Goal: Transaction & Acquisition: Purchase product/service

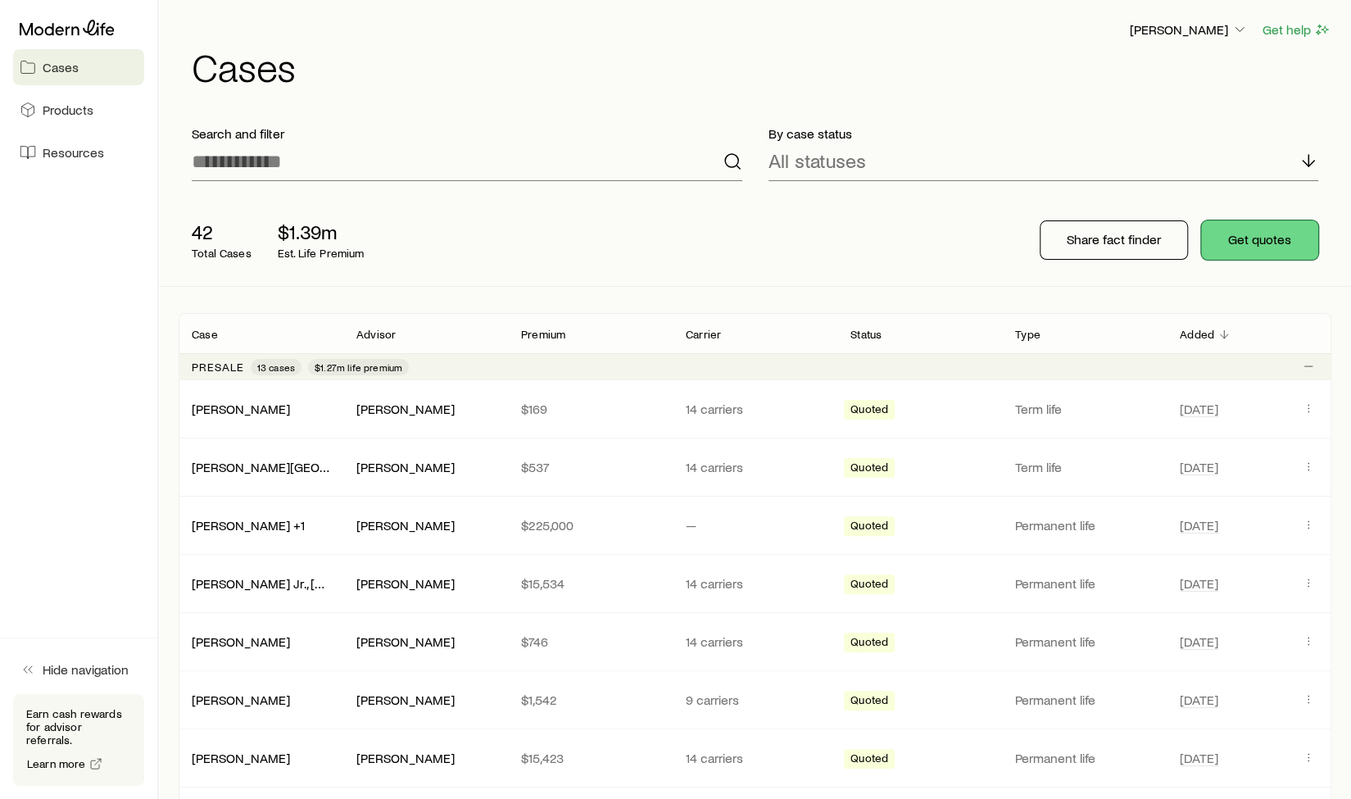
click at [1282, 233] on button "Get quotes" at bounding box center [1259, 239] width 117 height 39
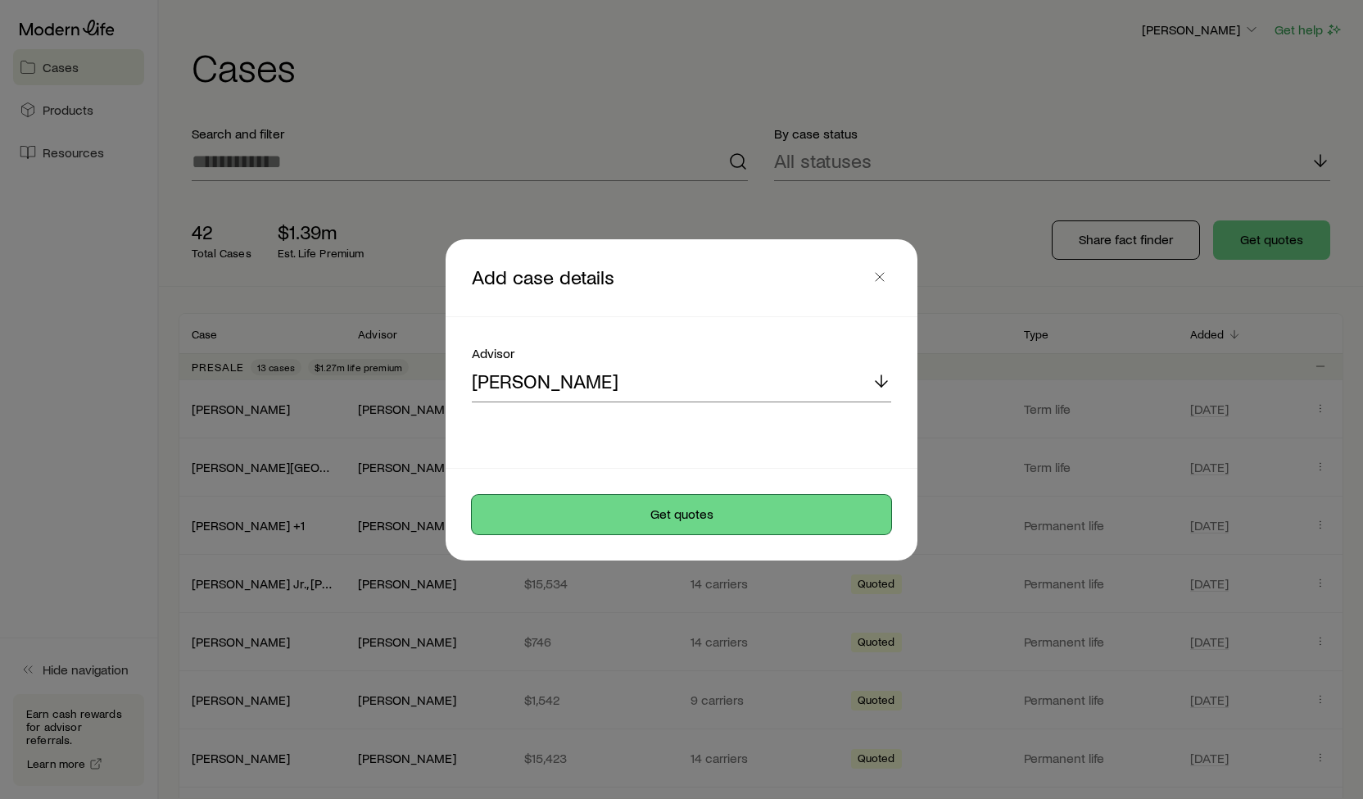
click at [637, 514] on button "Get quotes" at bounding box center [681, 514] width 419 height 39
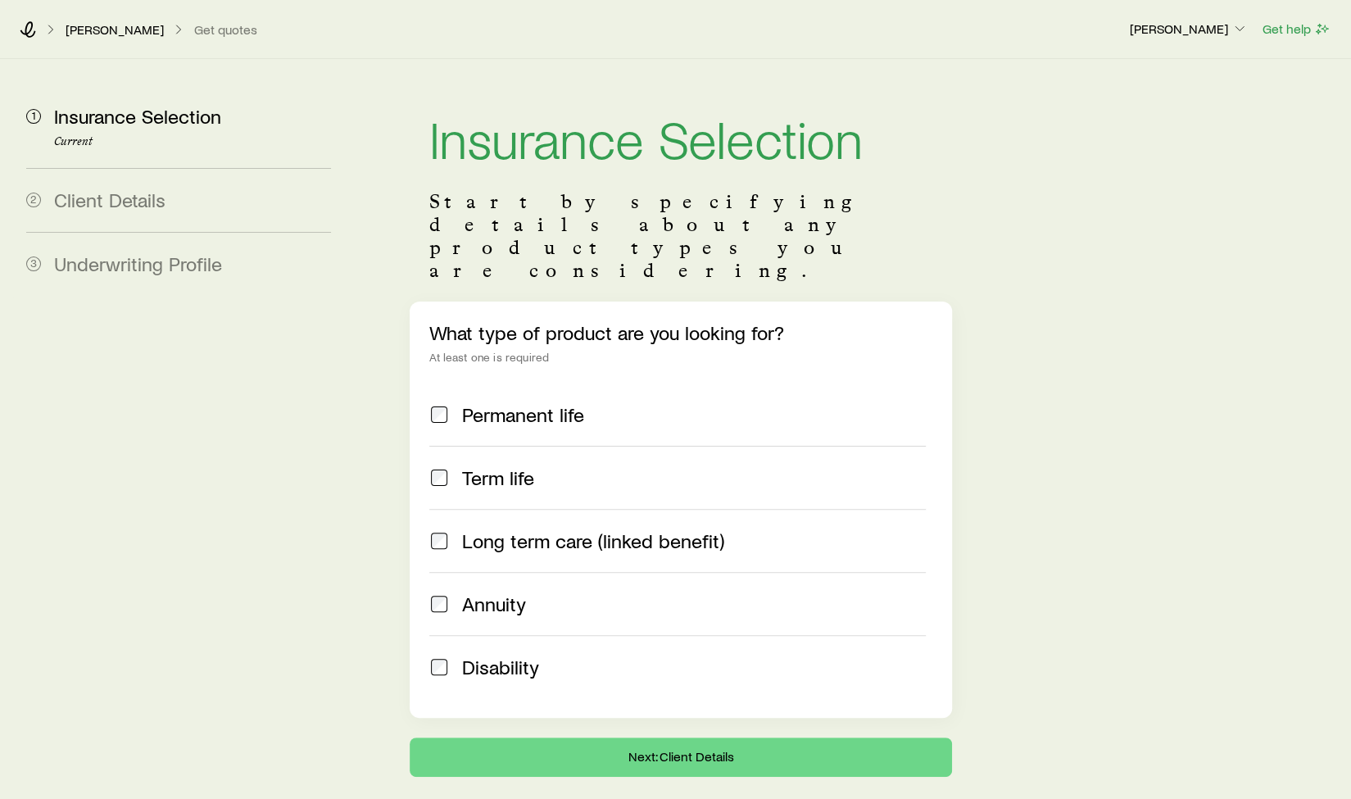
click at [520, 403] on span "Permanent life" at bounding box center [523, 414] width 122 height 23
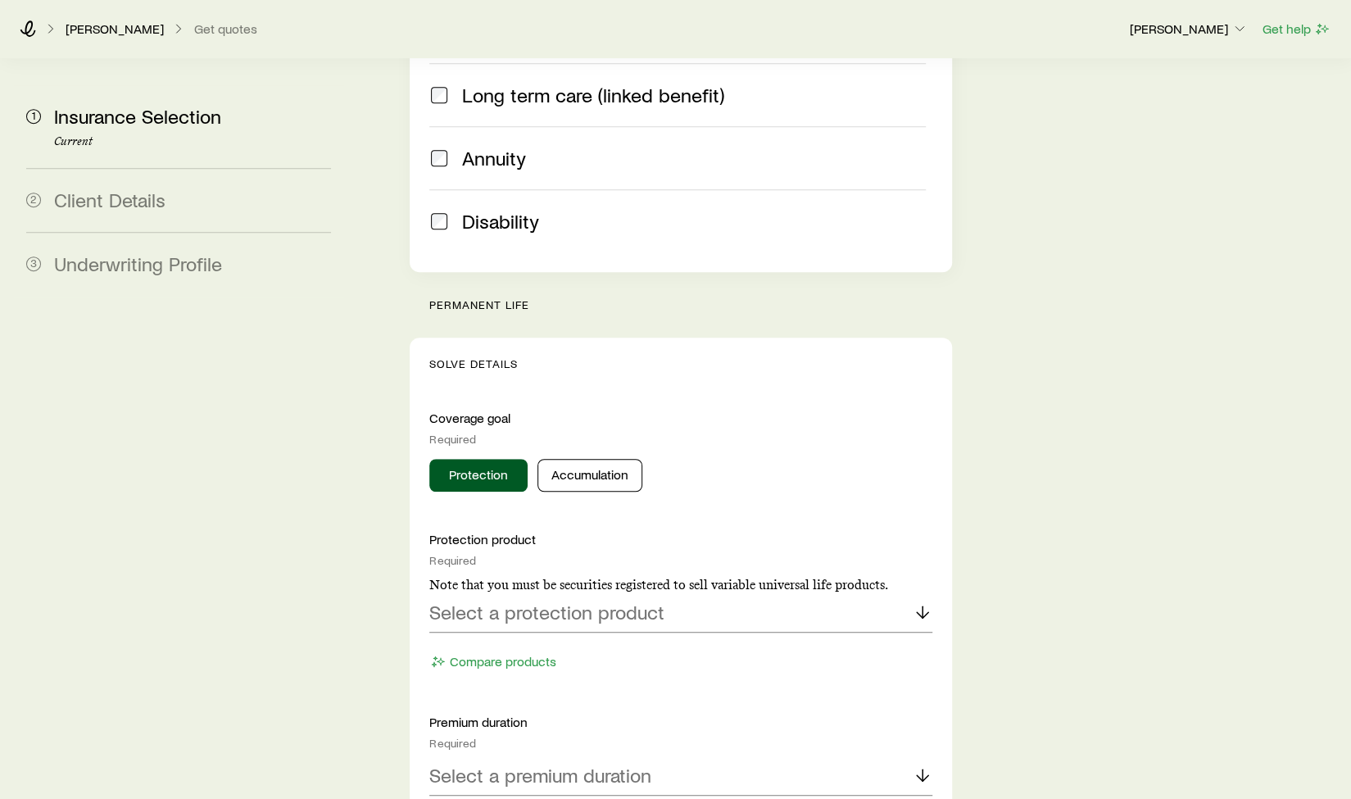
scroll to position [491, 0]
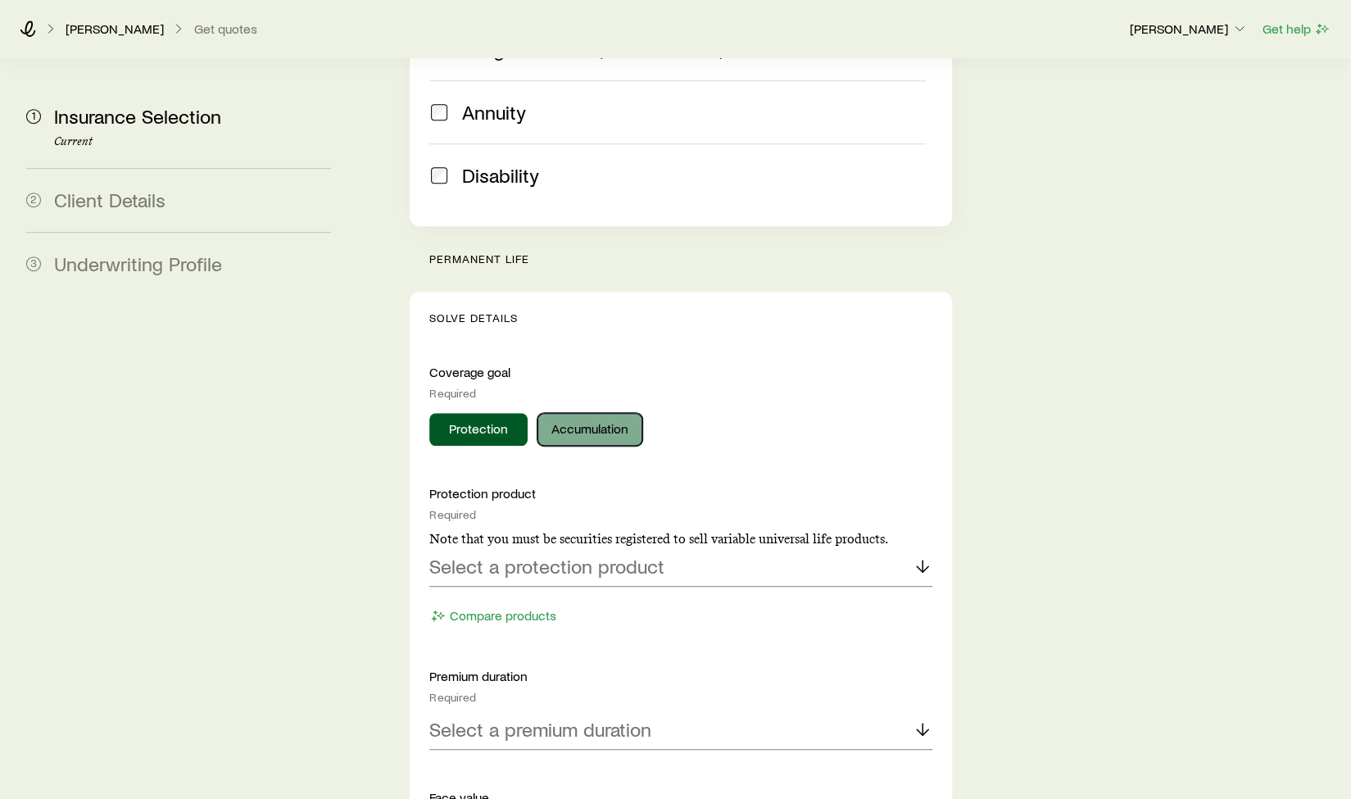
click at [600, 413] on button "Accumulation" at bounding box center [589, 429] width 105 height 33
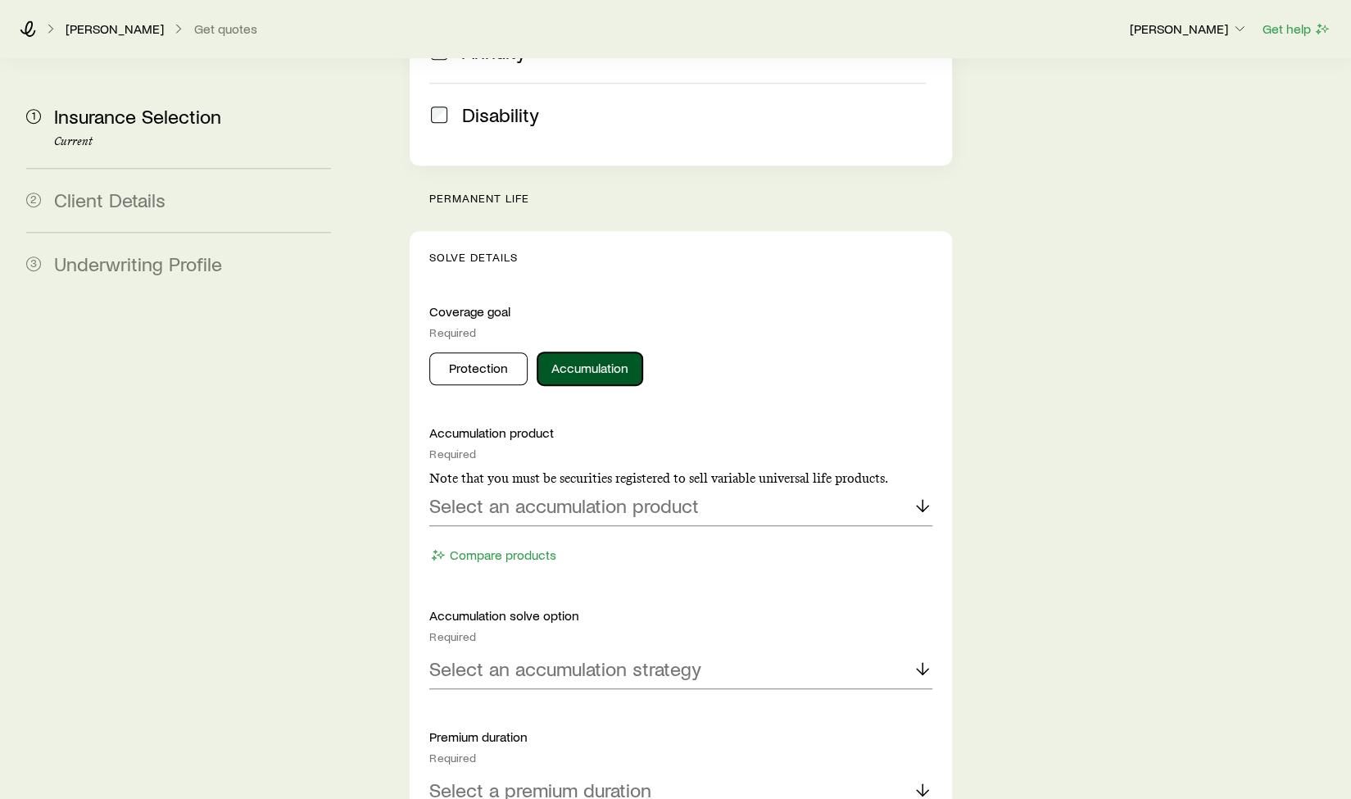
scroll to position [655, 0]
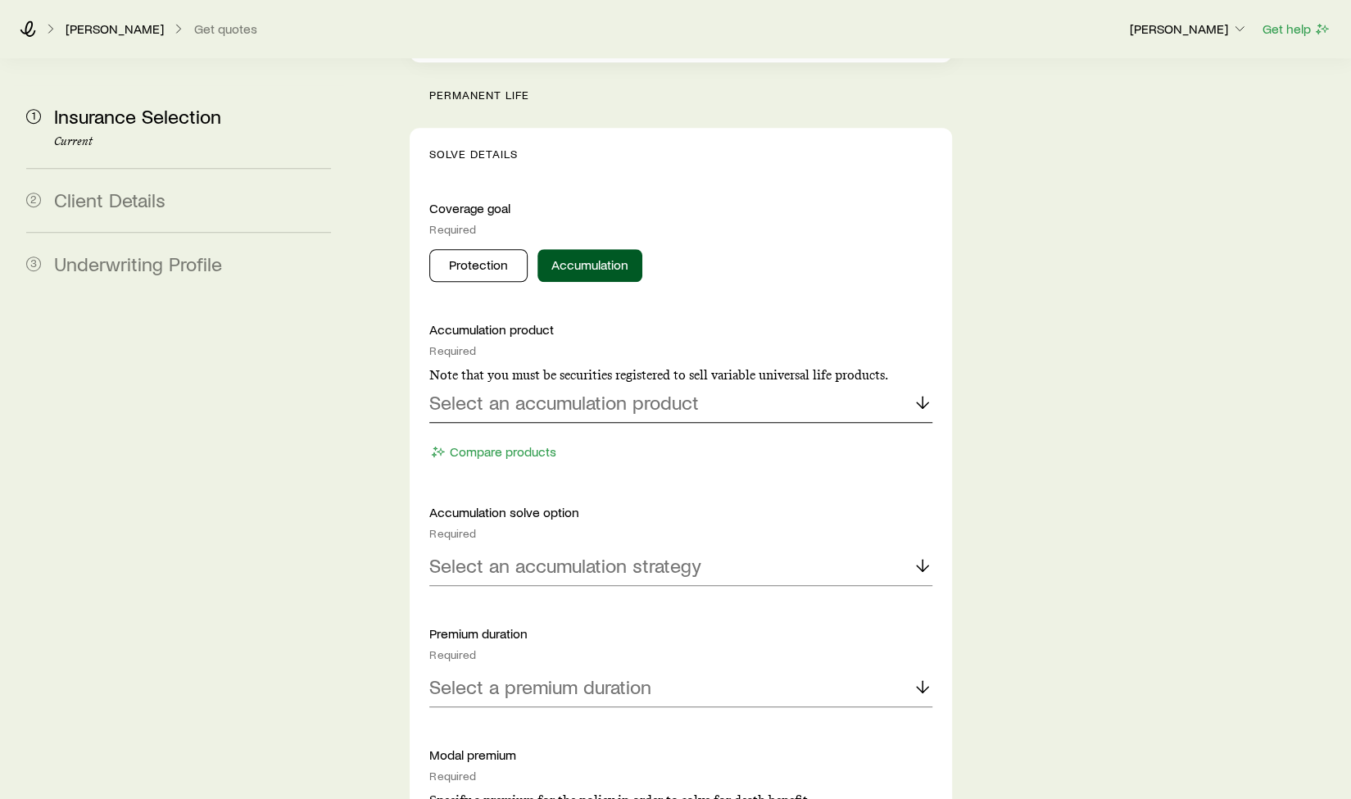
click at [642, 391] on p "Select an accumulation product" at bounding box center [563, 402] width 269 height 23
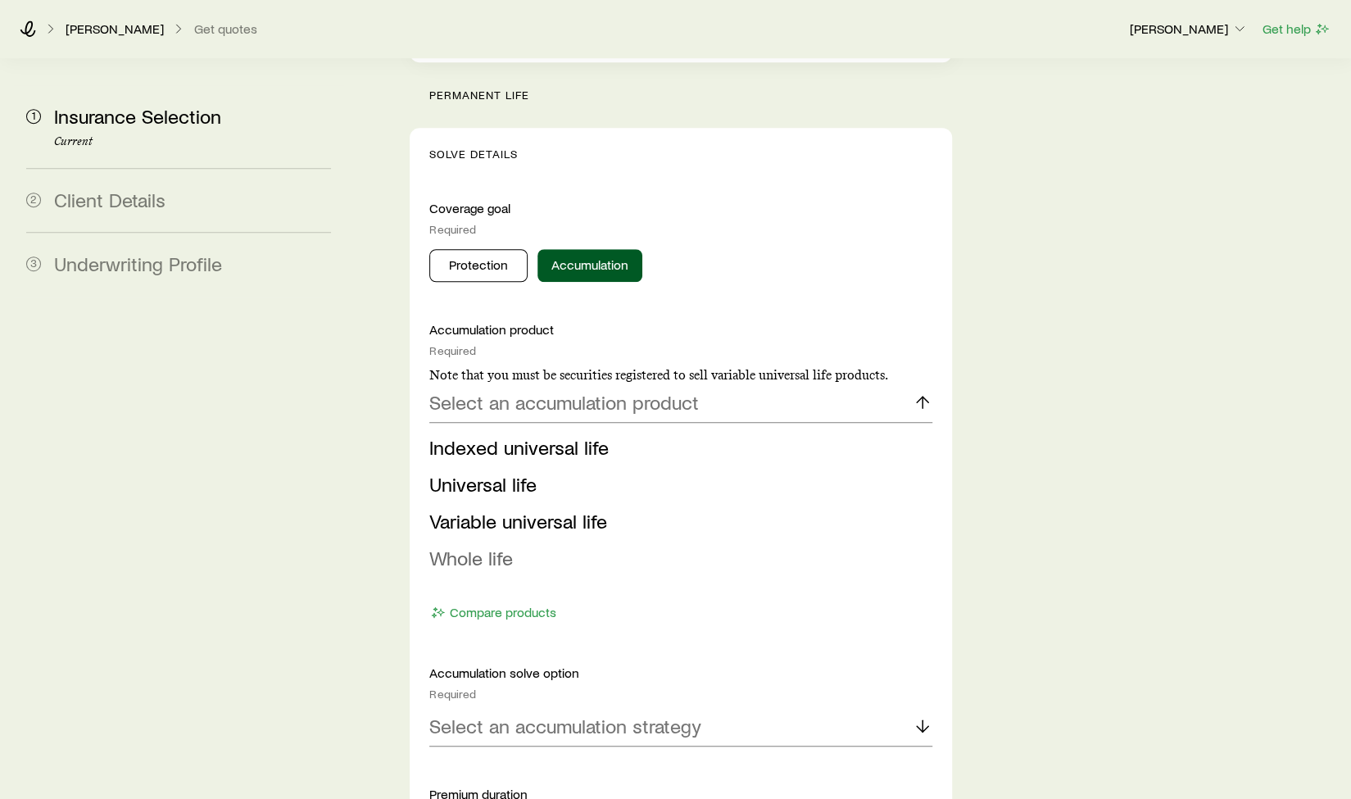
click at [501, 545] on span "Whole life" at bounding box center [471, 557] width 84 height 24
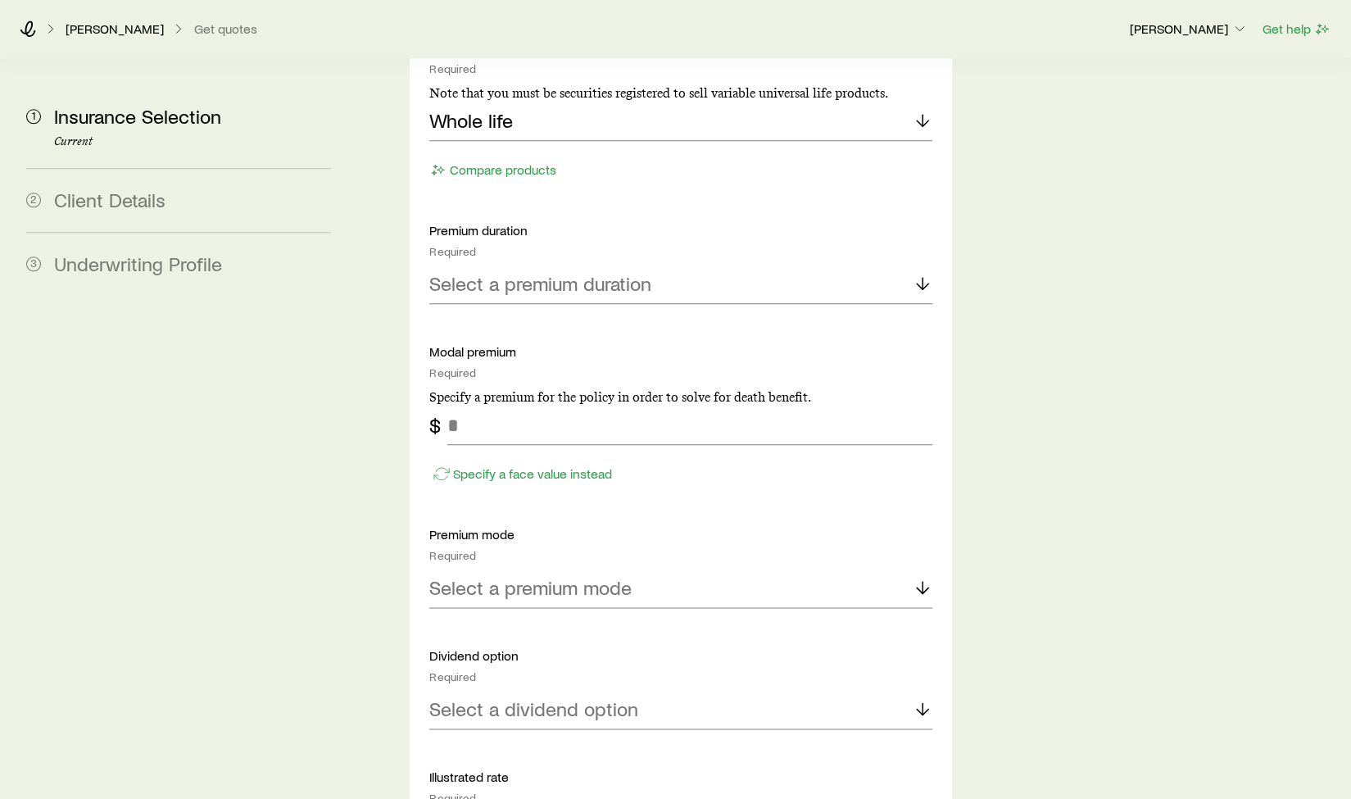
scroll to position [983, 0]
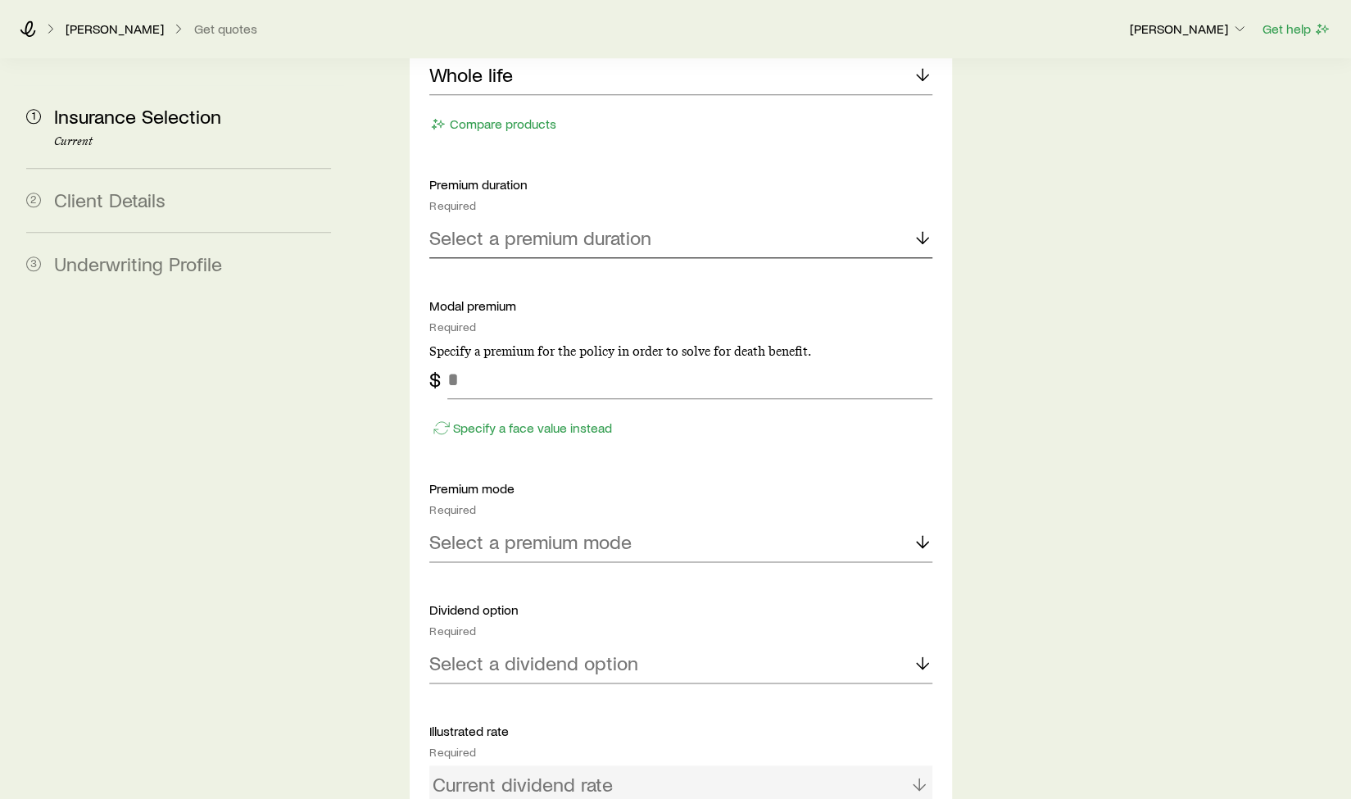
click at [612, 226] on p "Select a premium duration" at bounding box center [540, 237] width 222 height 23
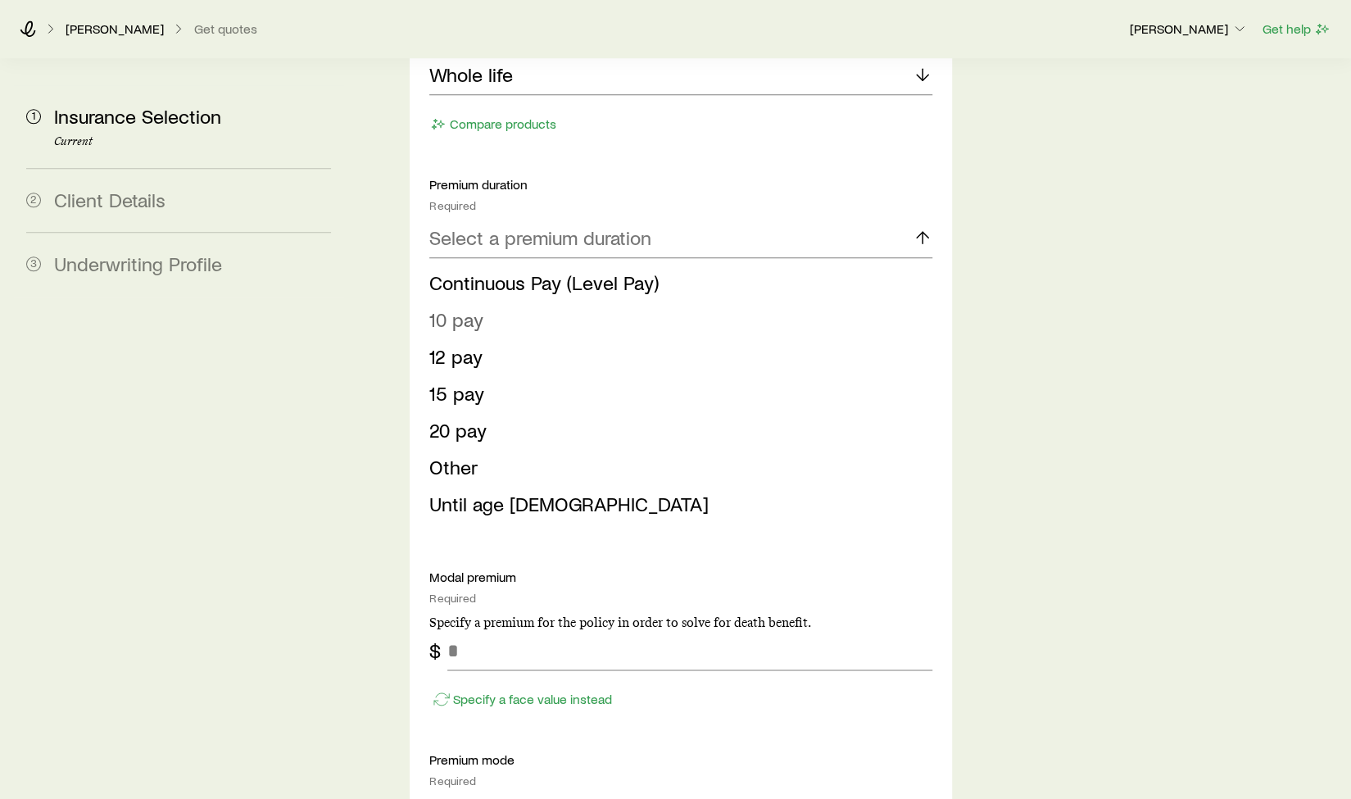
click at [477, 307] on span "10 pay" at bounding box center [456, 319] width 54 height 24
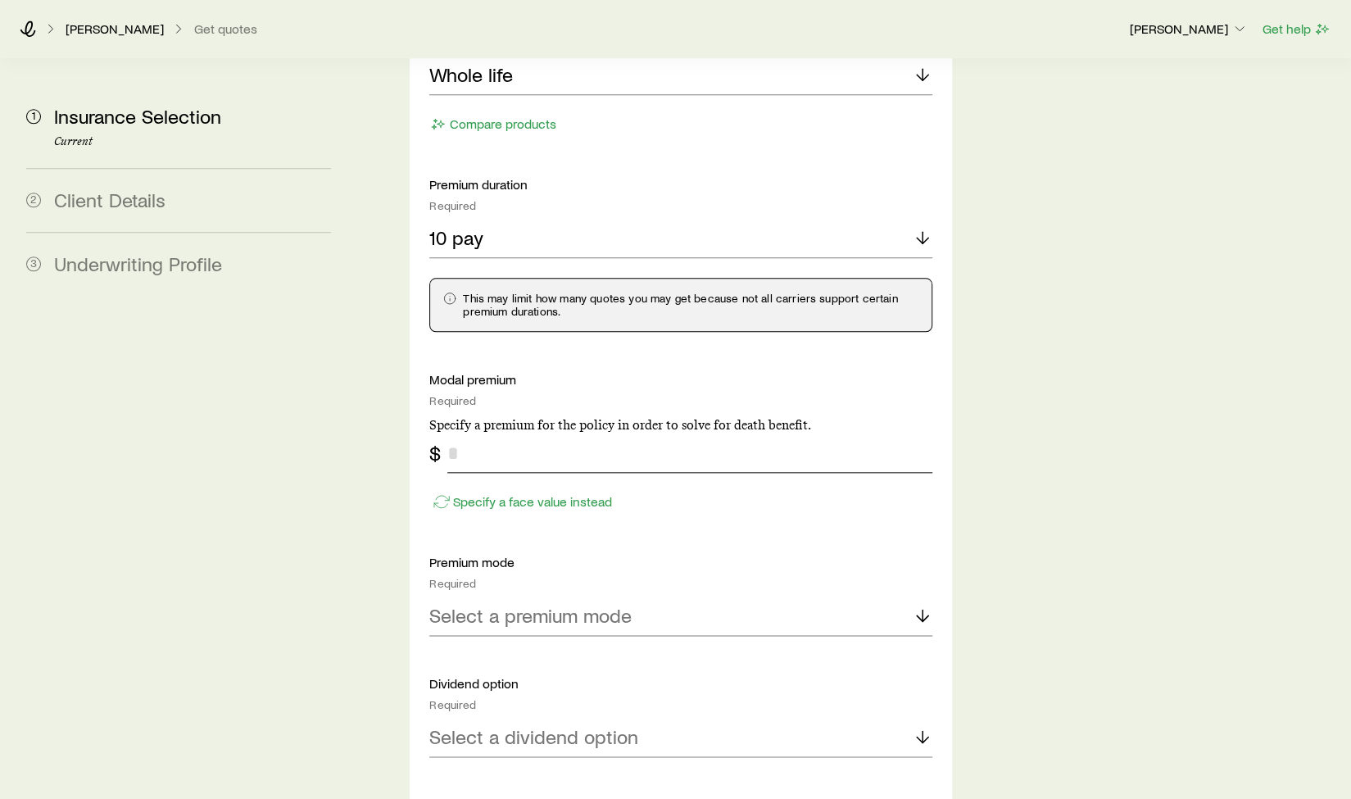
click at [542, 433] on input "tel" at bounding box center [689, 452] width 484 height 39
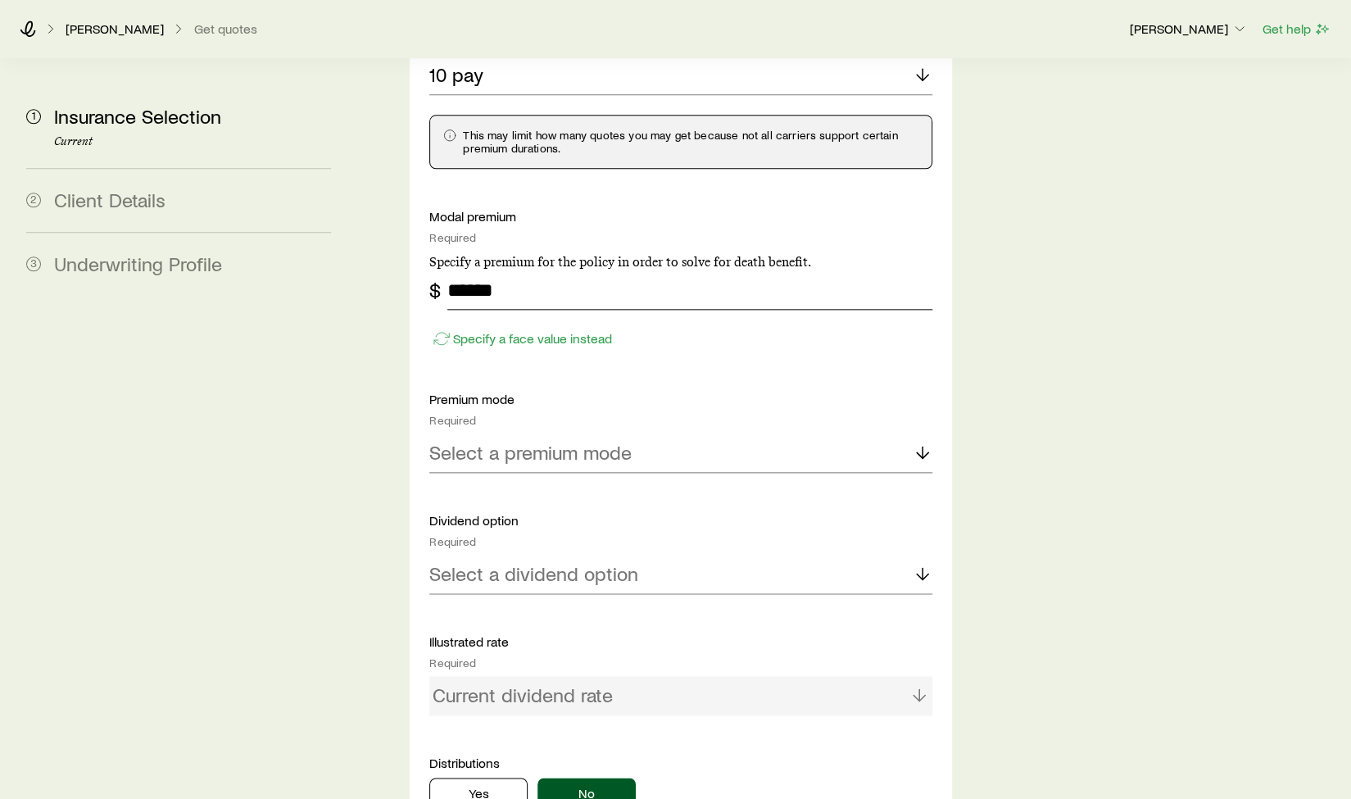
scroll to position [1147, 0]
type input "******"
click at [559, 440] on p "Select a premium mode" at bounding box center [530, 451] width 202 height 23
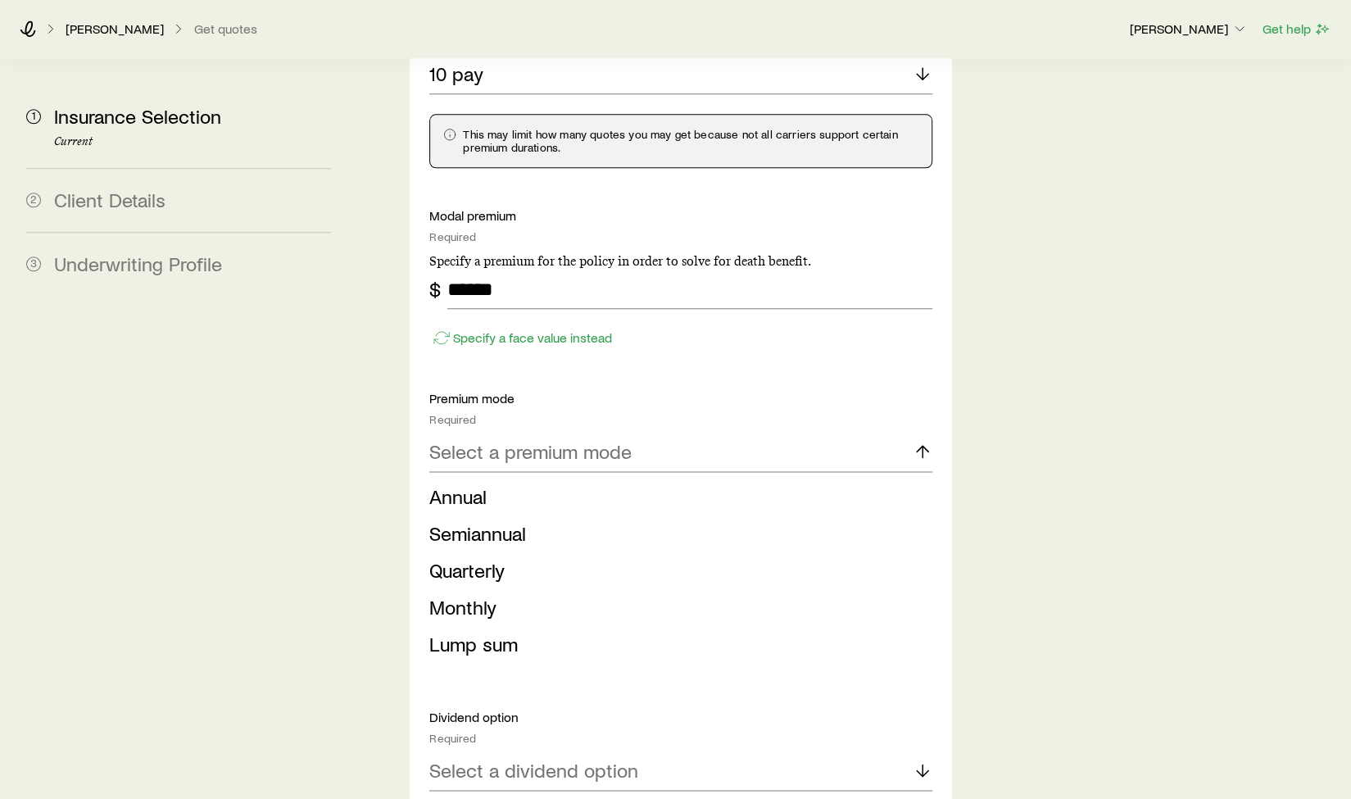
drag, startPoint x: 457, startPoint y: 439, endPoint x: 498, endPoint y: 435, distance: 41.2
click at [457, 484] on span "Annual" at bounding box center [457, 496] width 57 height 24
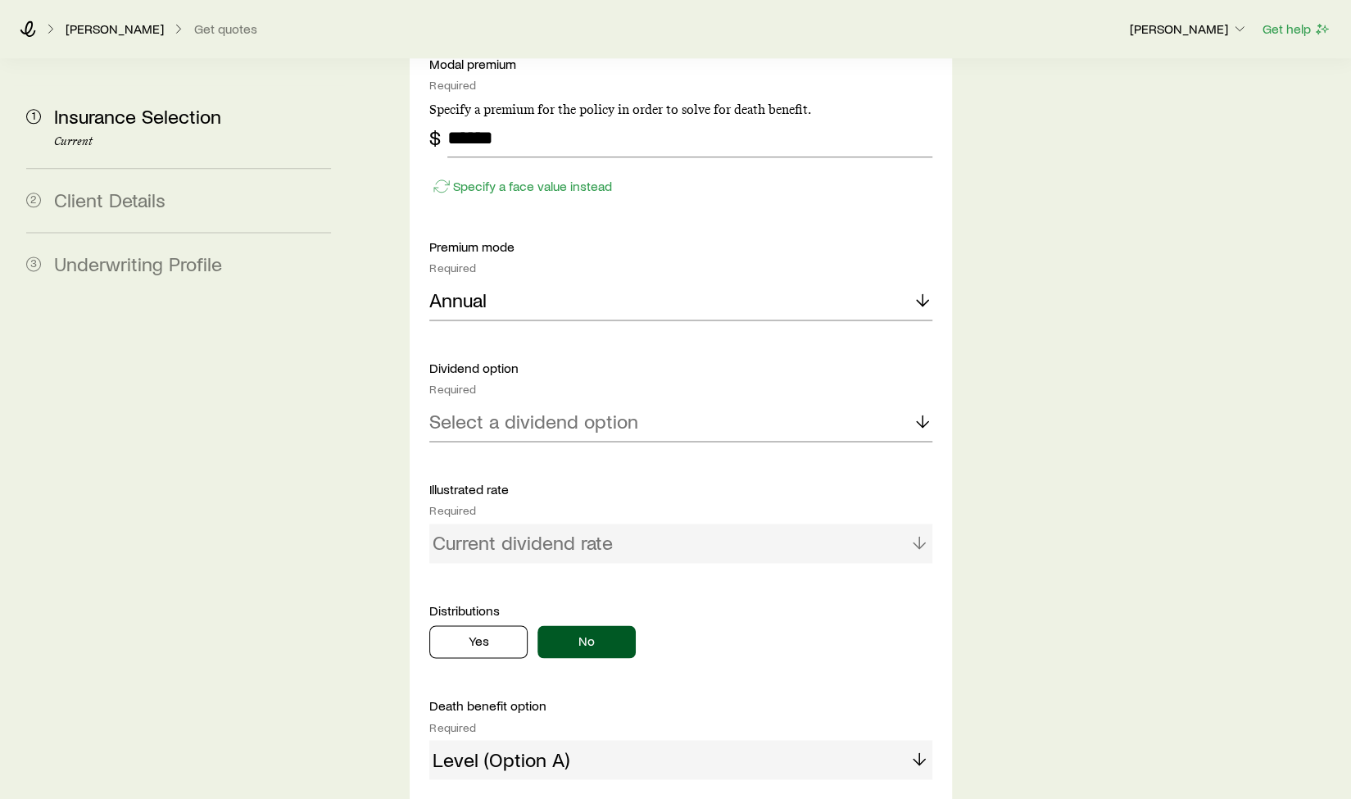
scroll to position [1310, 0]
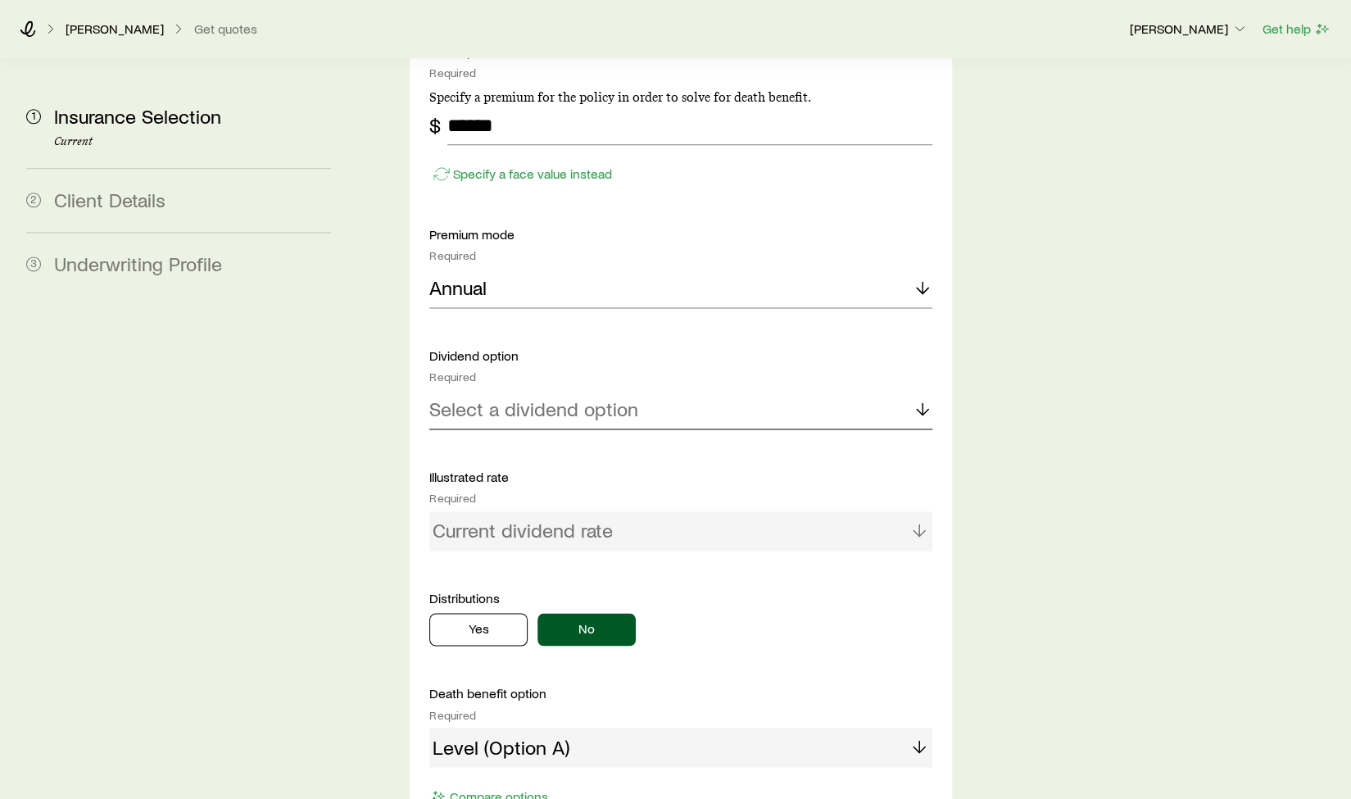
click at [521, 397] on p "Select a dividend option" at bounding box center [533, 408] width 209 height 23
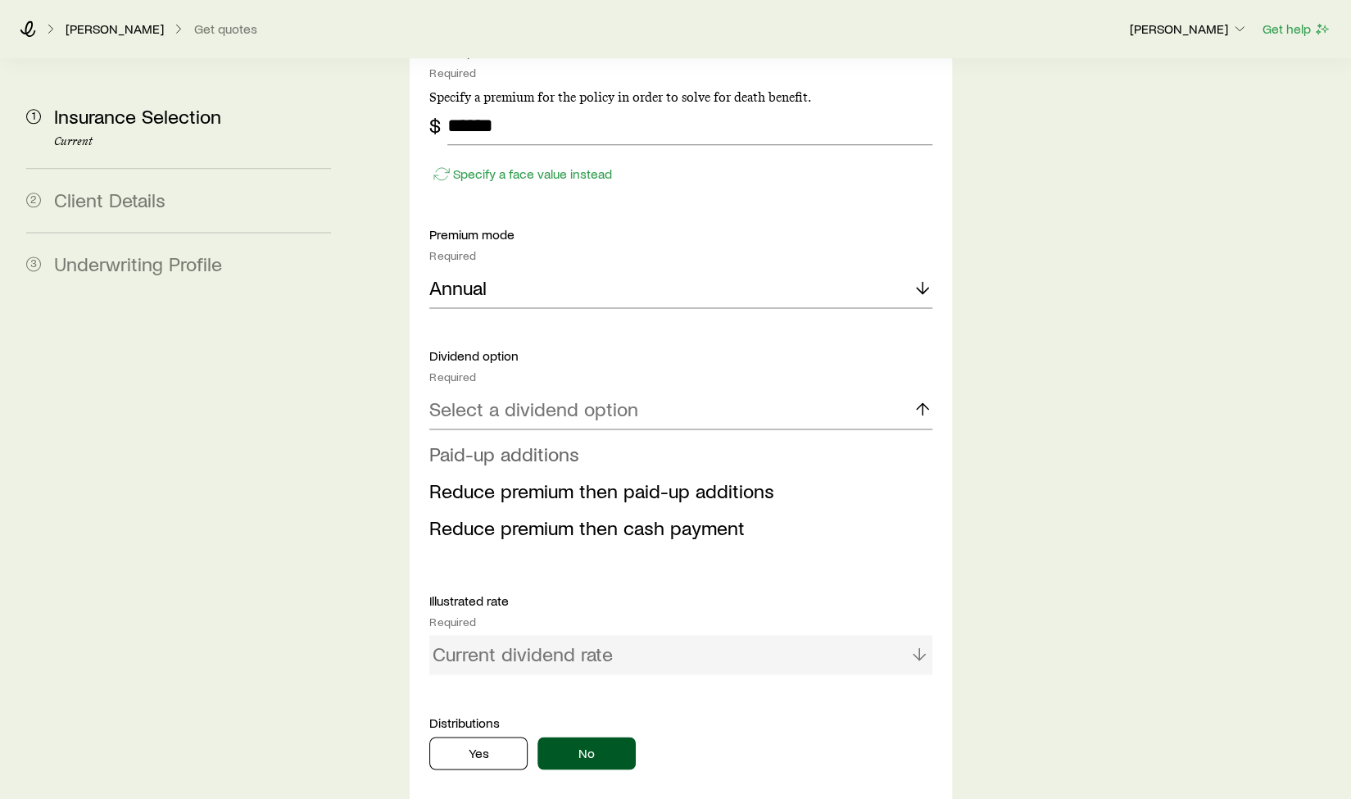
click at [521, 441] on span "Paid-up additions" at bounding box center [504, 453] width 150 height 24
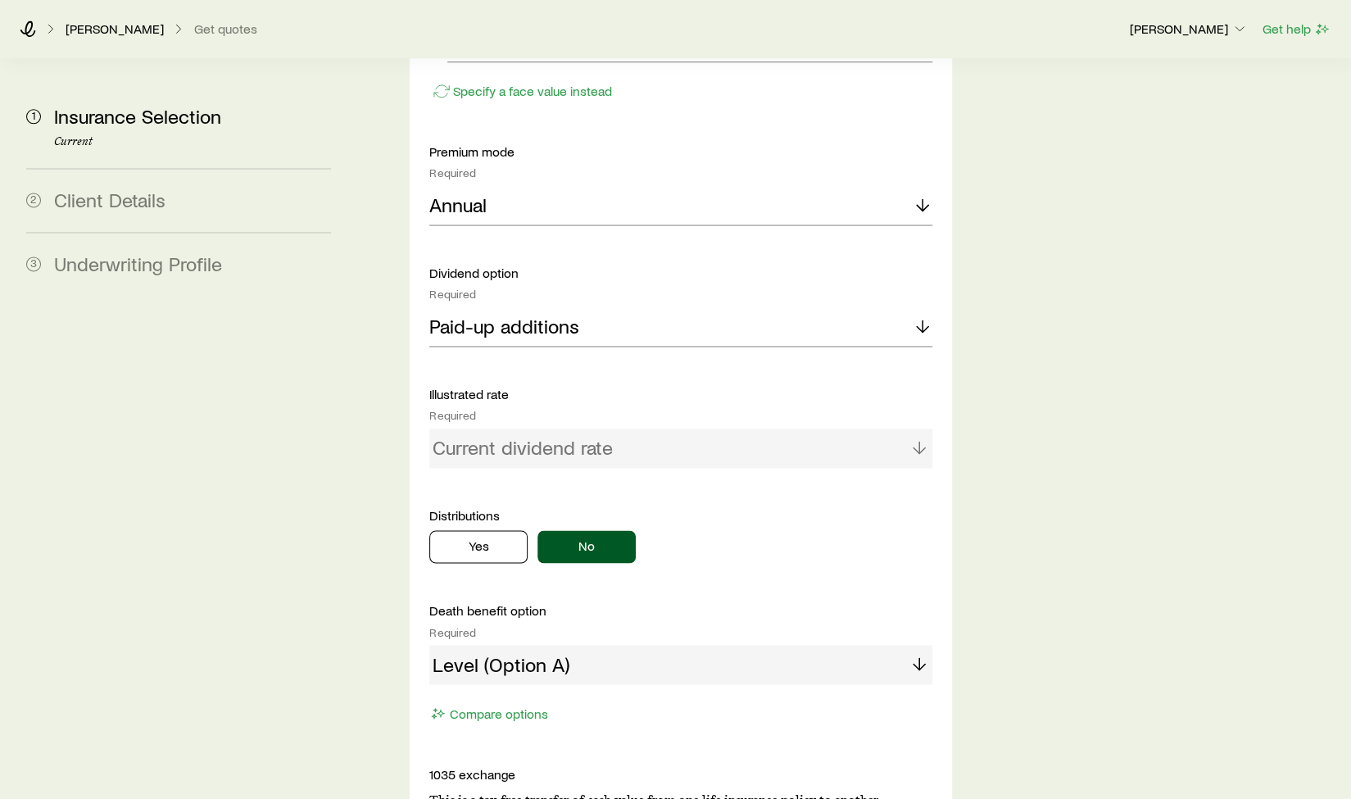
scroll to position [1474, 0]
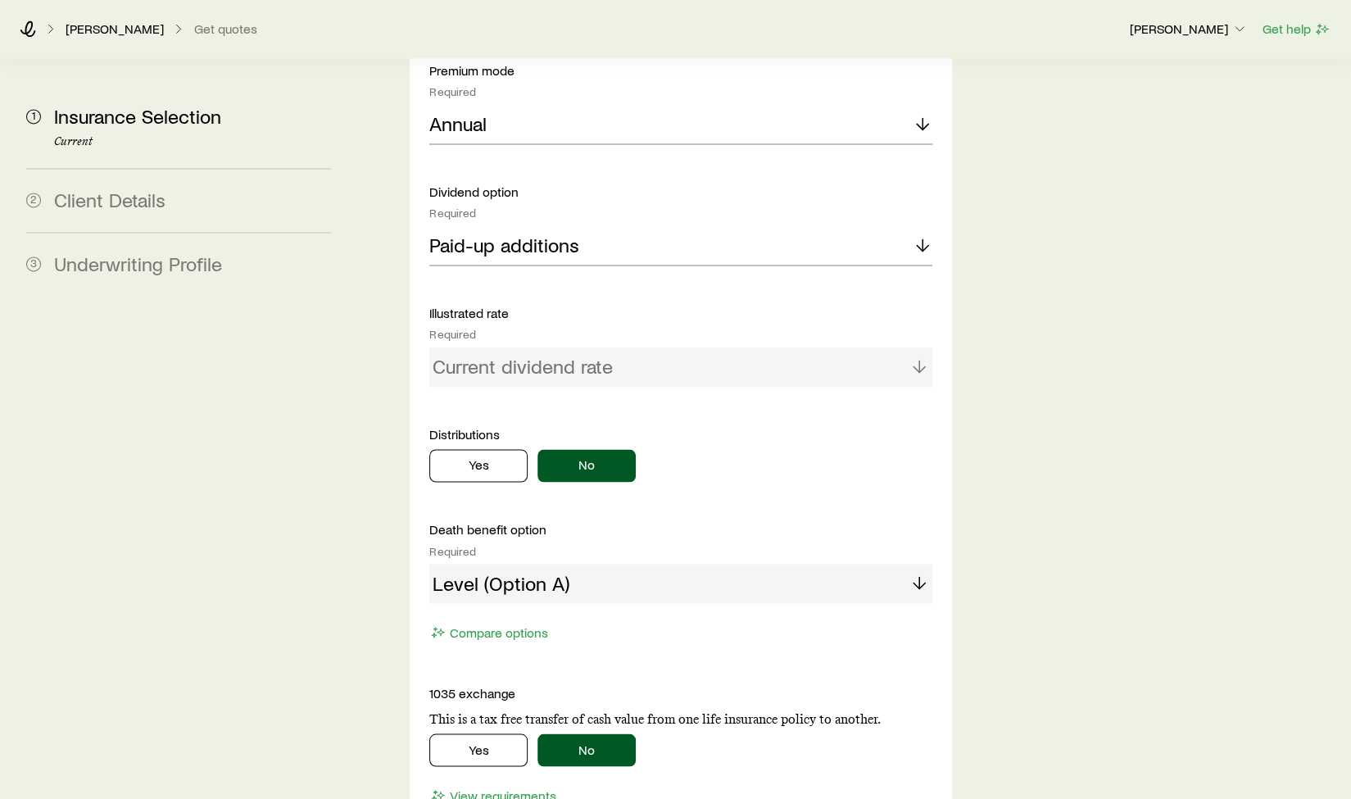
click at [574, 347] on div "Current dividend rate" at bounding box center [680, 366] width 502 height 39
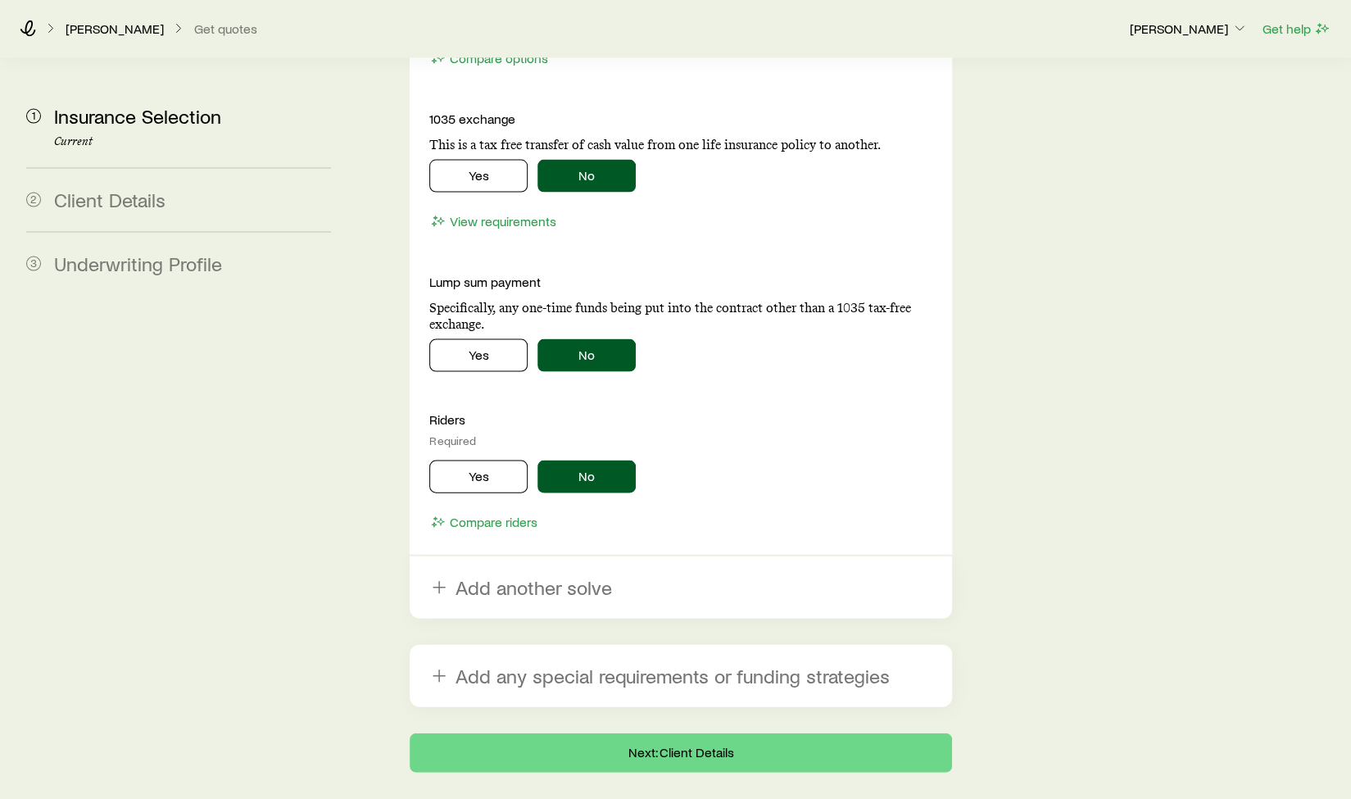
scroll to position [2084, 0]
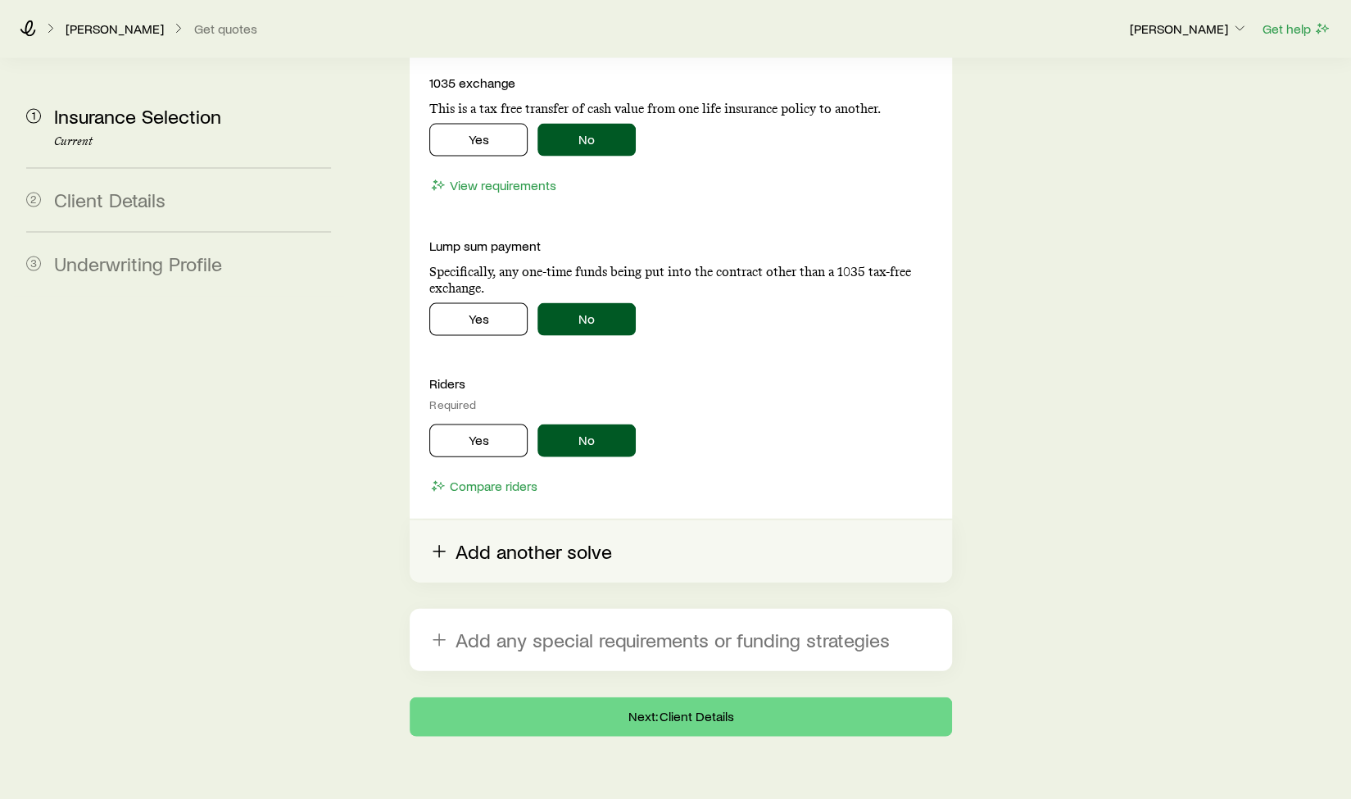
click at [532, 520] on button "Add another solve" at bounding box center [680, 551] width 541 height 62
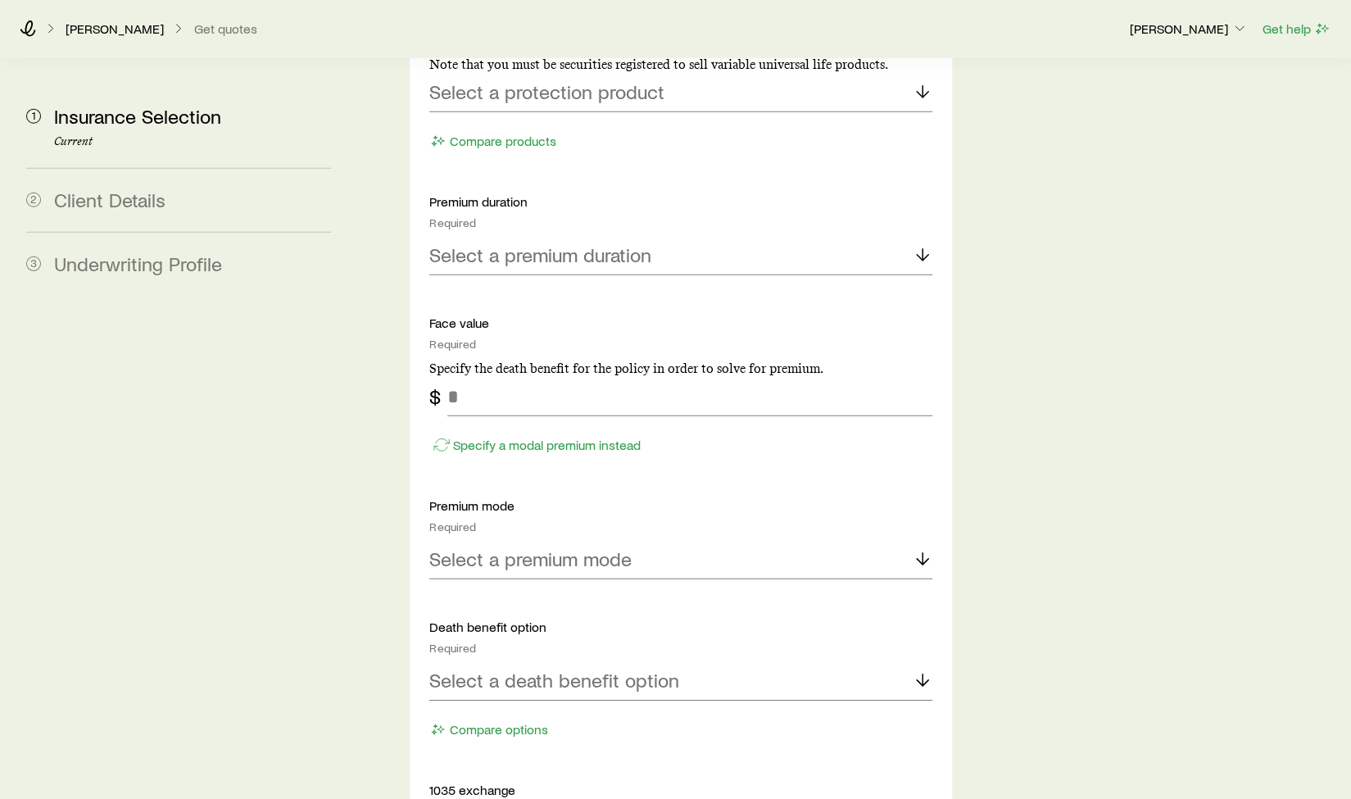
scroll to position [2903, 0]
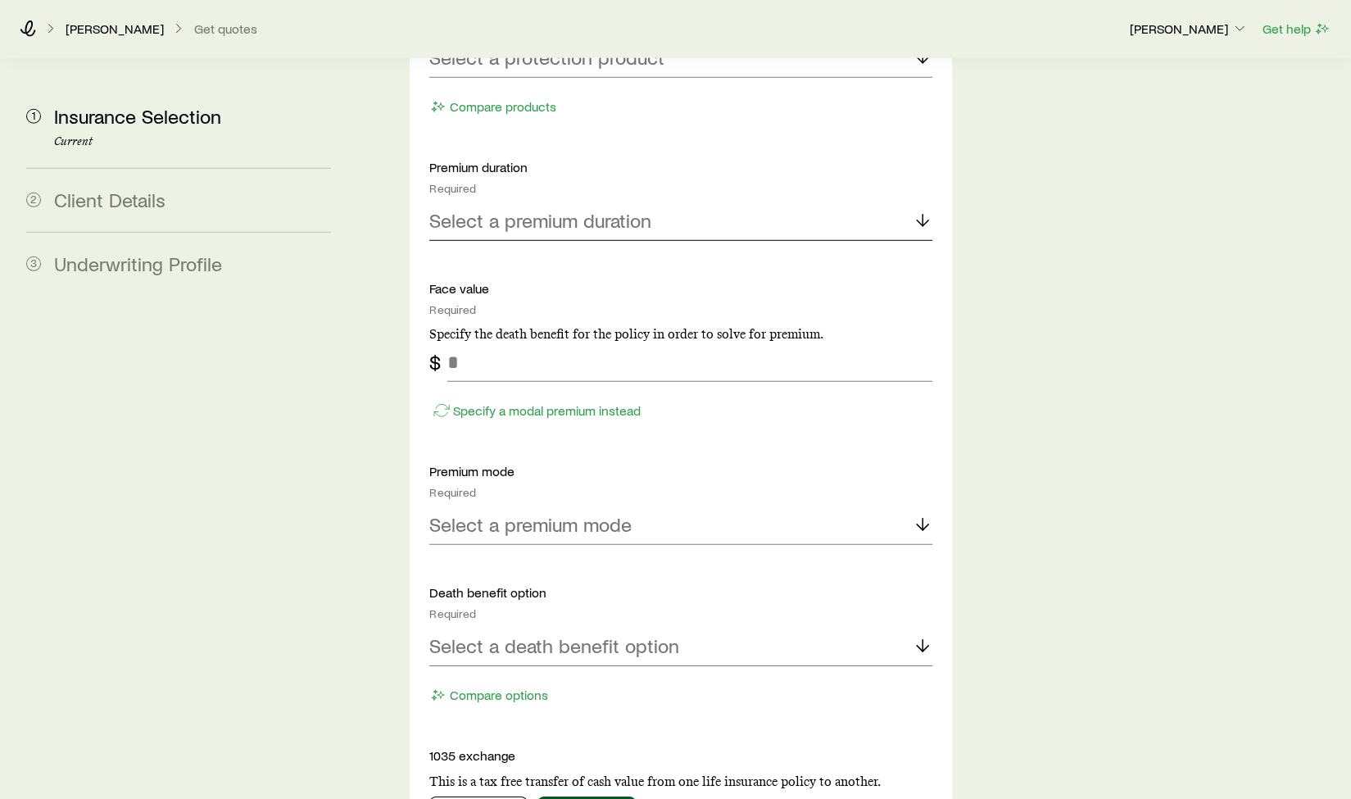
click at [641, 209] on p "Select a premium duration" at bounding box center [540, 220] width 222 height 23
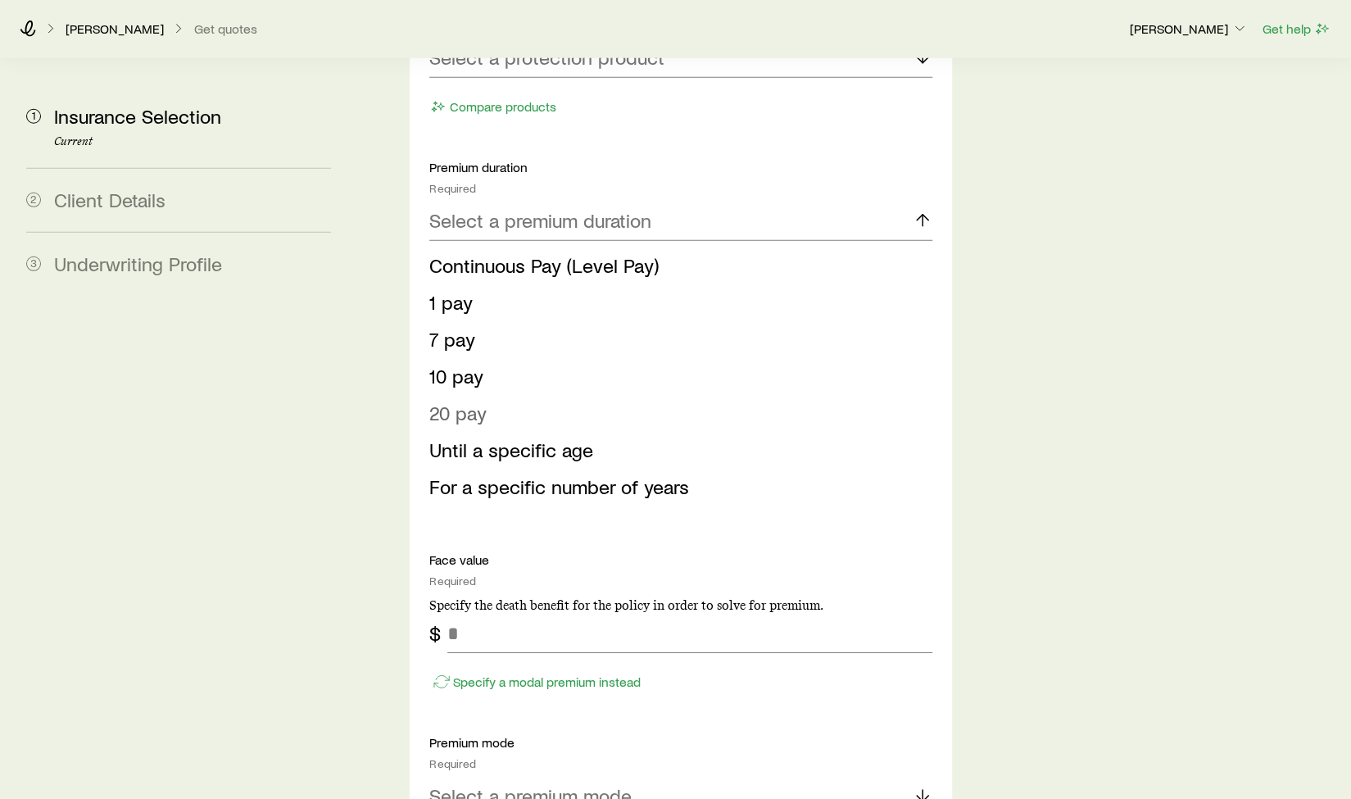
click at [477, 400] on span "20 pay" at bounding box center [457, 412] width 57 height 24
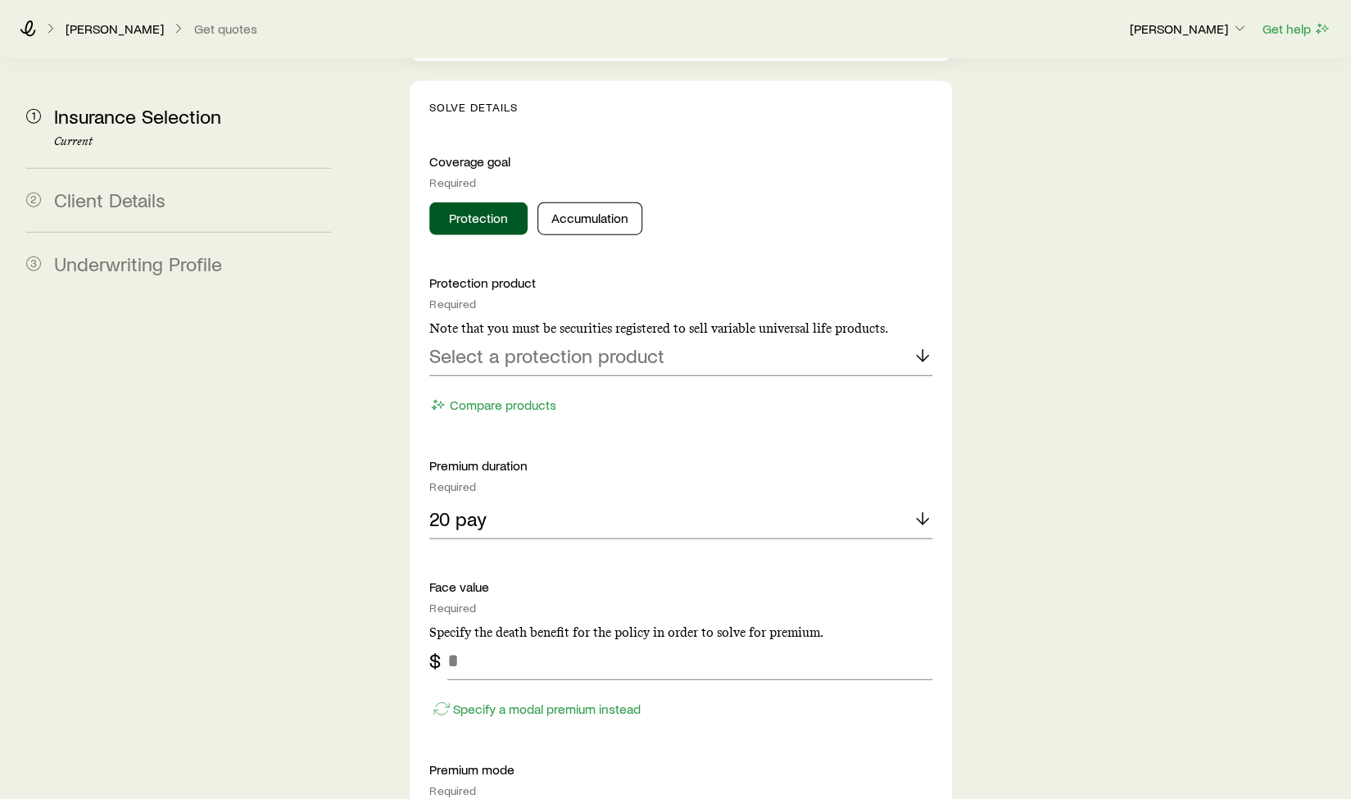
scroll to position [2575, 0]
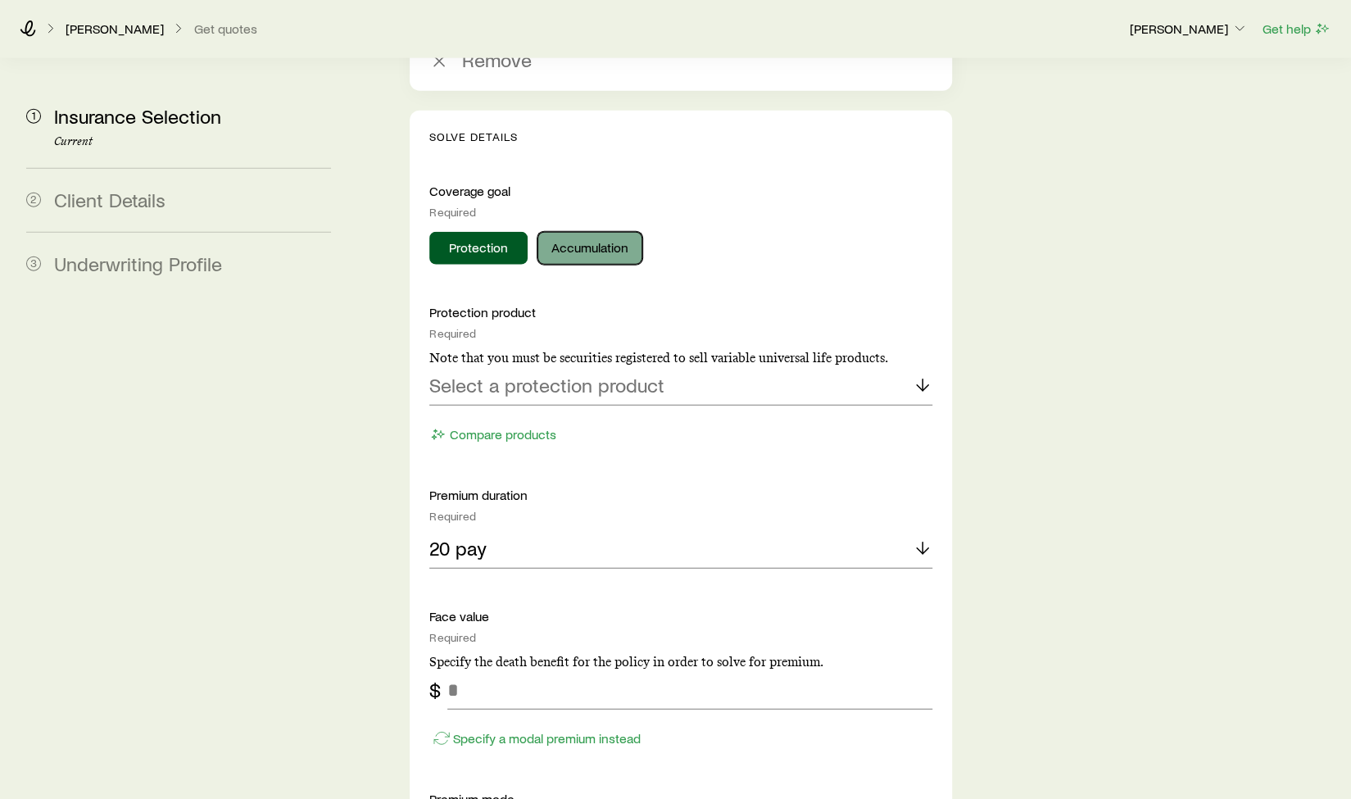
click at [604, 232] on button "Accumulation" at bounding box center [589, 248] width 105 height 33
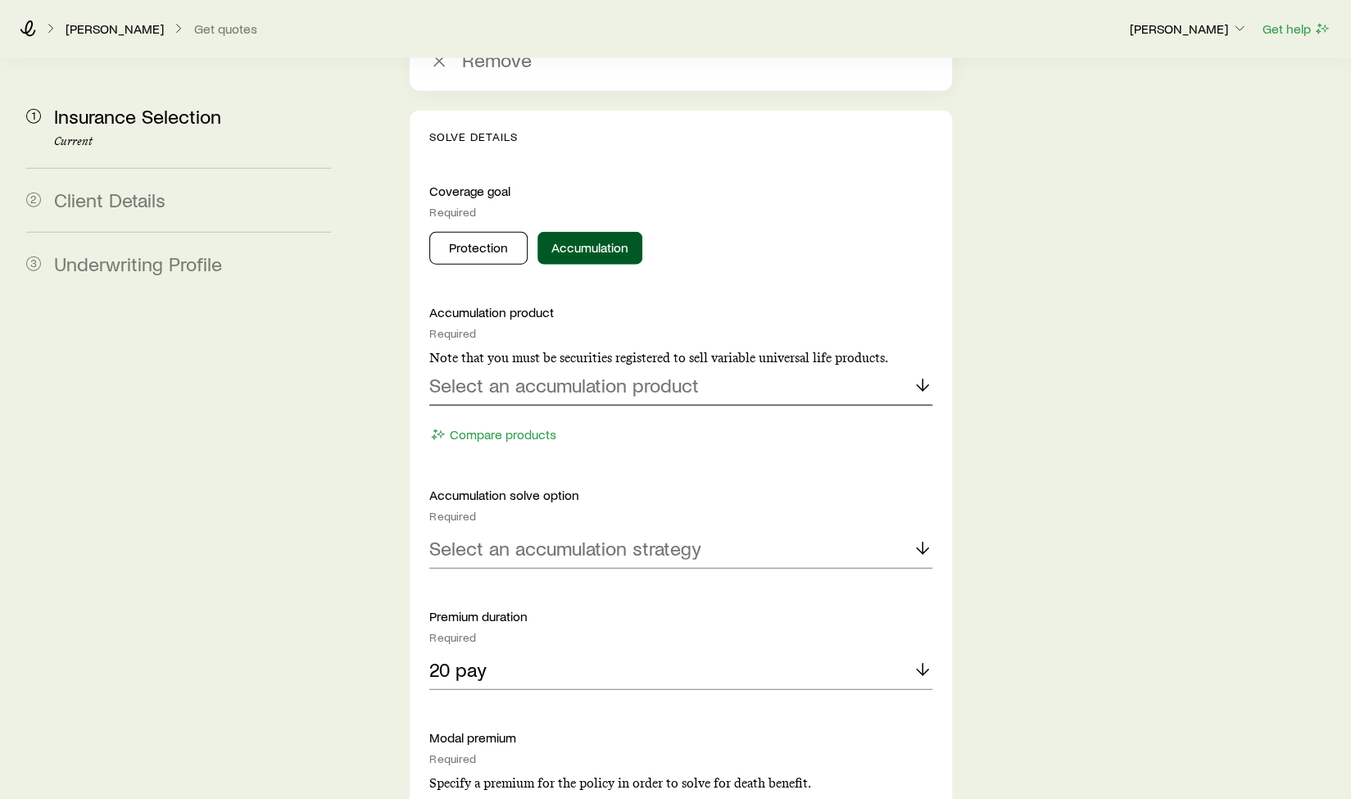
click at [568, 373] on p "Select an accumulation product" at bounding box center [563, 384] width 269 height 23
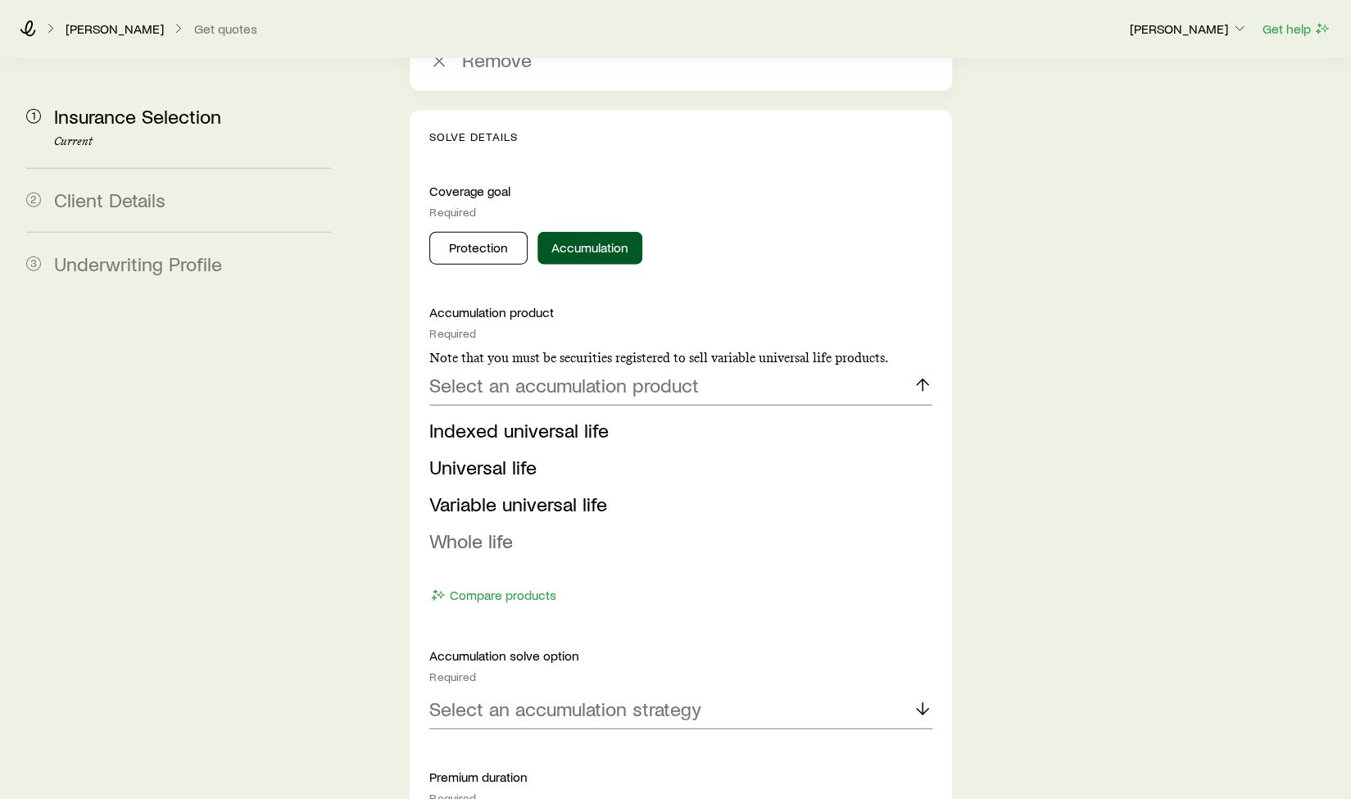
click at [465, 528] on span "Whole life" at bounding box center [471, 540] width 84 height 24
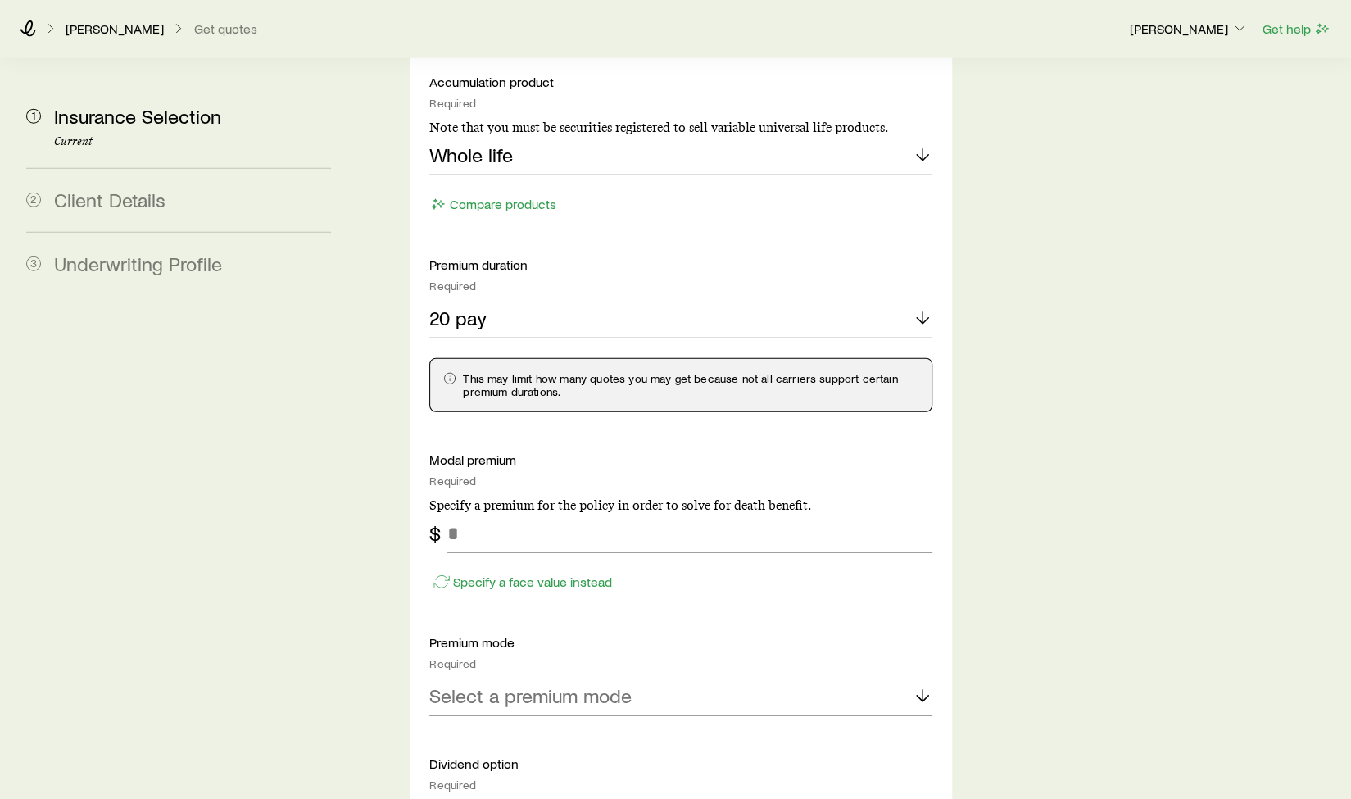
scroll to position [2903, 0]
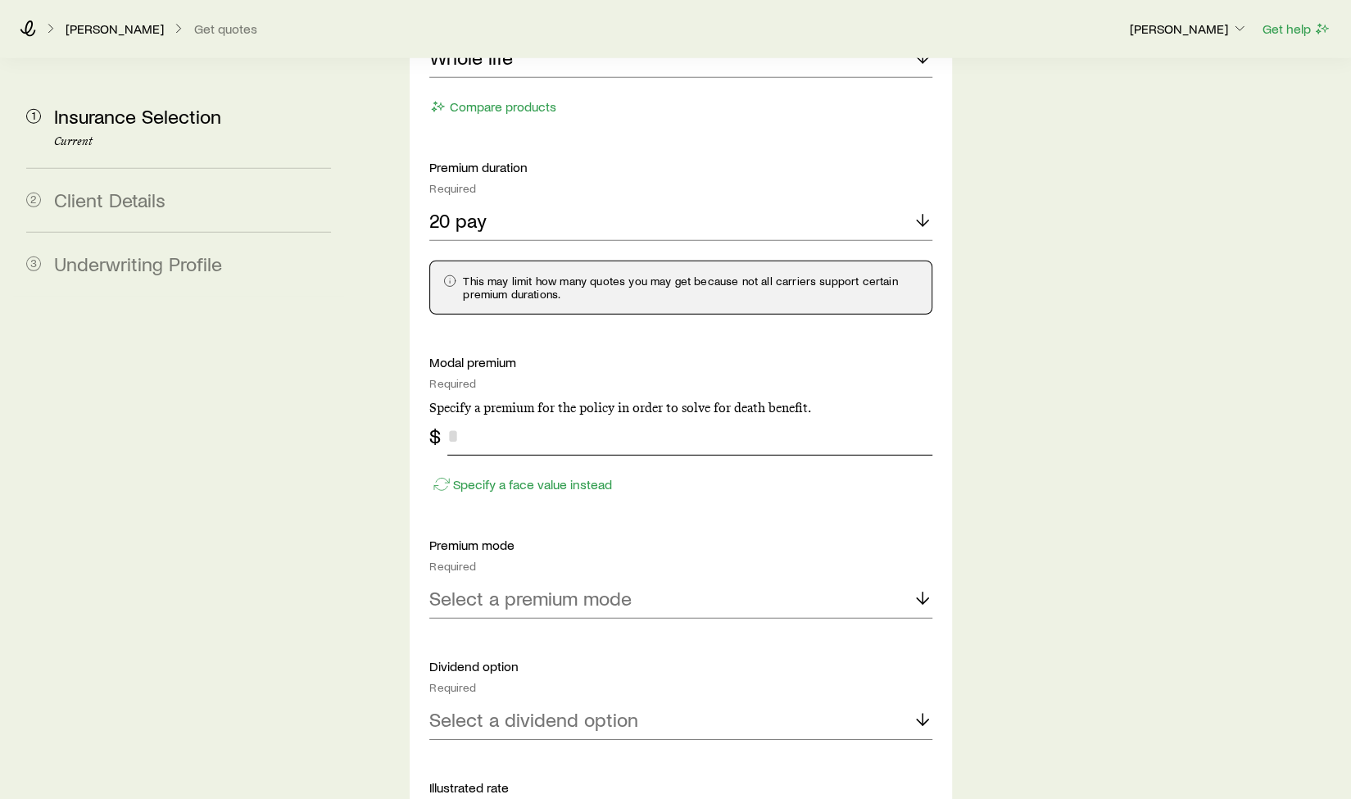
click at [536, 416] on input "tel" at bounding box center [689, 435] width 484 height 39
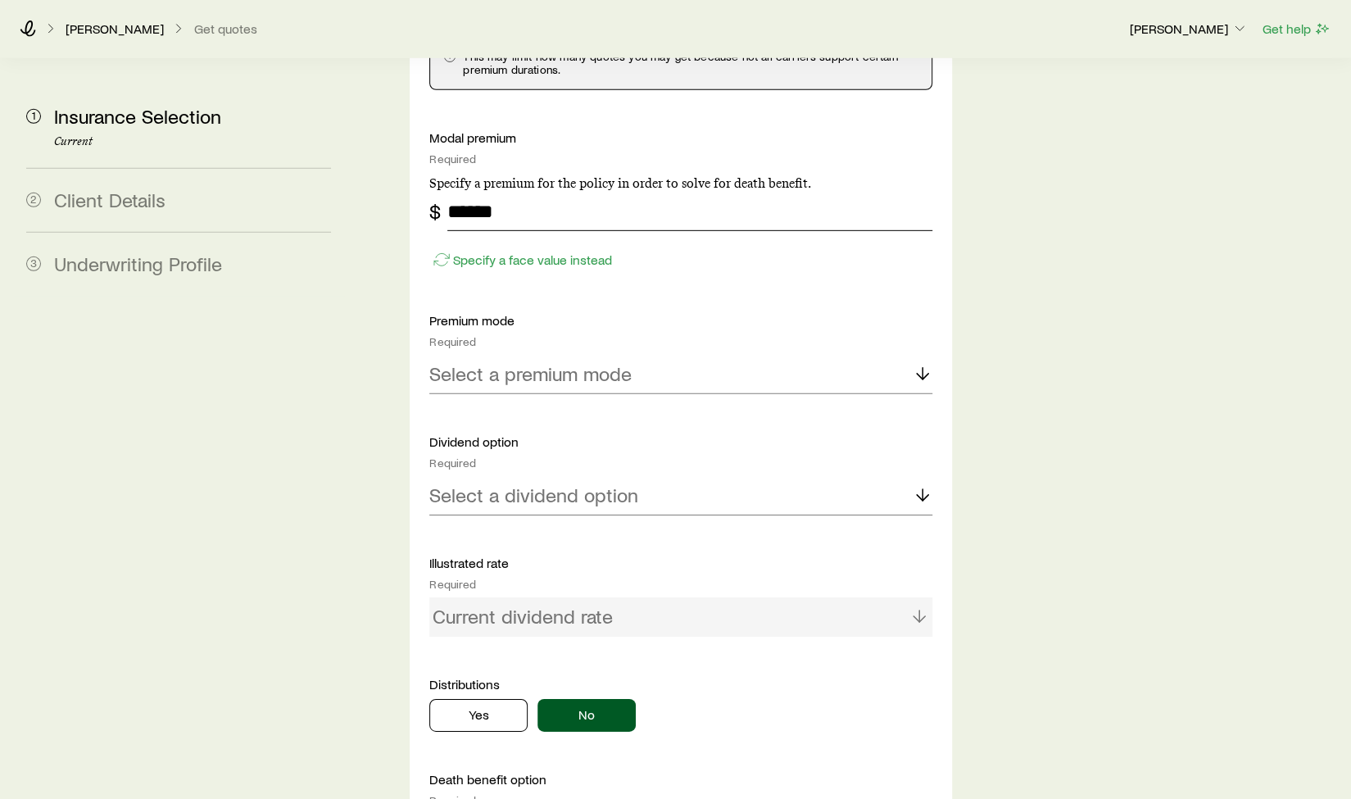
scroll to position [3148, 0]
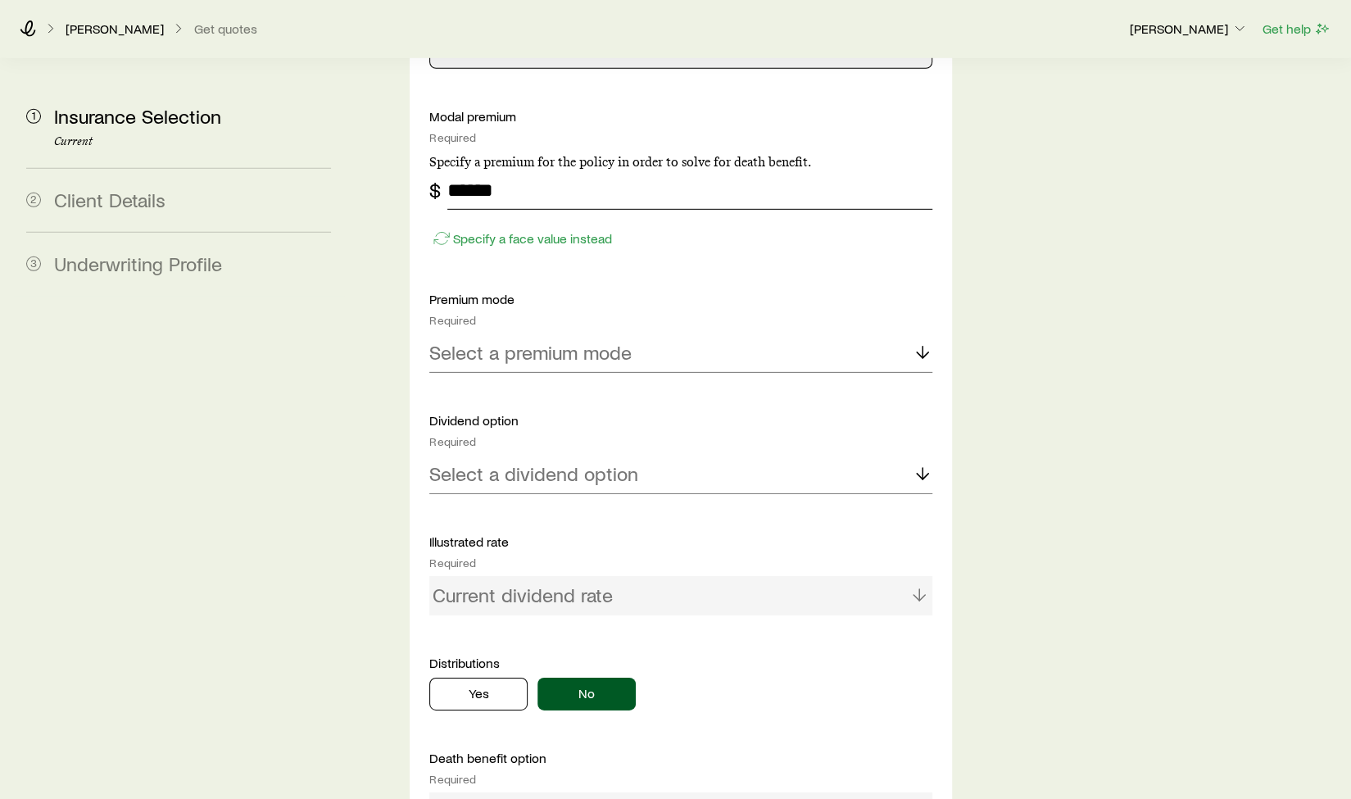
type input "******"
click at [609, 341] on p "Select a premium mode" at bounding box center [530, 352] width 202 height 23
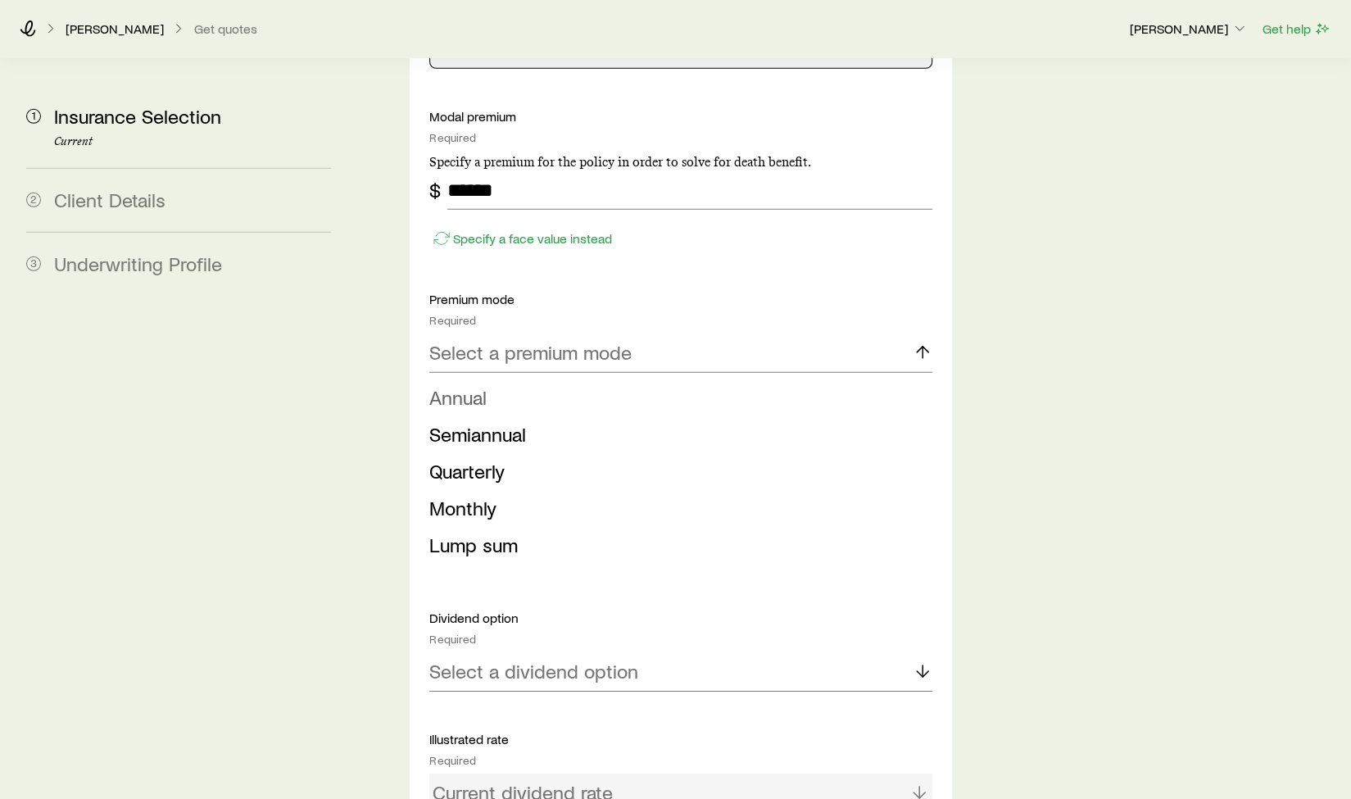
click at [482, 385] on span "Annual" at bounding box center [457, 397] width 57 height 24
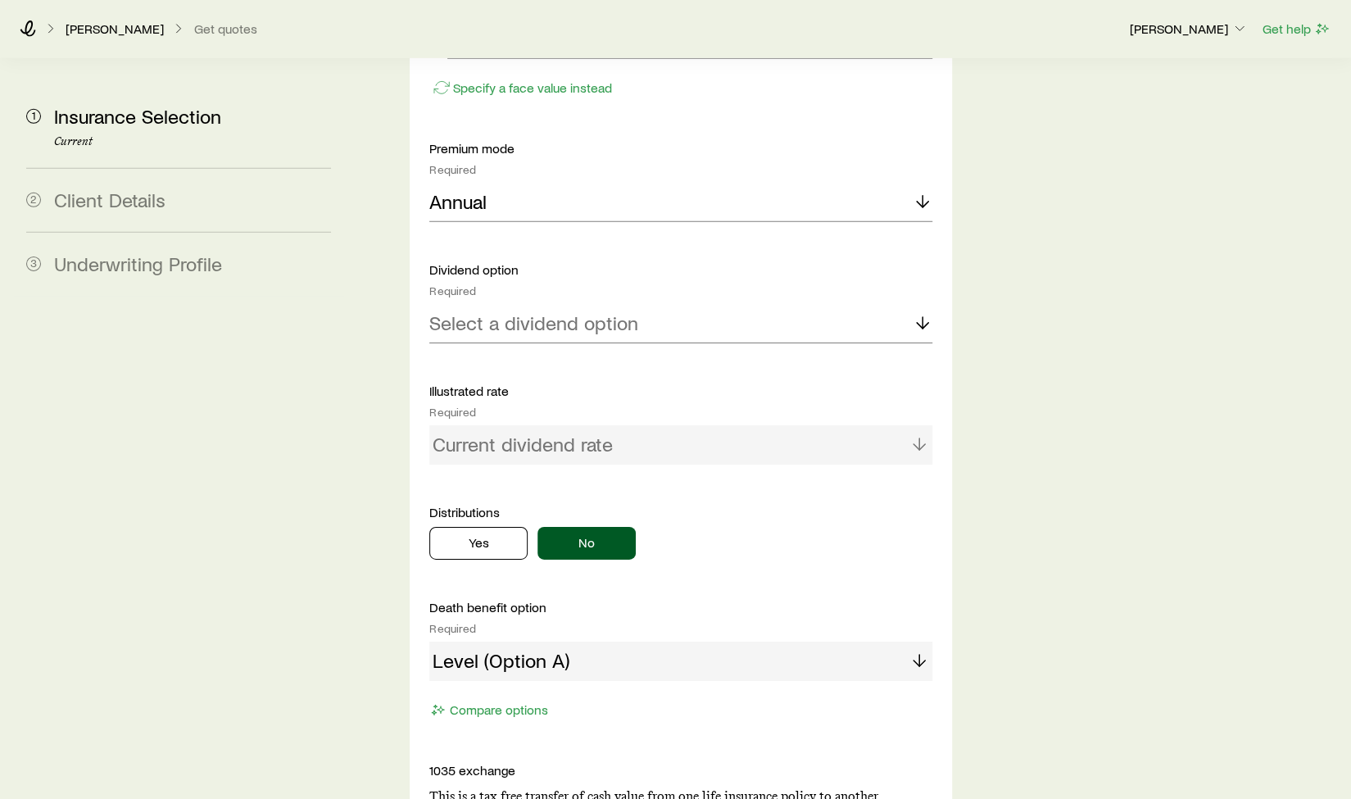
scroll to position [3312, 0]
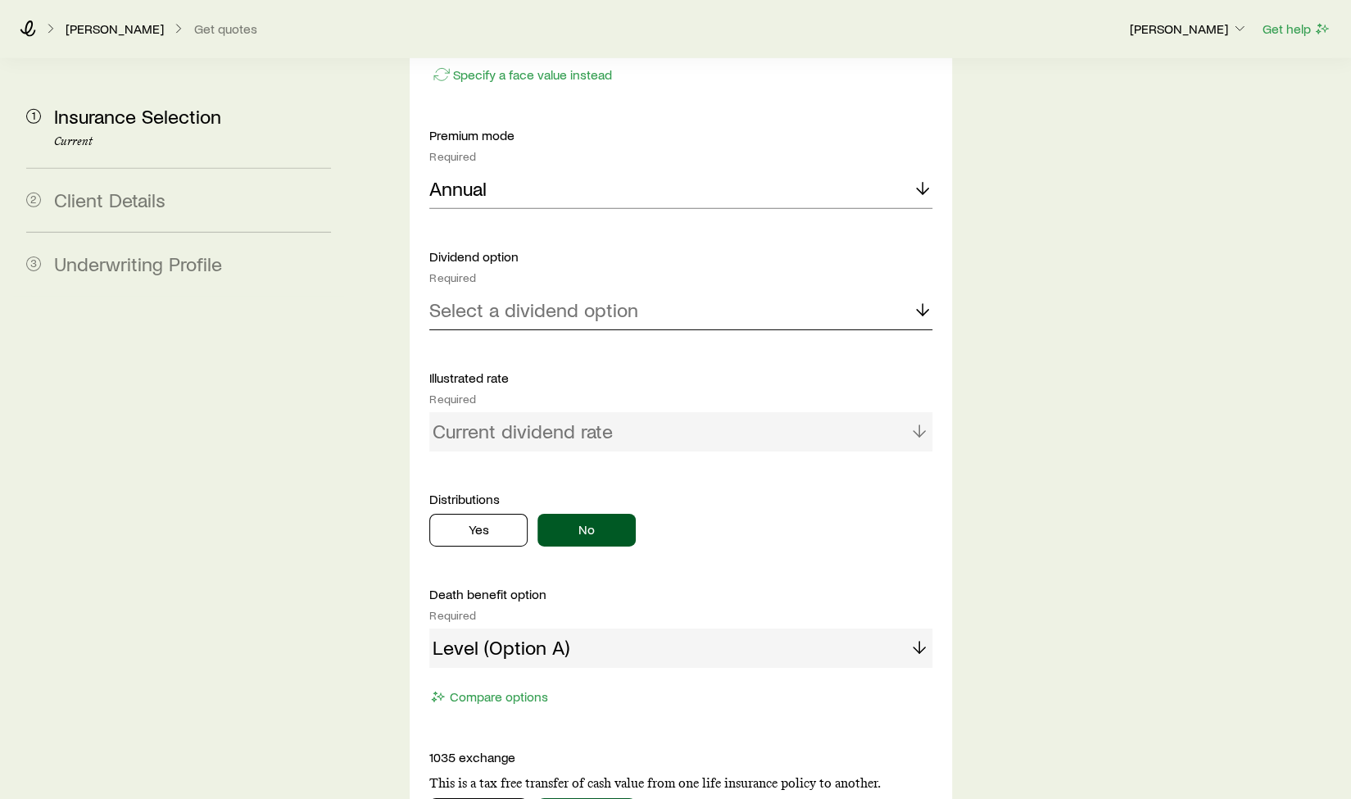
click at [565, 298] on p "Select a dividend option" at bounding box center [533, 309] width 209 height 23
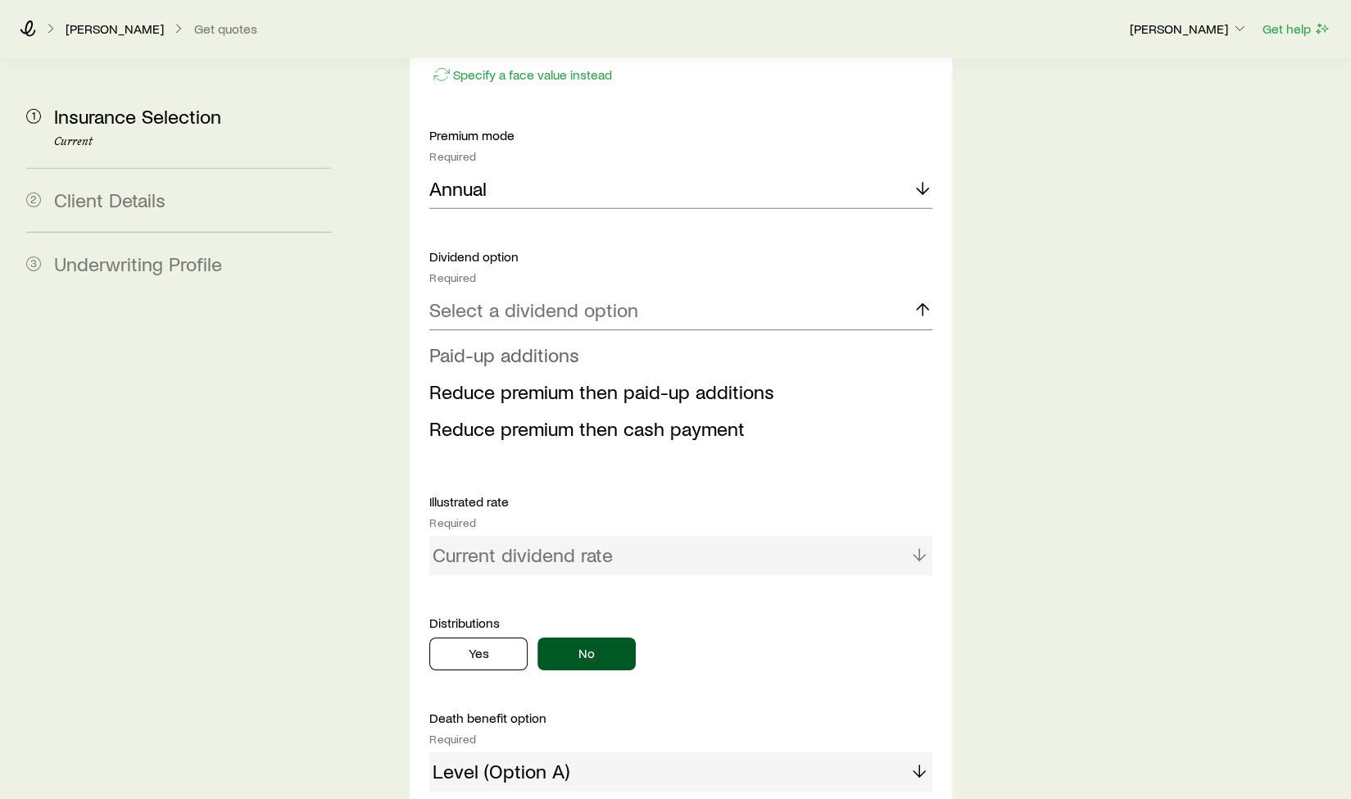
click at [531, 342] on span "Paid-up additions" at bounding box center [504, 354] width 150 height 24
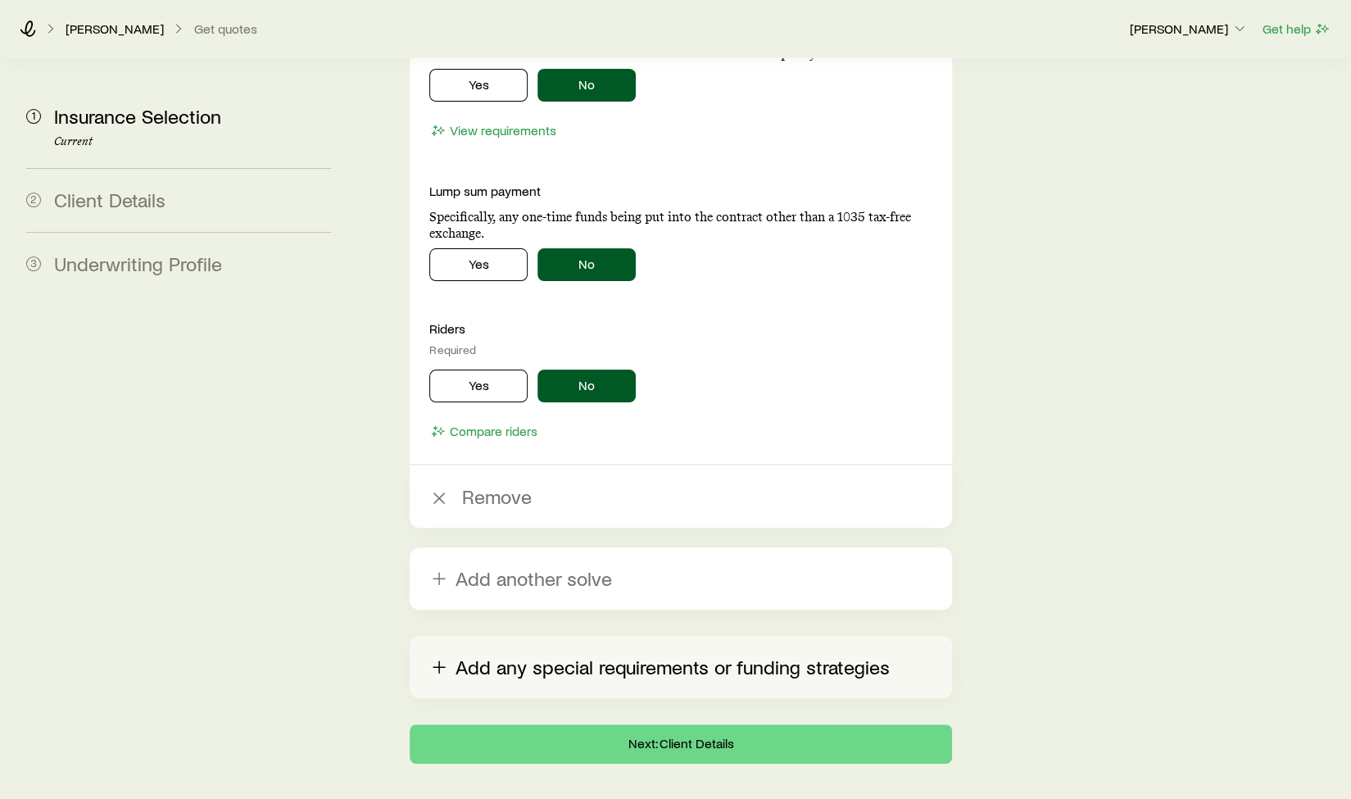
scroll to position [4049, 0]
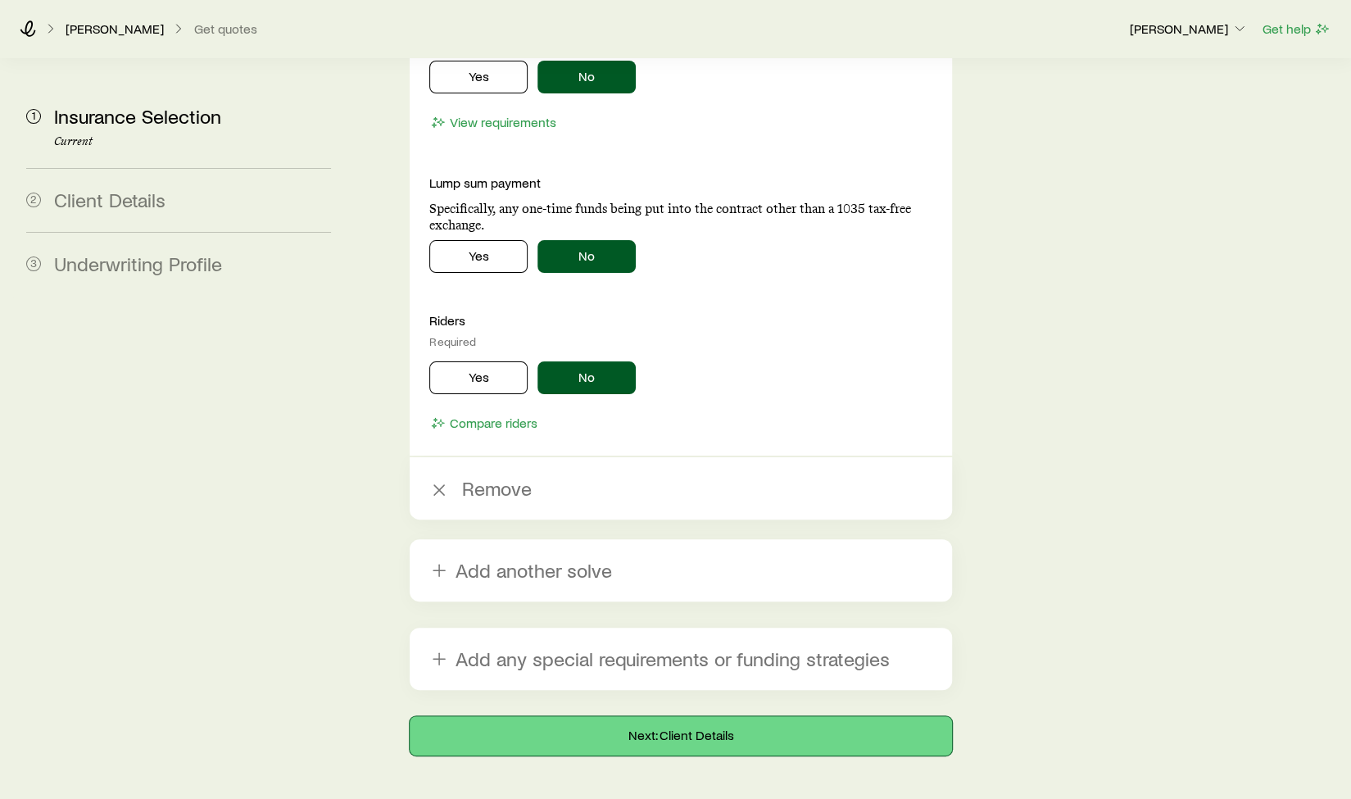
click at [625, 716] on button "Next: Client Details" at bounding box center [680, 735] width 541 height 39
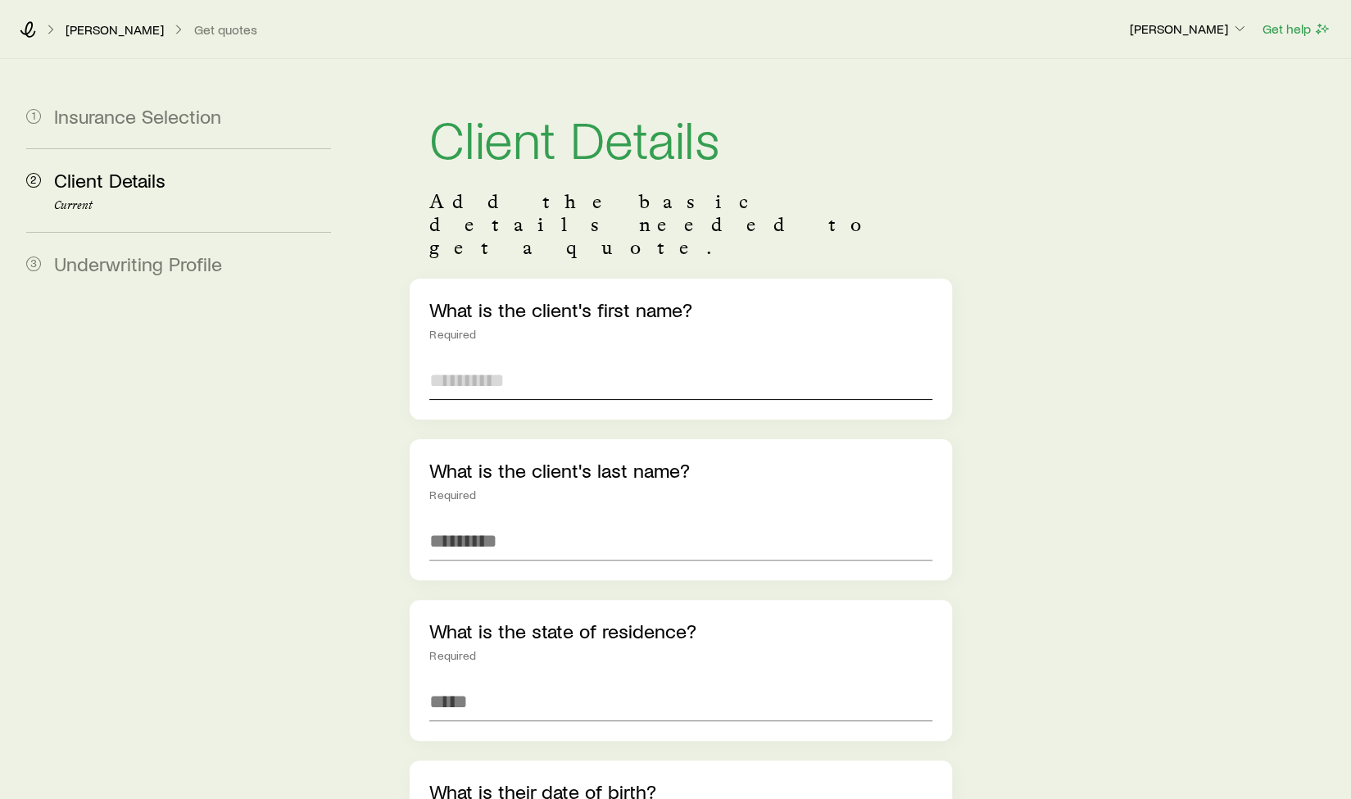
click at [524, 360] on input "text" at bounding box center [680, 379] width 502 height 39
type input "****"
type input "*****"
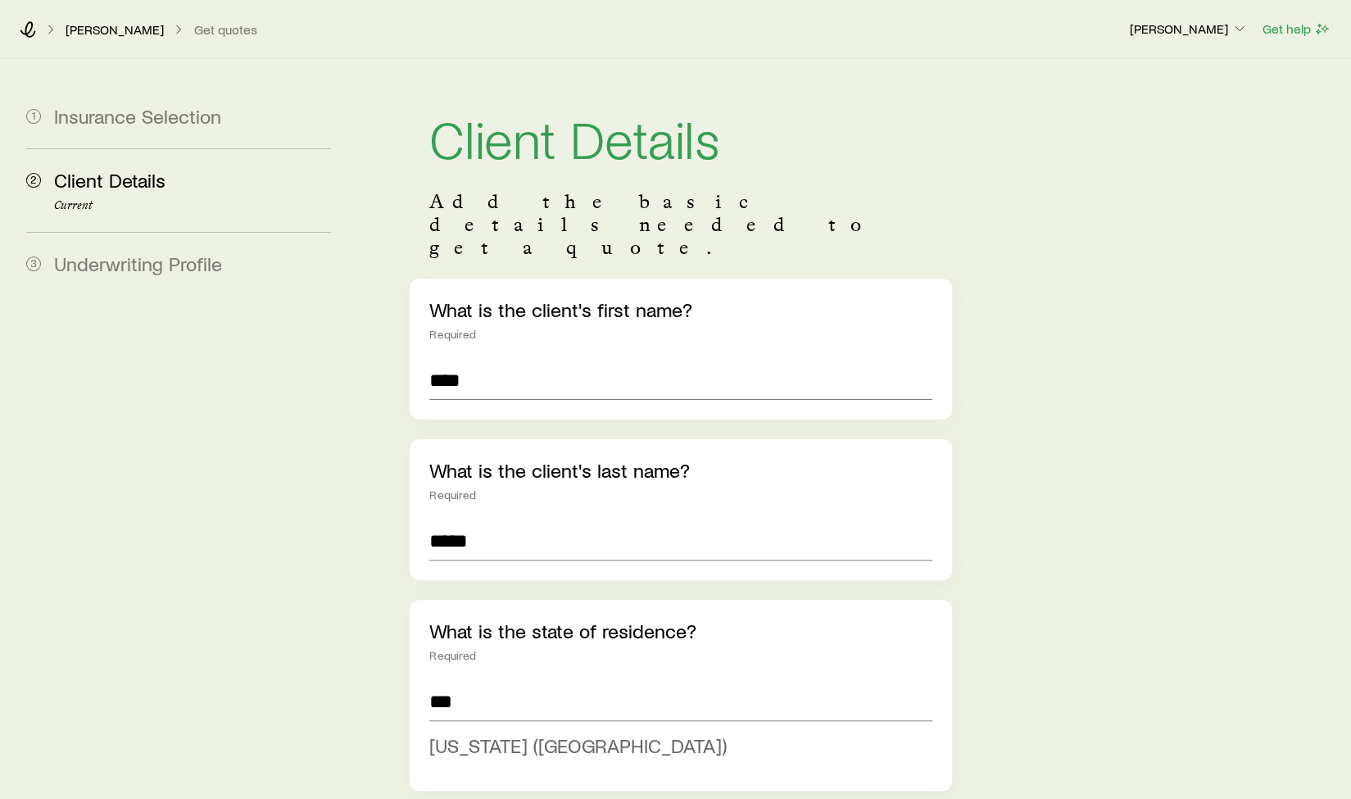
click at [509, 733] on span "[US_STATE] ([GEOGRAPHIC_DATA])" at bounding box center [577, 745] width 297 height 24
type input "**********"
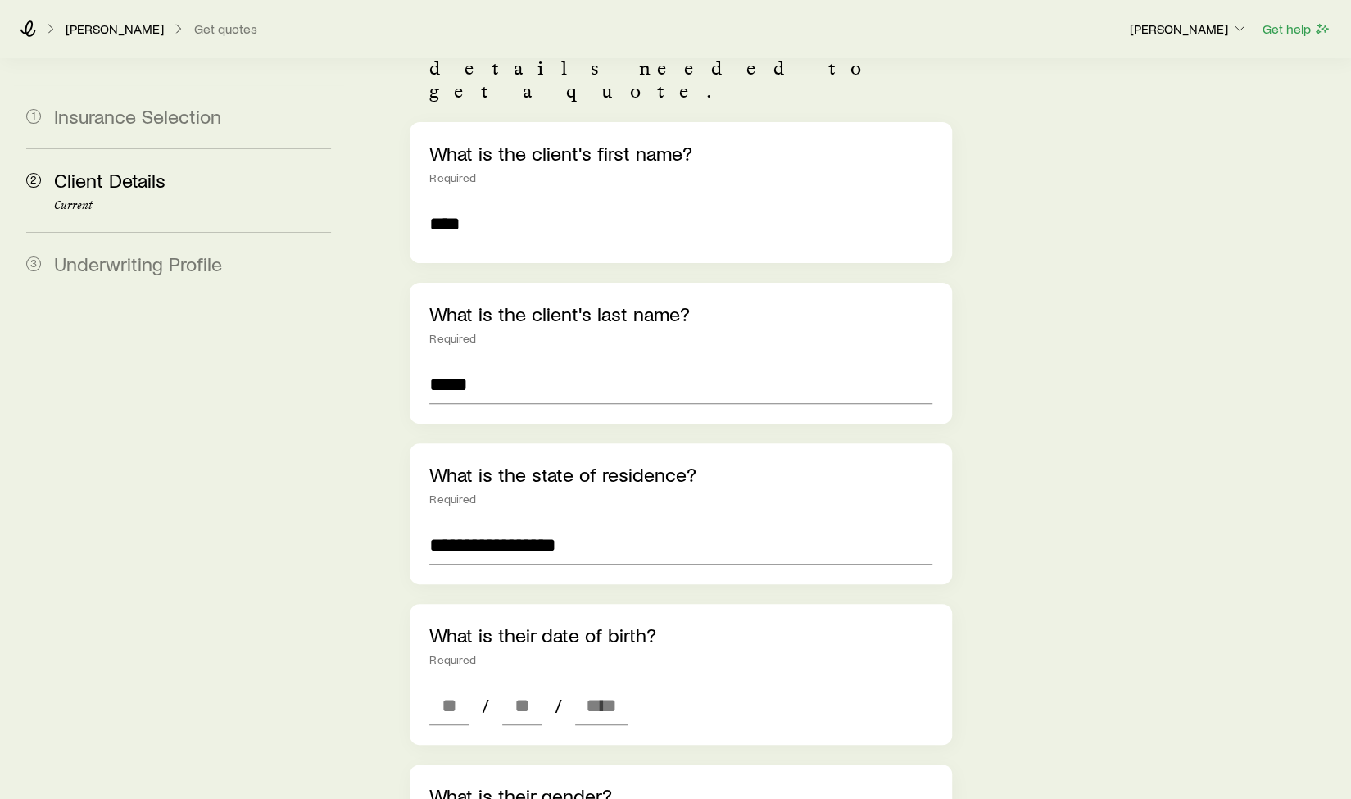
scroll to position [164, 0]
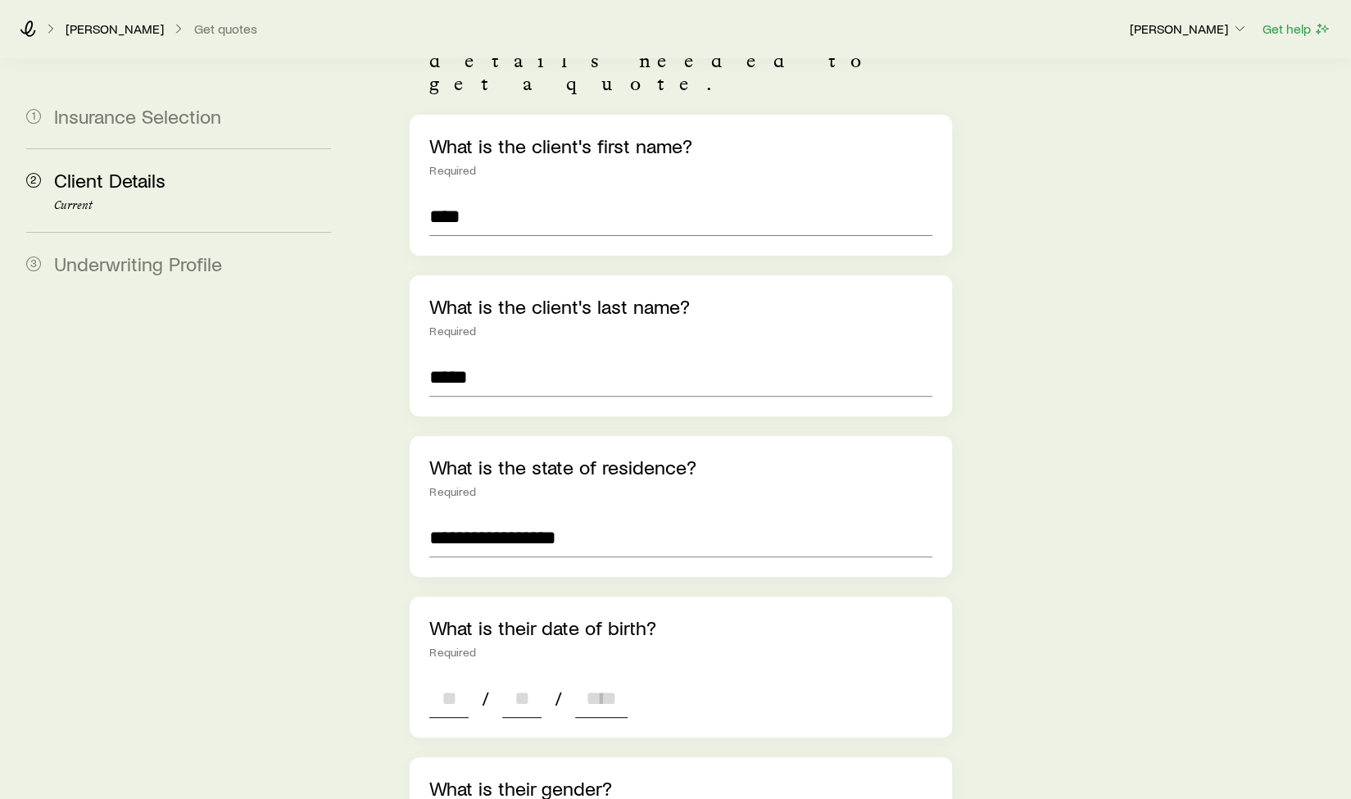
click at [464, 678] on input at bounding box center [448, 697] width 39 height 39
type input "**"
type input "****"
type input "*"
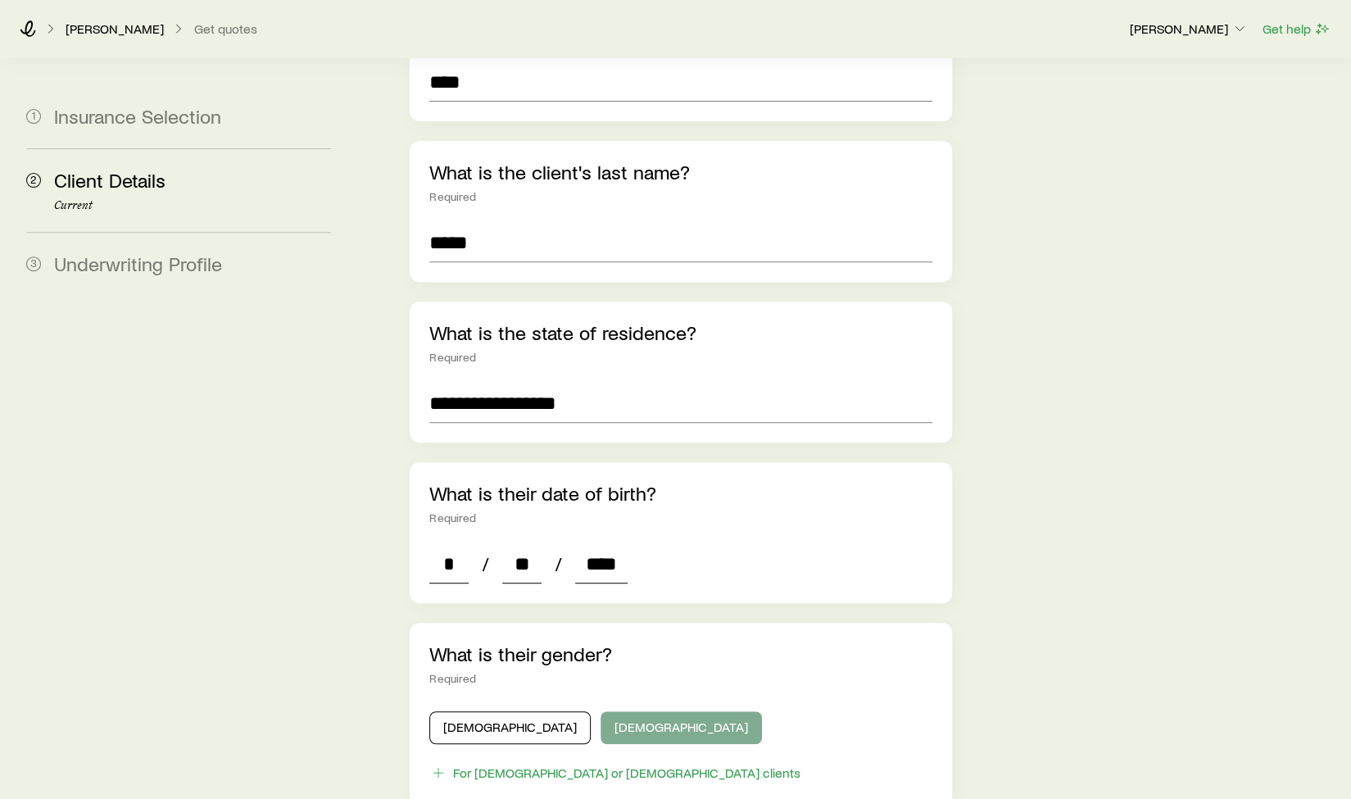
scroll to position [410, 0]
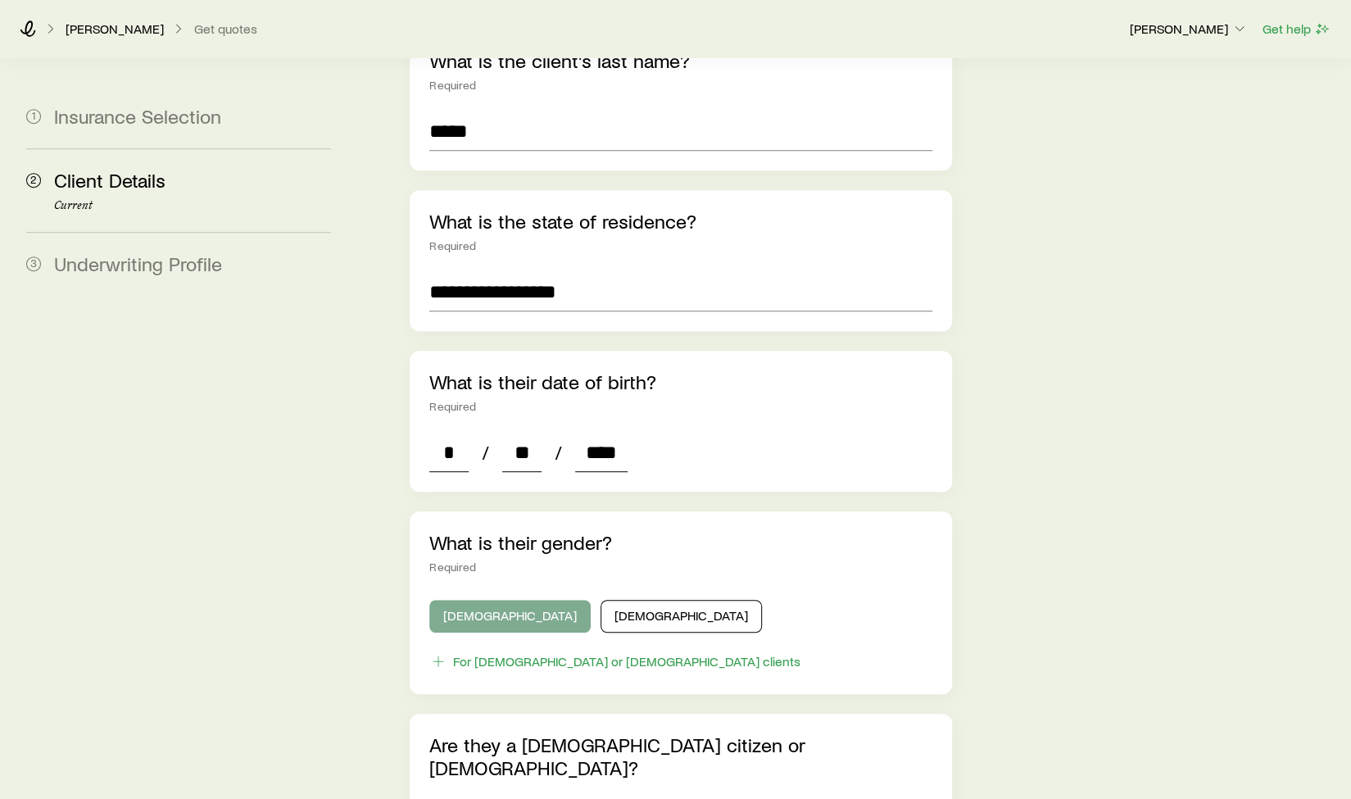
type input "****"
click at [481, 600] on button "[DEMOGRAPHIC_DATA]" at bounding box center [509, 616] width 161 height 33
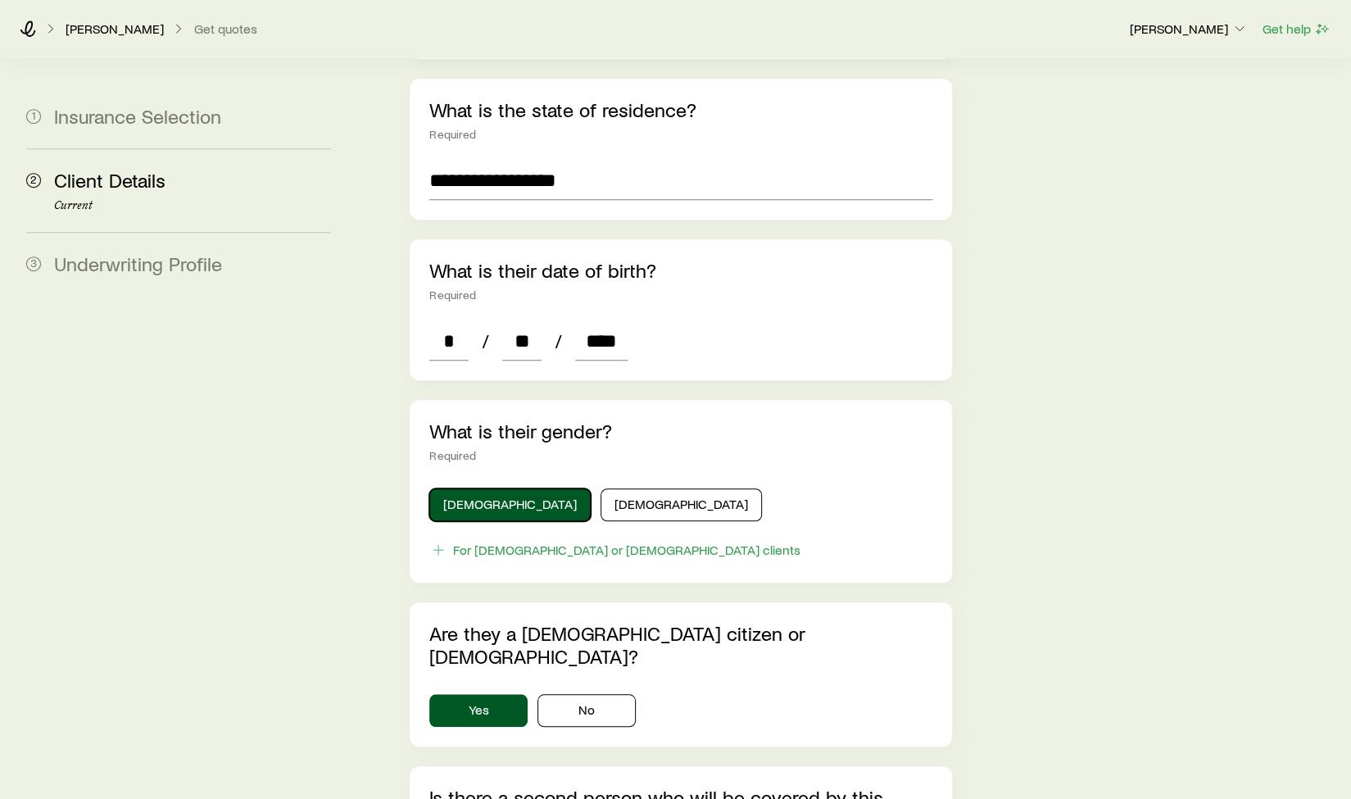
scroll to position [737, 0]
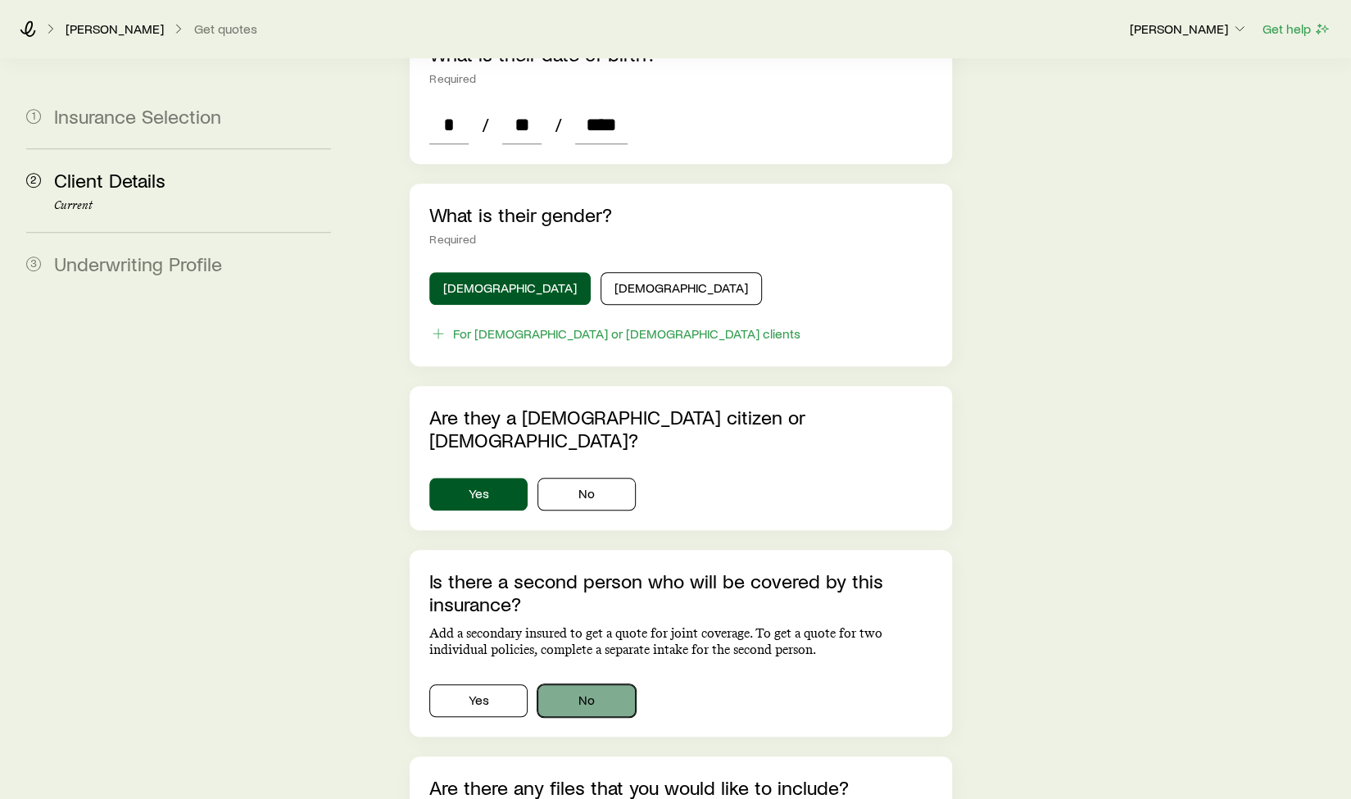
click at [580, 684] on button "No" at bounding box center [586, 700] width 98 height 33
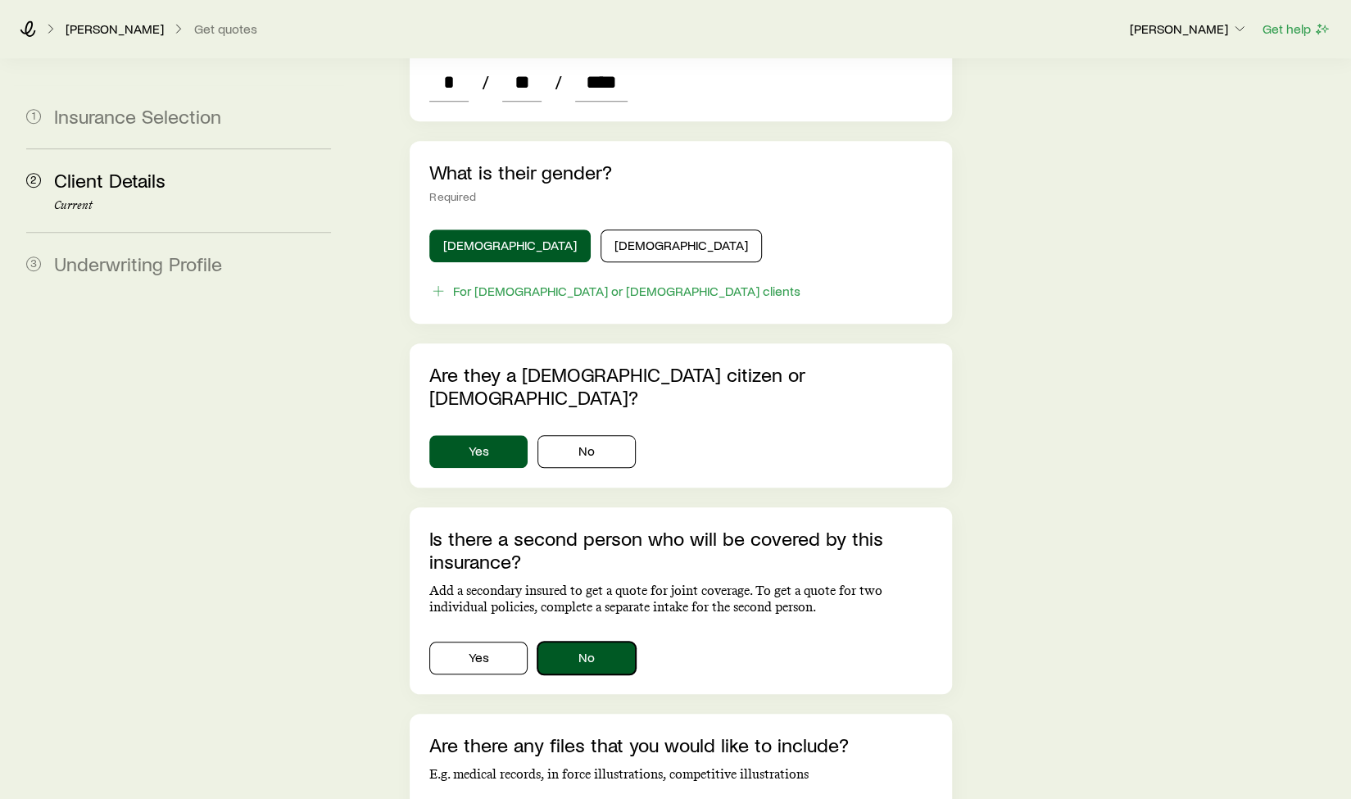
scroll to position [943, 0]
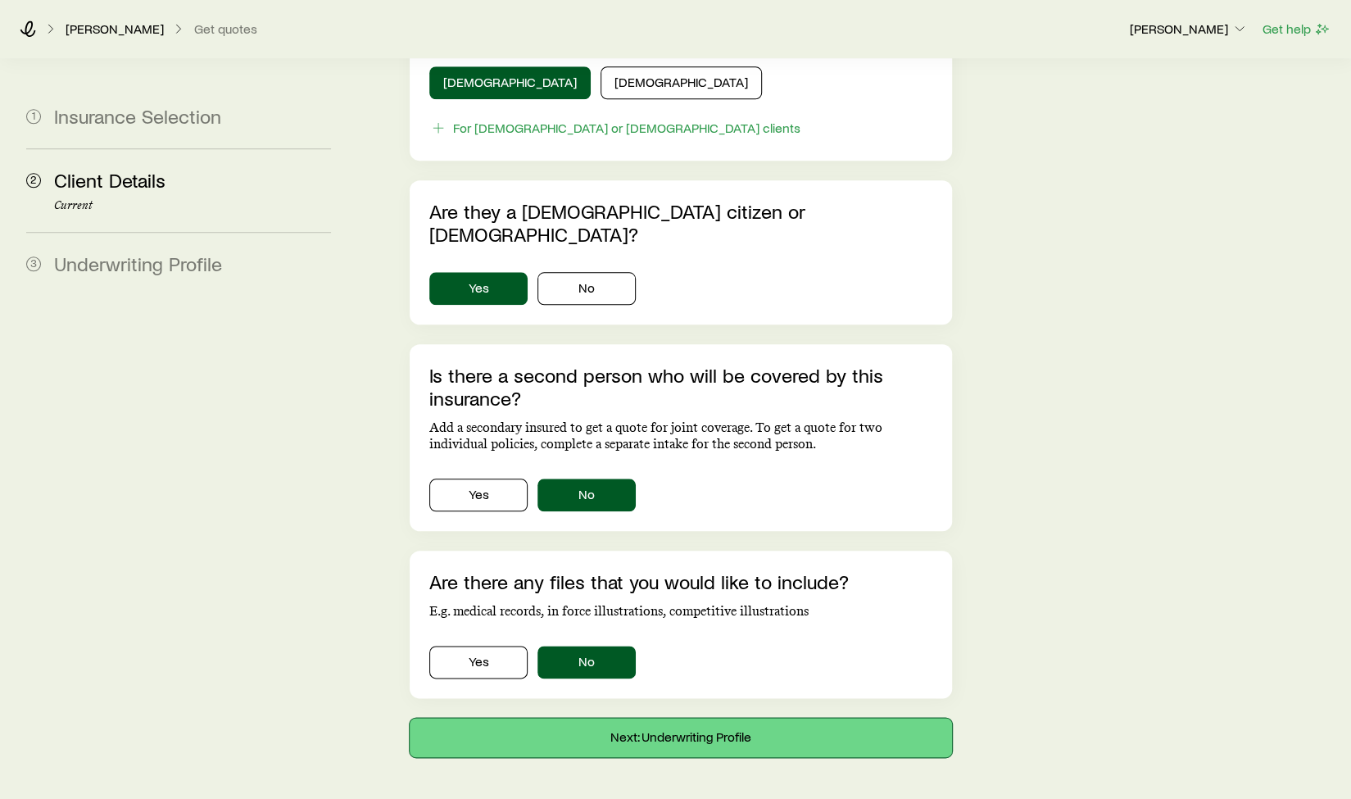
click at [631, 717] on button "Next: Underwriting Profile" at bounding box center [680, 736] width 541 height 39
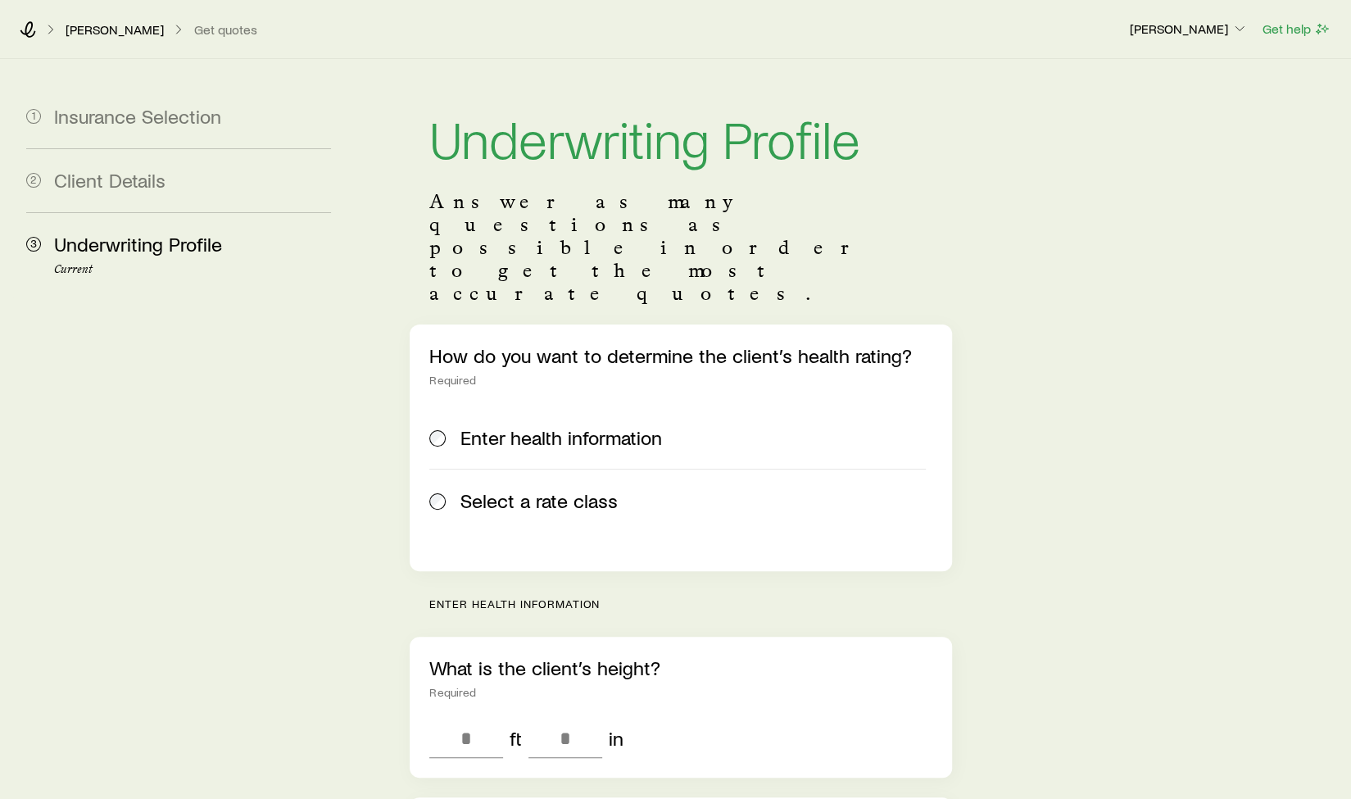
click at [549, 489] on span "Select a rate class" at bounding box center [538, 500] width 157 height 23
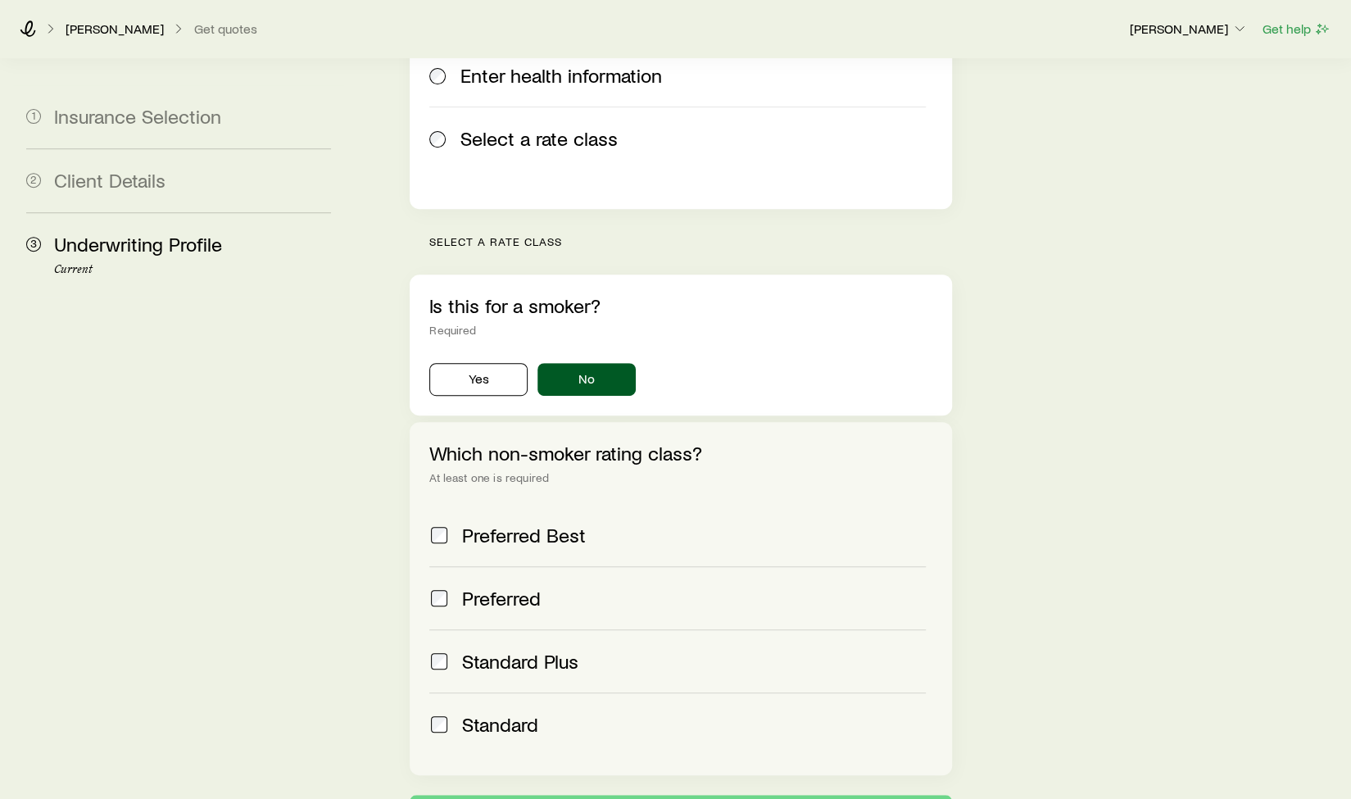
scroll to position [410, 0]
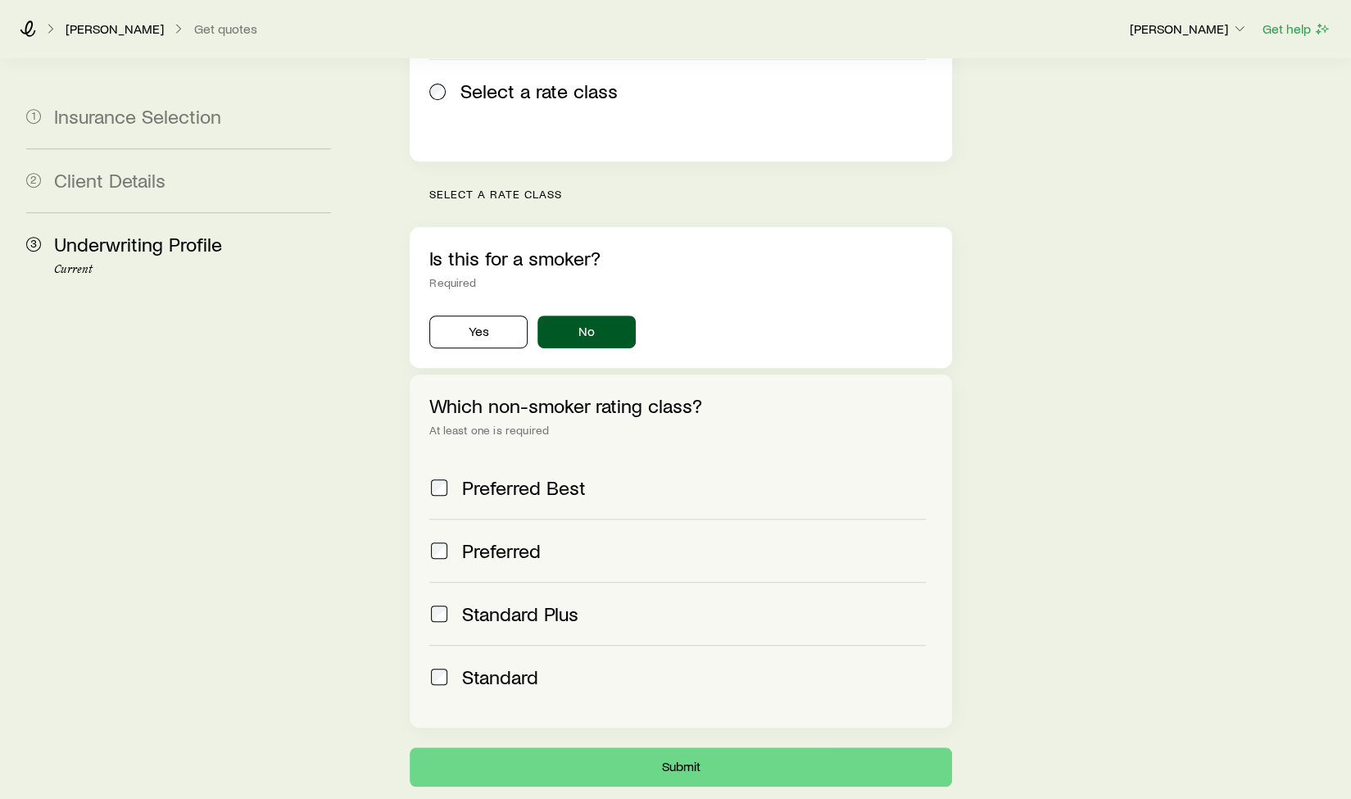
click at [511, 539] on span "Preferred" at bounding box center [501, 550] width 79 height 23
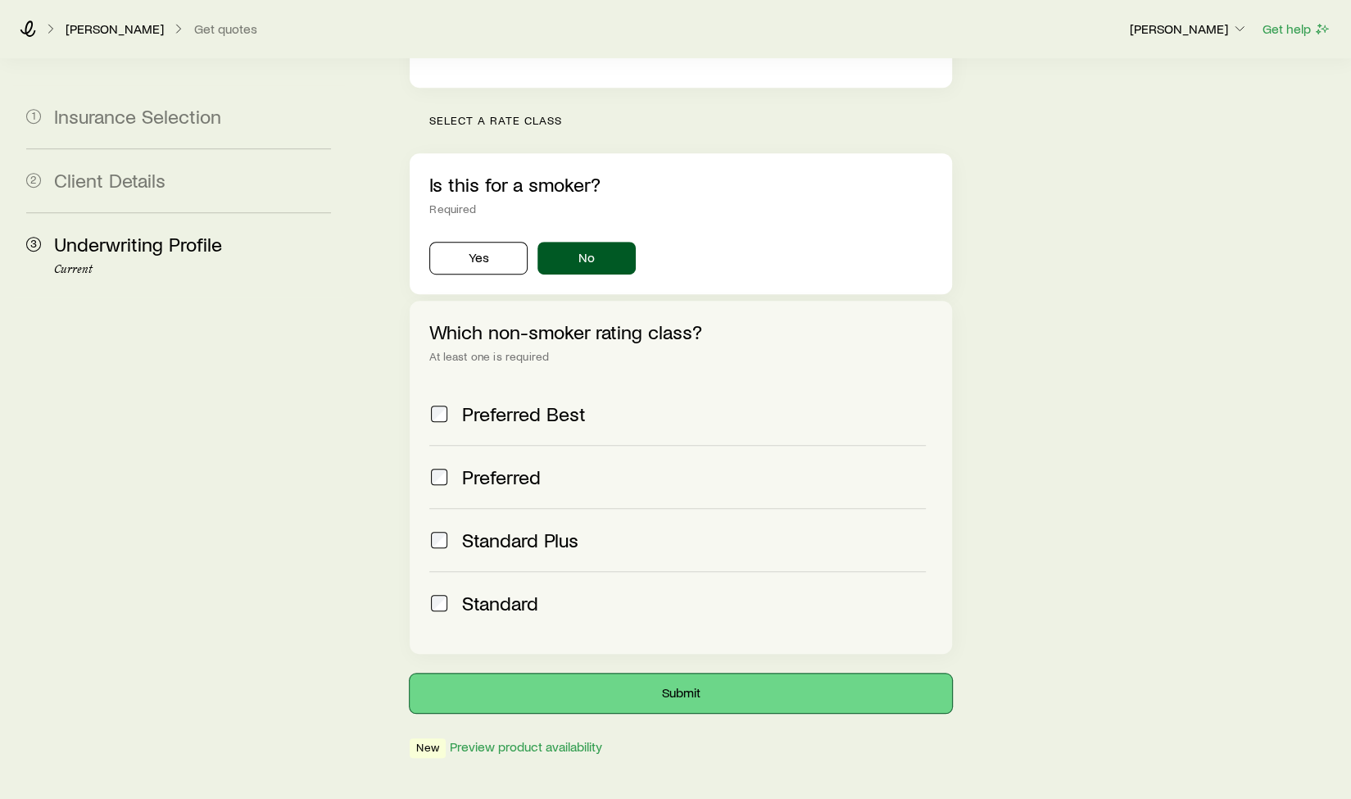
click at [650, 673] on button "Submit" at bounding box center [680, 692] width 541 height 39
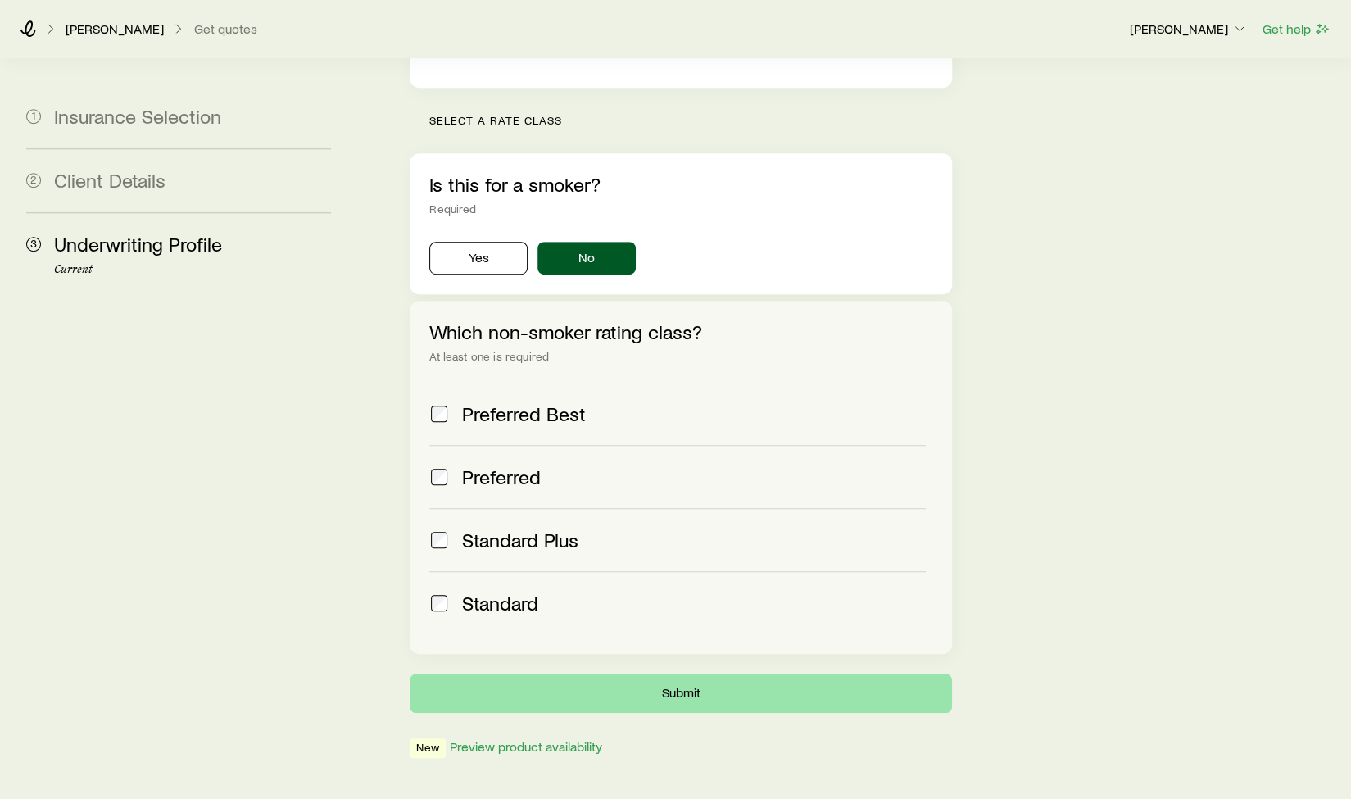
scroll to position [0, 0]
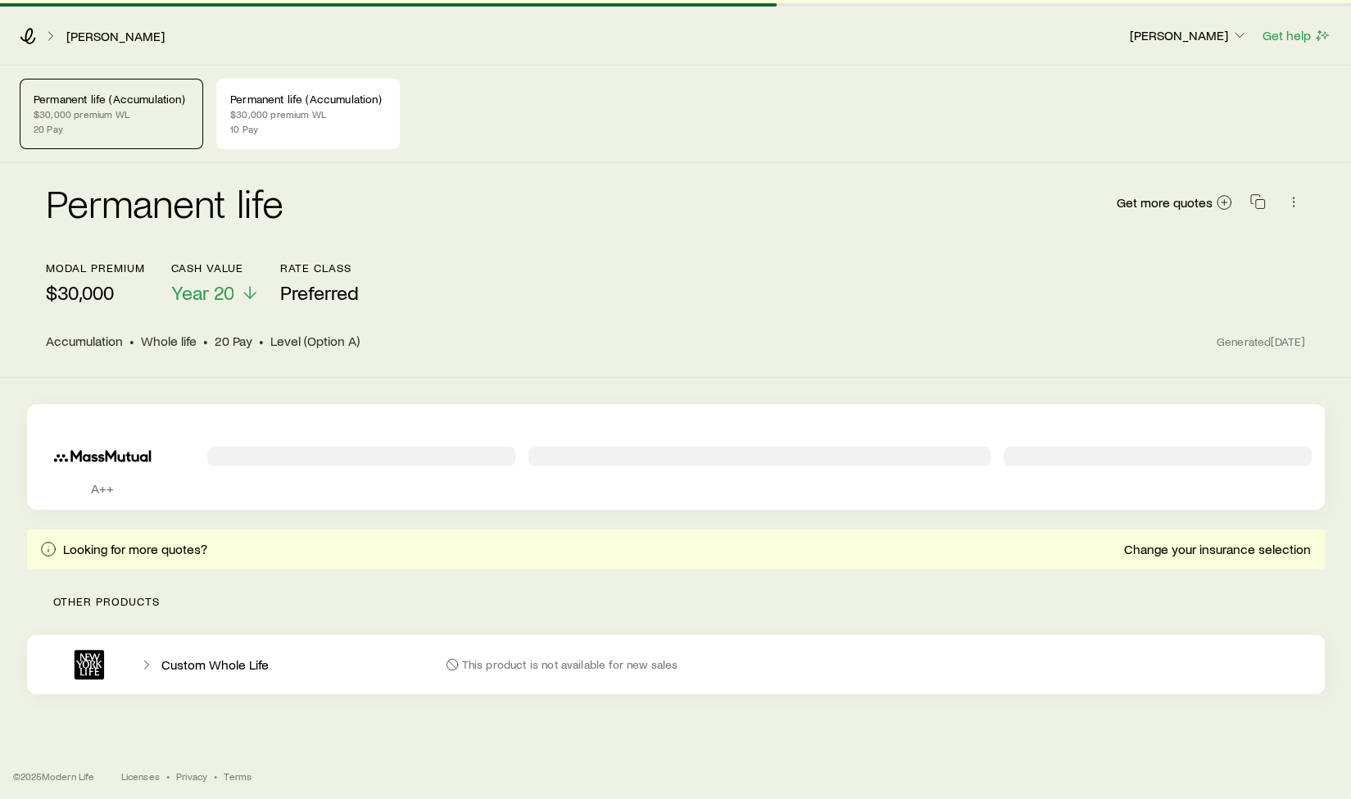
scroll to position [40, 0]
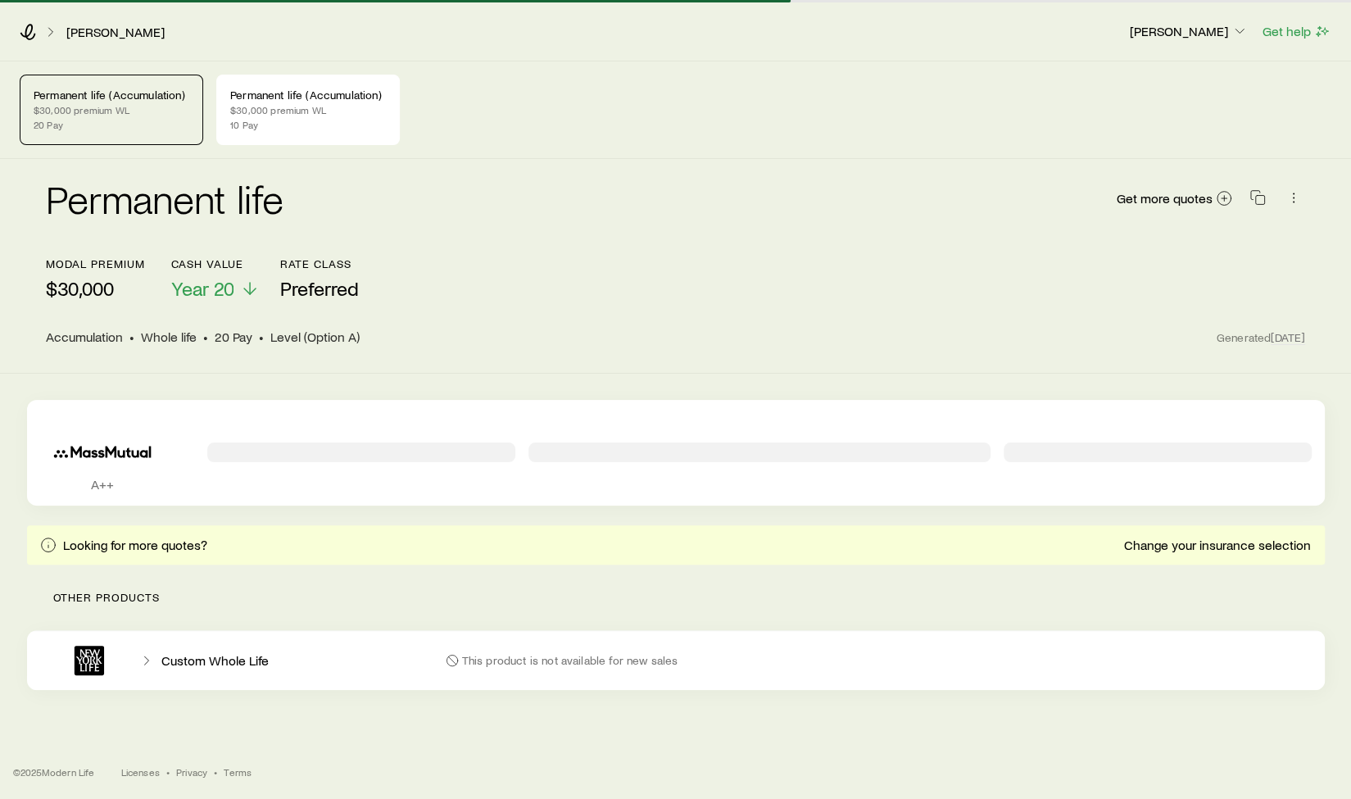
click at [142, 656] on icon at bounding box center [146, 660] width 16 height 16
click at [123, 591] on p "Other products" at bounding box center [675, 597] width 1297 height 66
click at [157, 536] on p "Looking for more quotes?" at bounding box center [135, 544] width 144 height 16
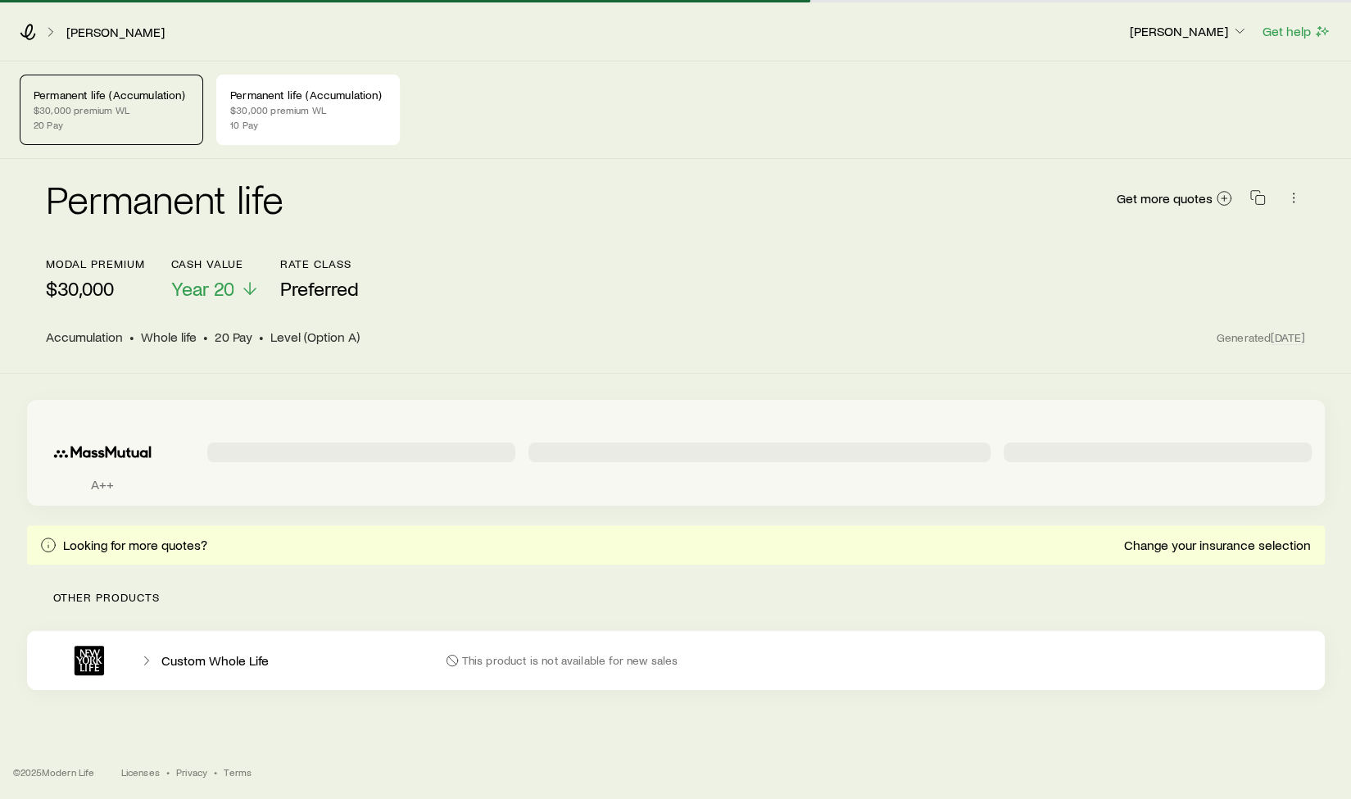
click at [123, 459] on icon "Permanent quotes" at bounding box center [102, 451] width 124 height 50
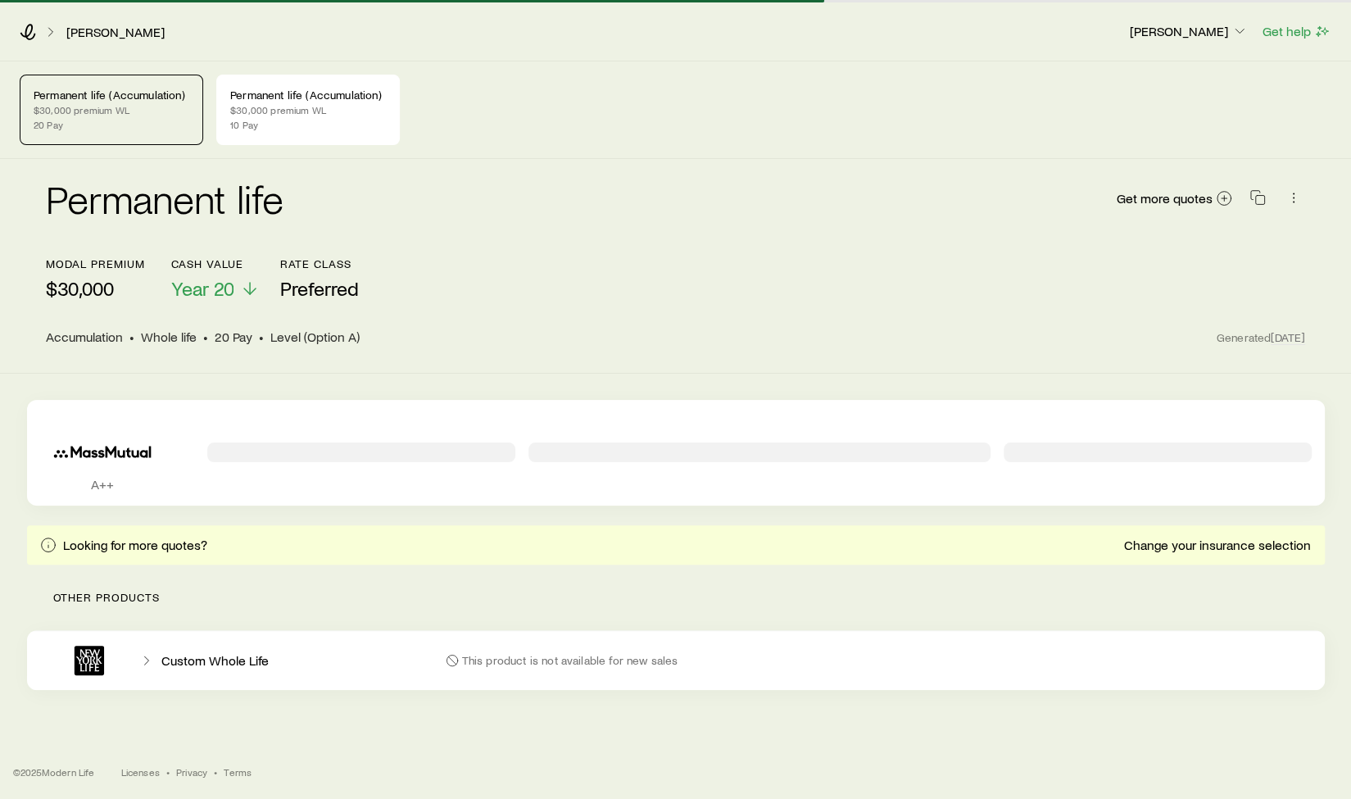
click at [742, 235] on div "Permanent life Get more quotes" at bounding box center [675, 208] width 1259 height 59
click at [342, 118] on p "10 Pay" at bounding box center [308, 124] width 156 height 13
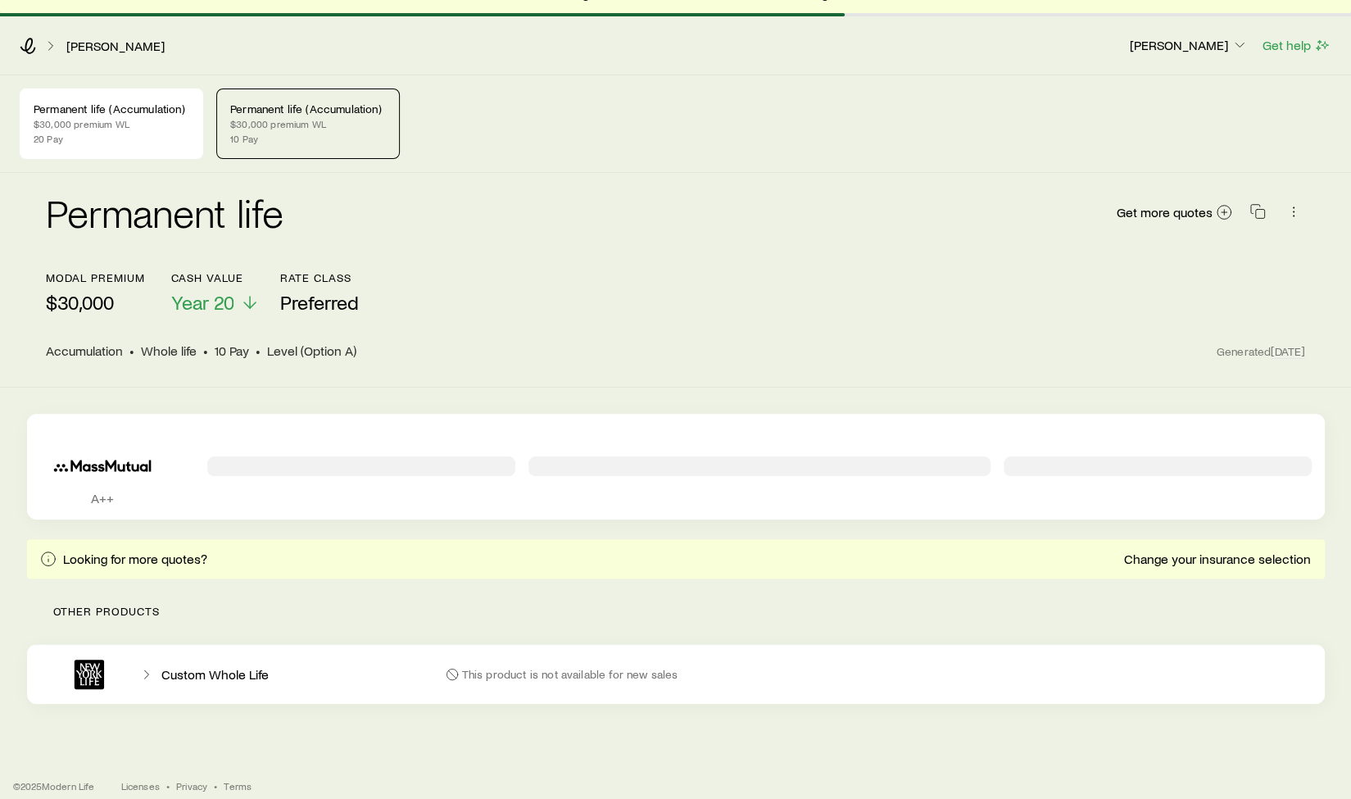
scroll to position [40, 0]
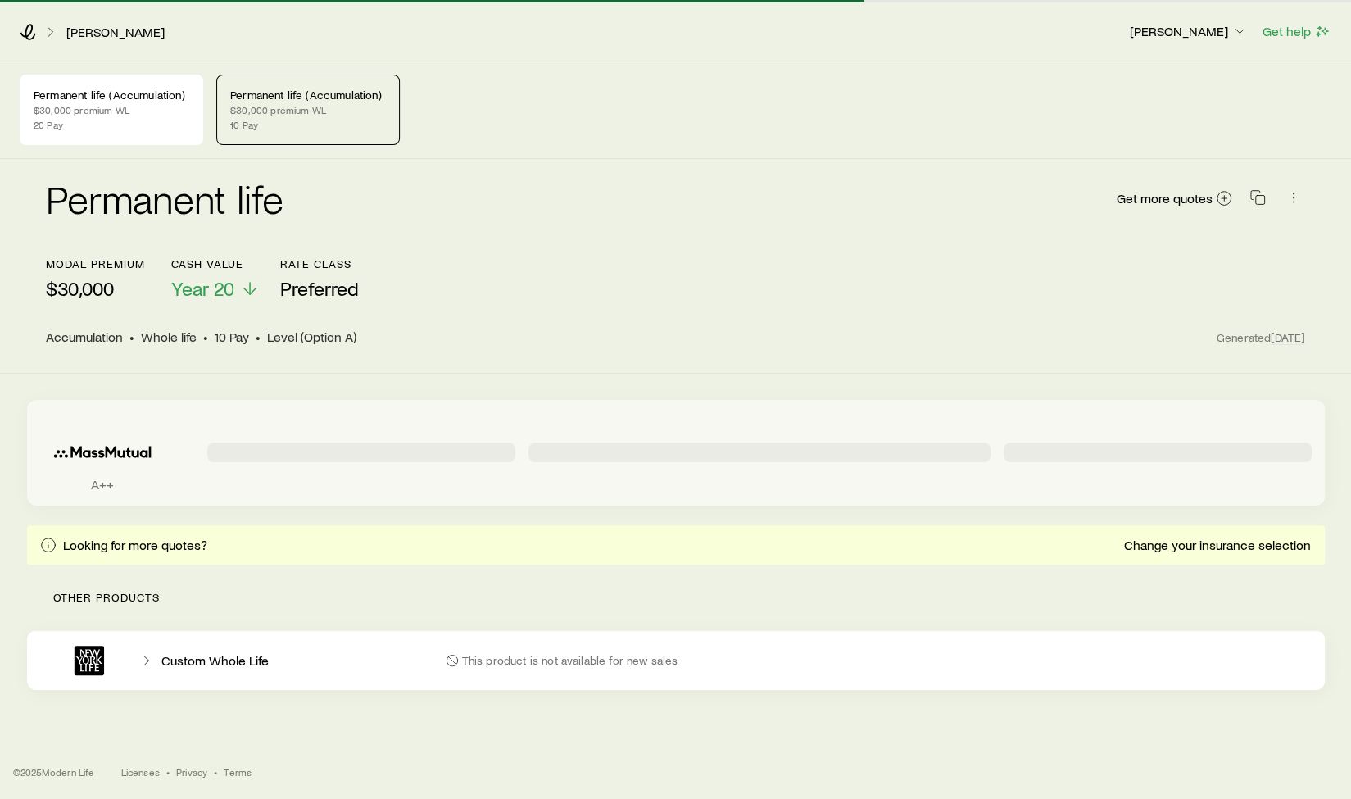
click at [108, 455] on icon "Permanent quotes" at bounding box center [102, 451] width 124 height 50
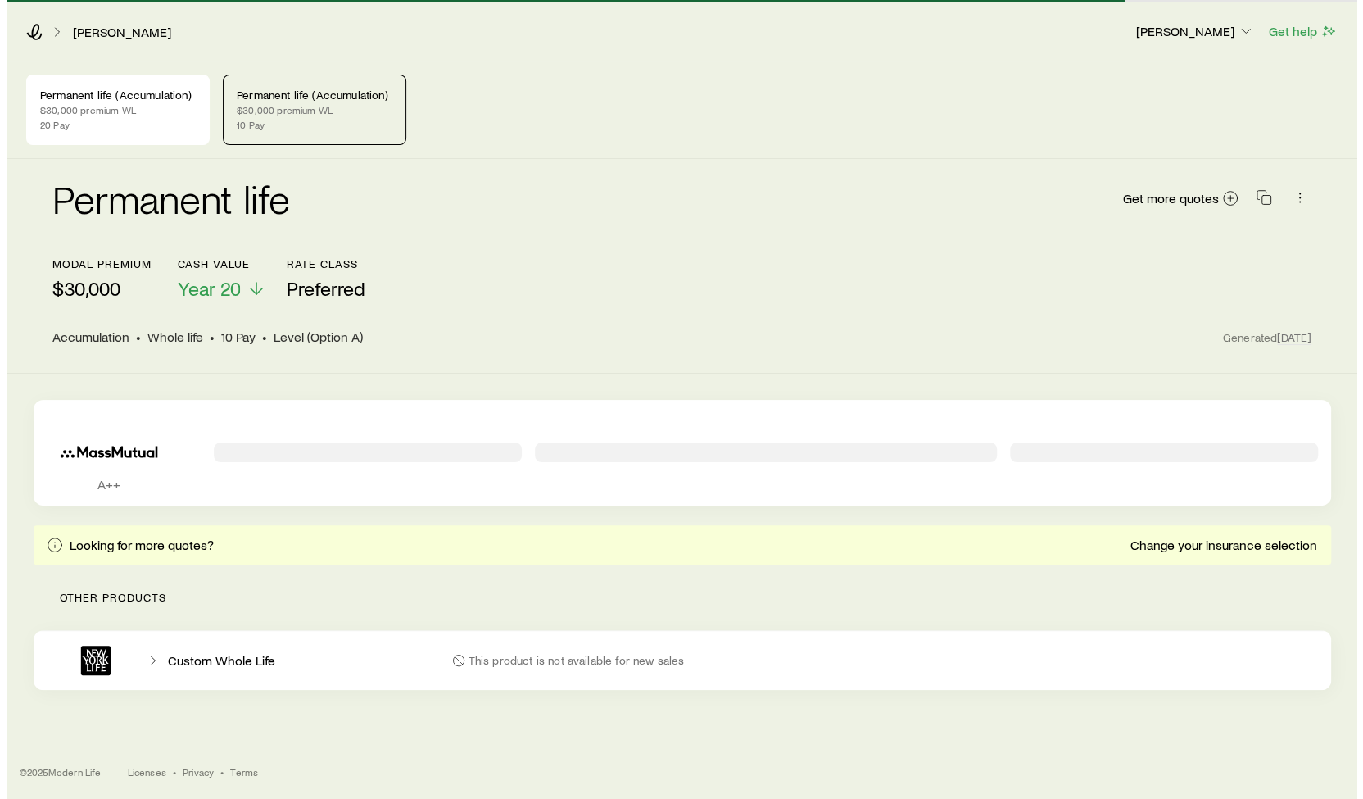
scroll to position [0, 0]
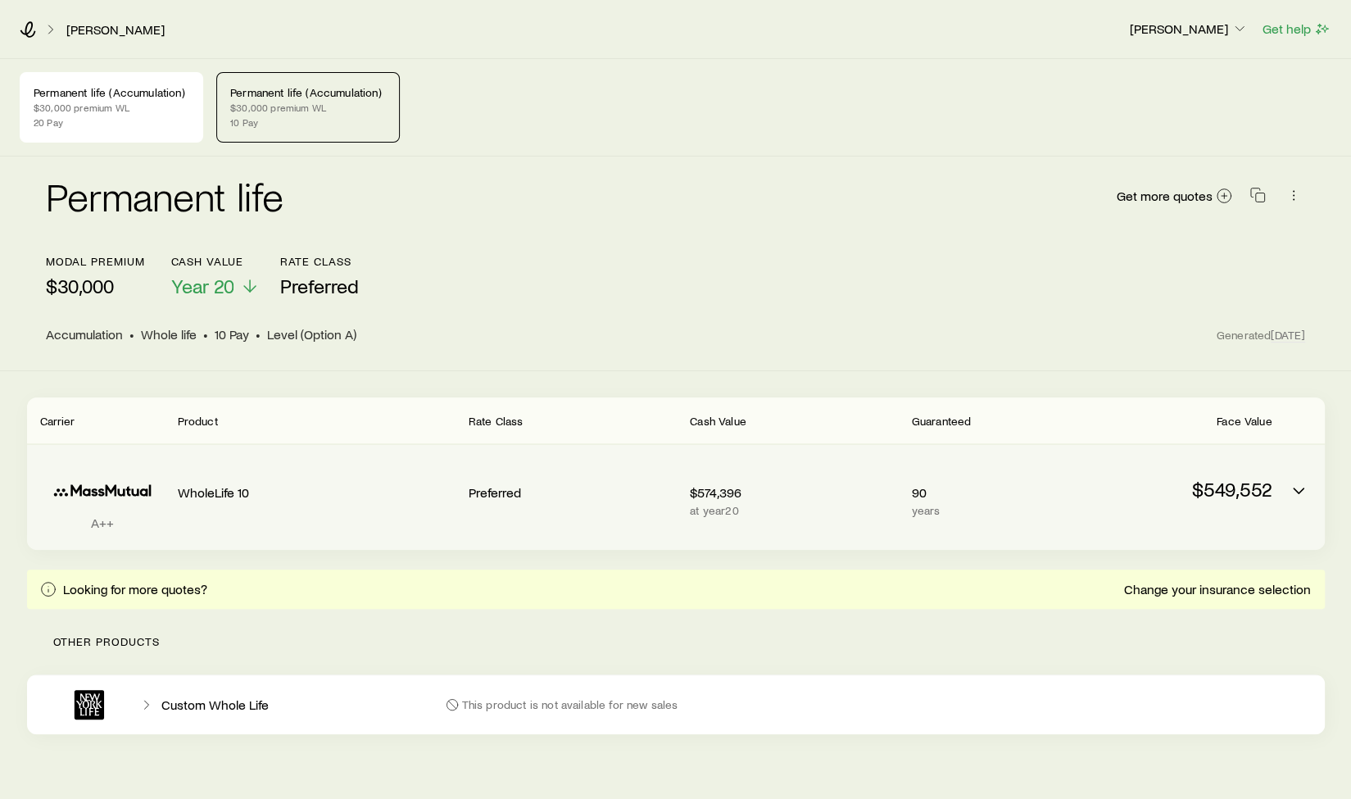
click at [1224, 490] on p "$549,552" at bounding box center [1167, 488] width 208 height 23
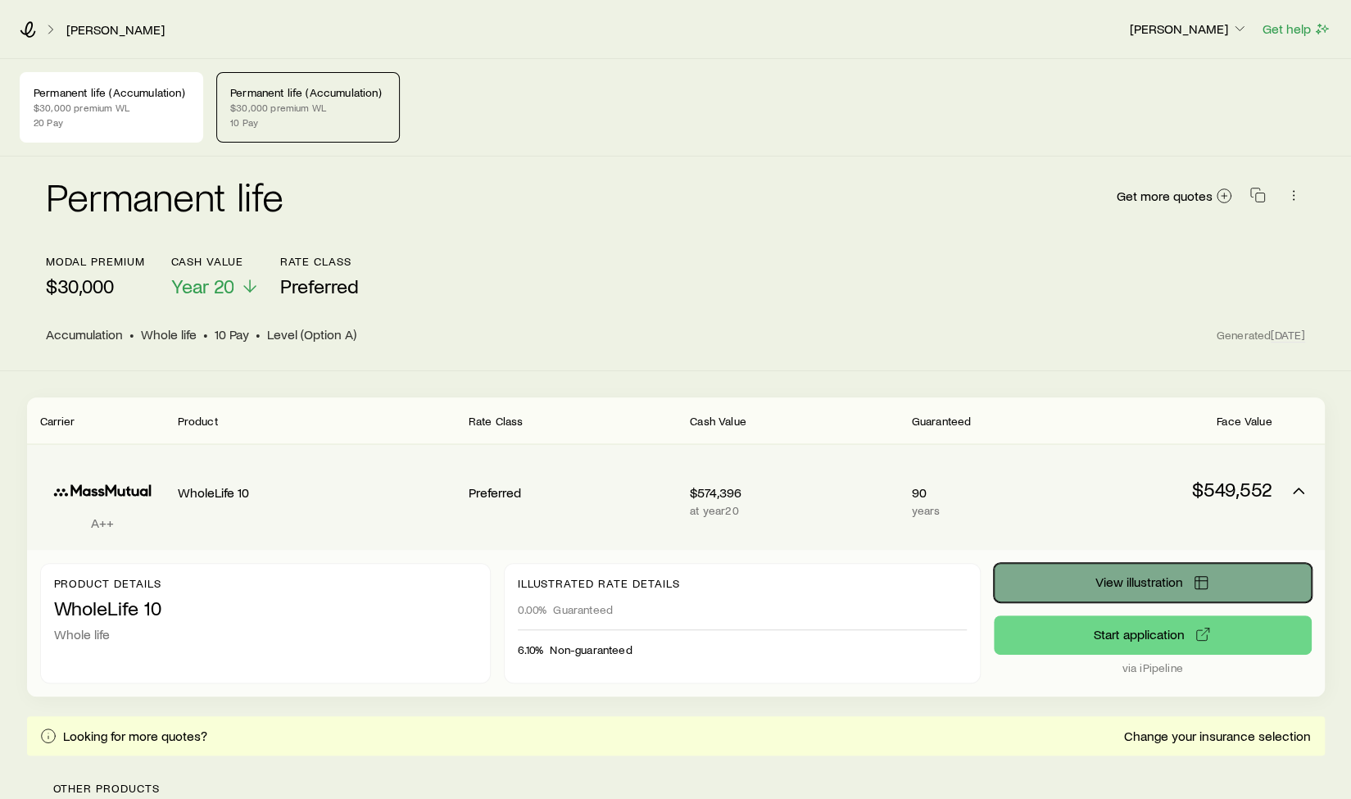
click at [1112, 582] on span "View illustration" at bounding box center [1139, 581] width 88 height 13
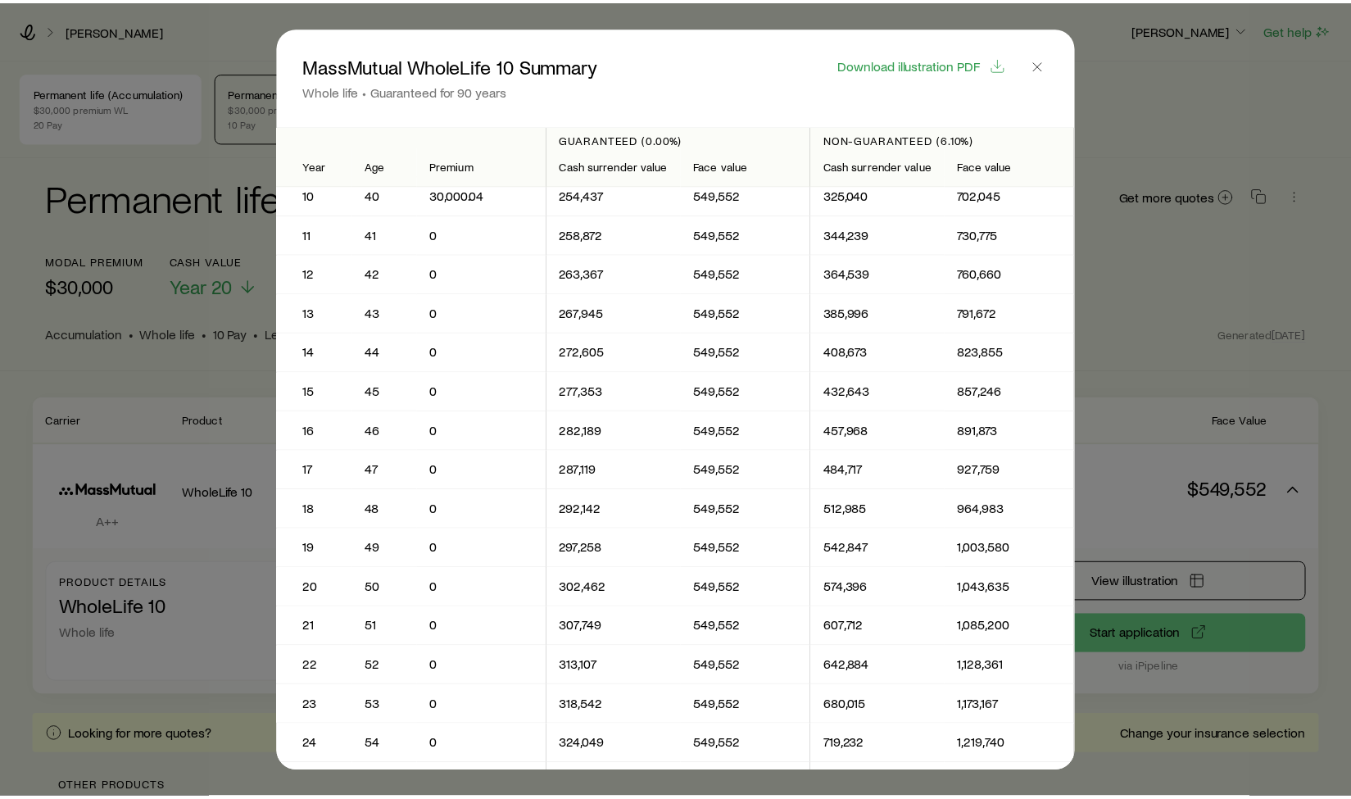
scroll to position [246, 0]
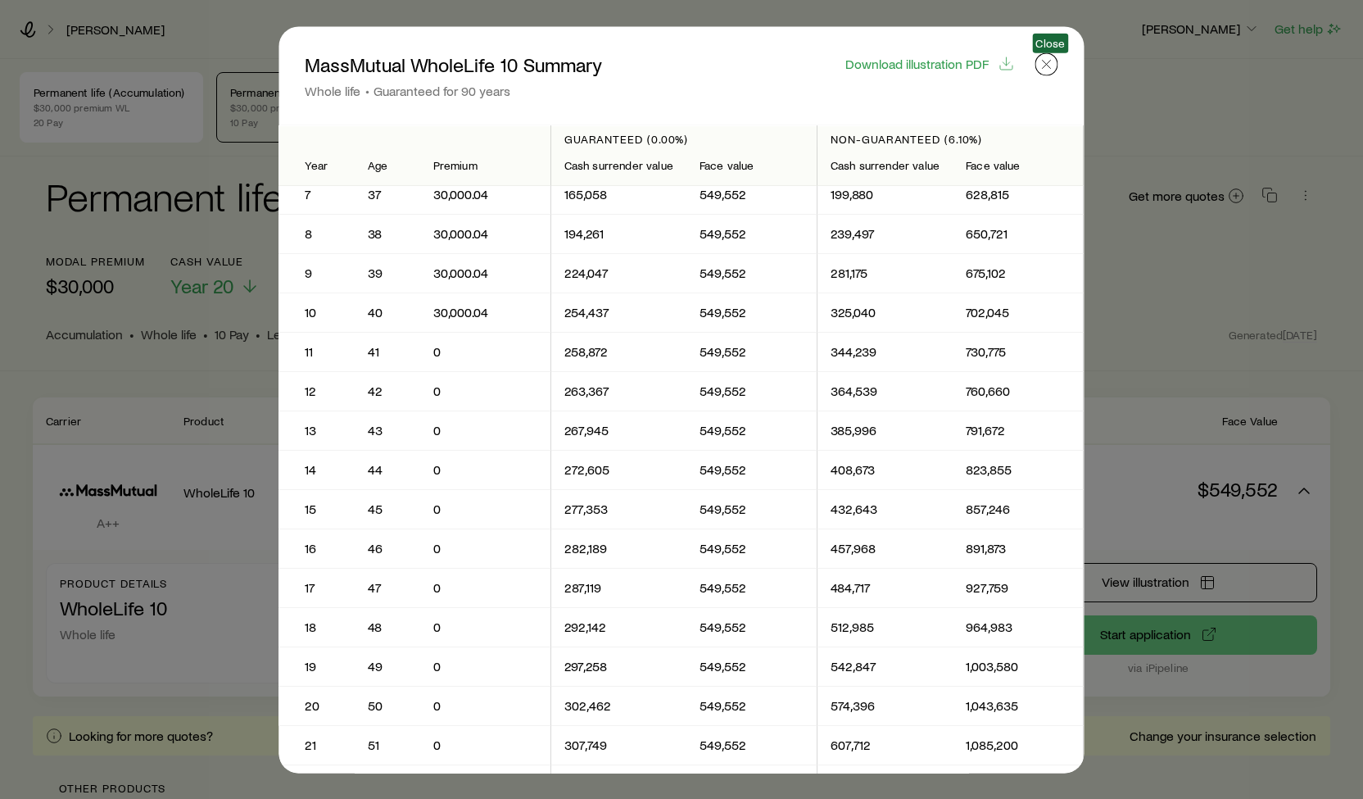
click at [1050, 66] on icon "button" at bounding box center [1046, 64] width 16 height 16
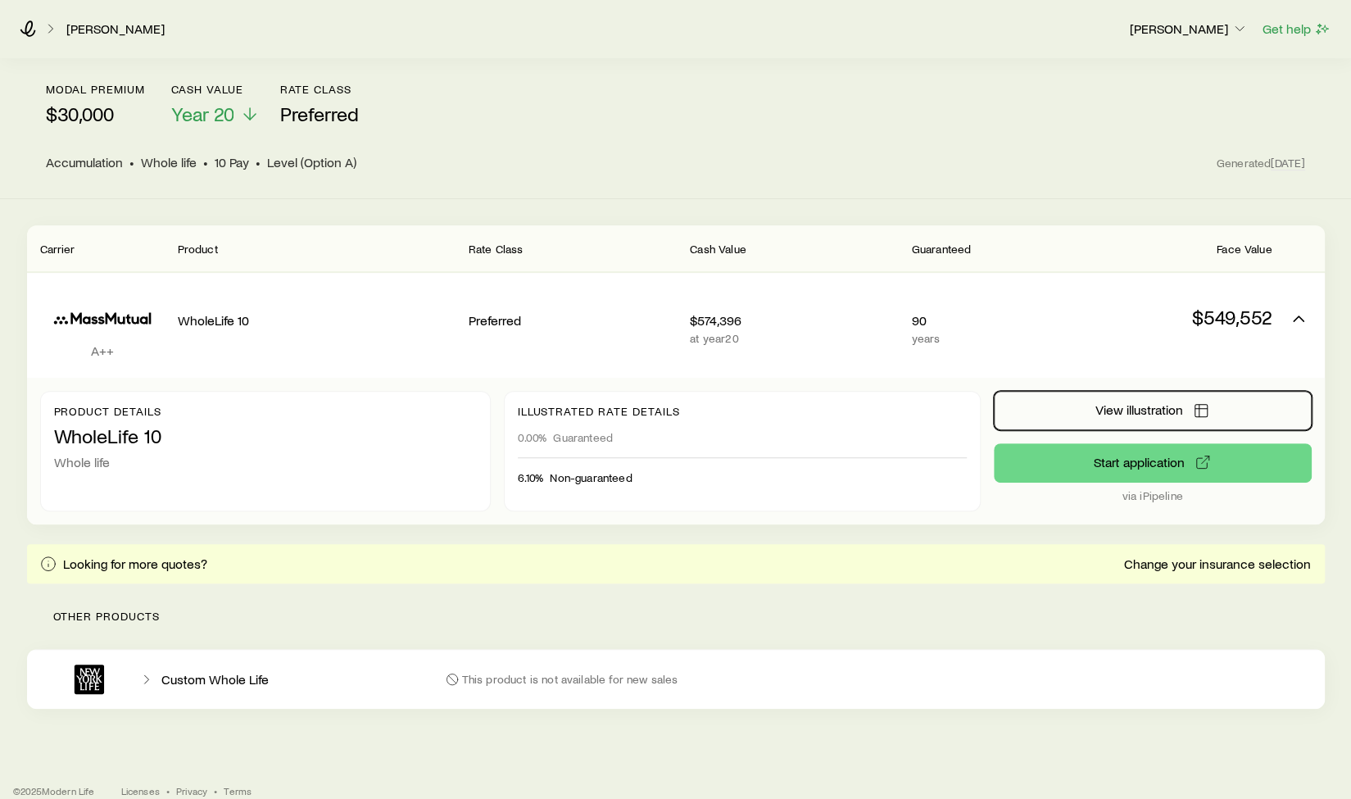
scroll to position [190, 0]
